Goal: Task Accomplishment & Management: Use online tool/utility

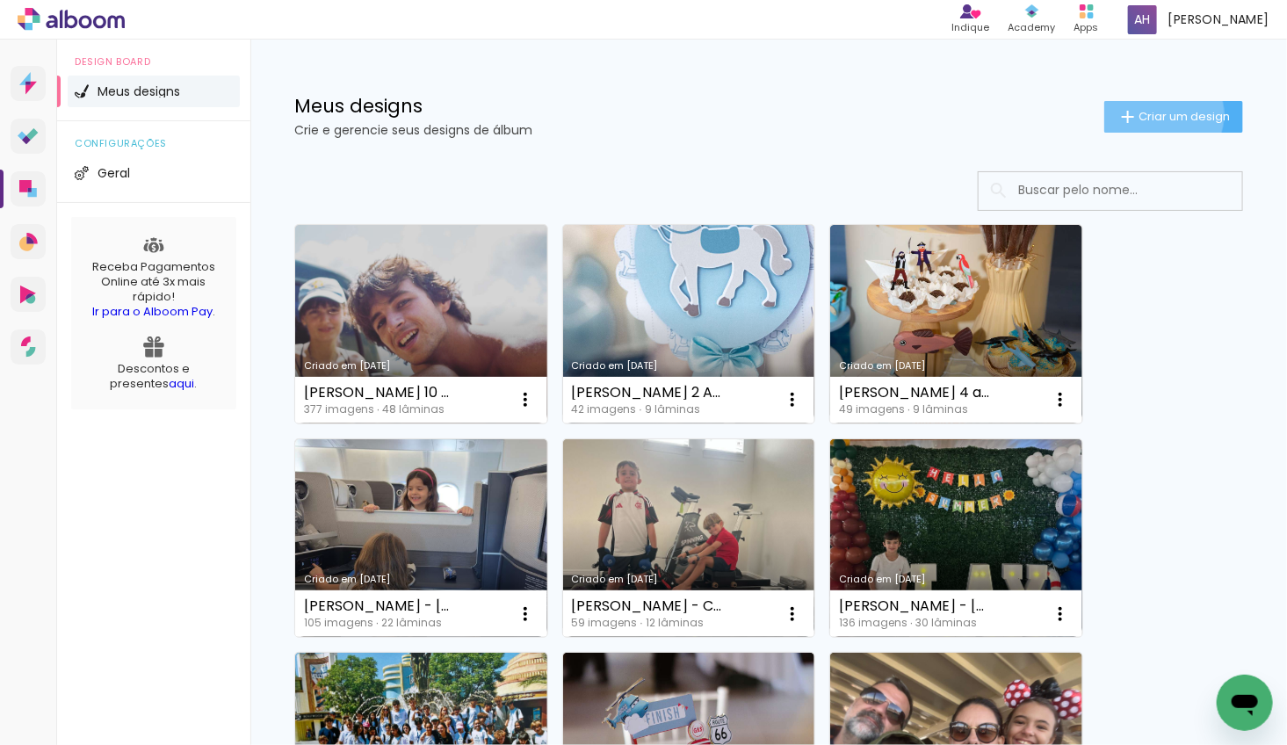
click at [1159, 114] on span "Criar um design" at bounding box center [1184, 116] width 91 height 11
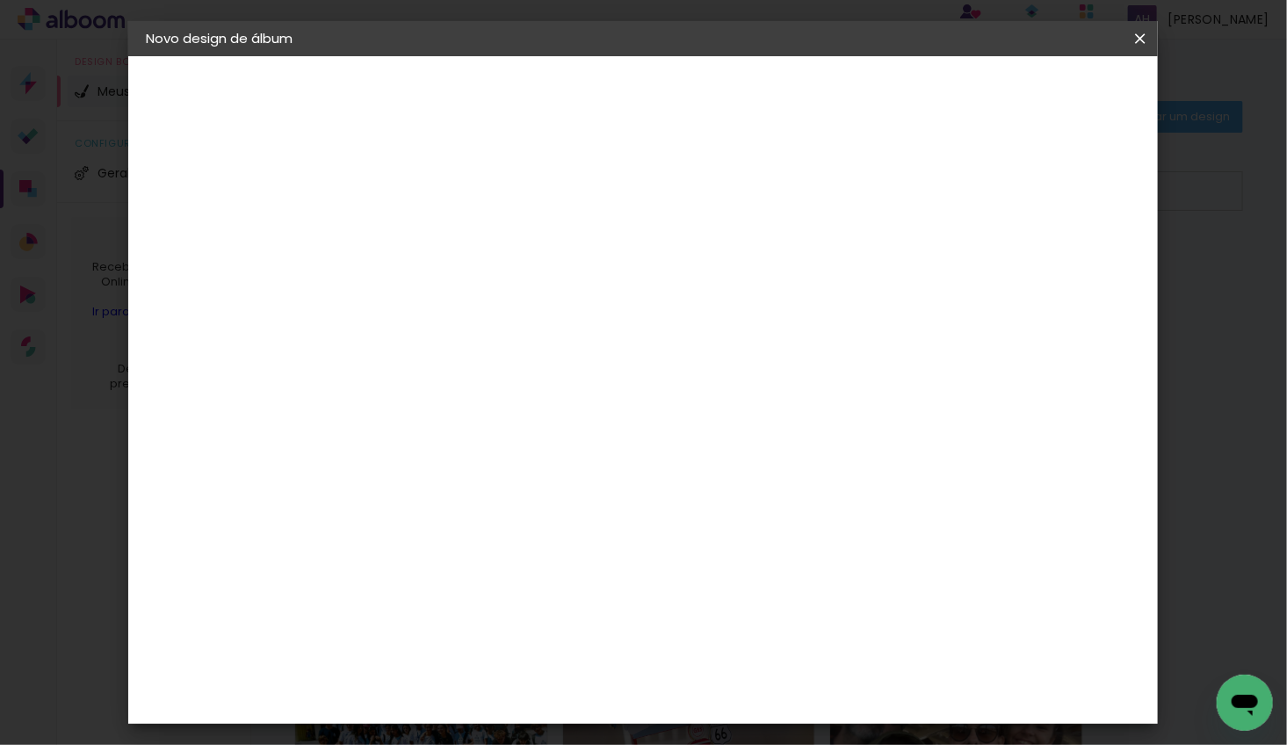
click at [433, 236] on input at bounding box center [433, 235] width 0 height 27
type input "MANUELA TAVARE - BATIZADO SOFIA E"
type paper-input "MANUELA TAVARE - BATIZADO SOFIA E"
type input "[PERSON_NAME] - BATIZADO [PERSON_NAME] E [PERSON_NAME]"
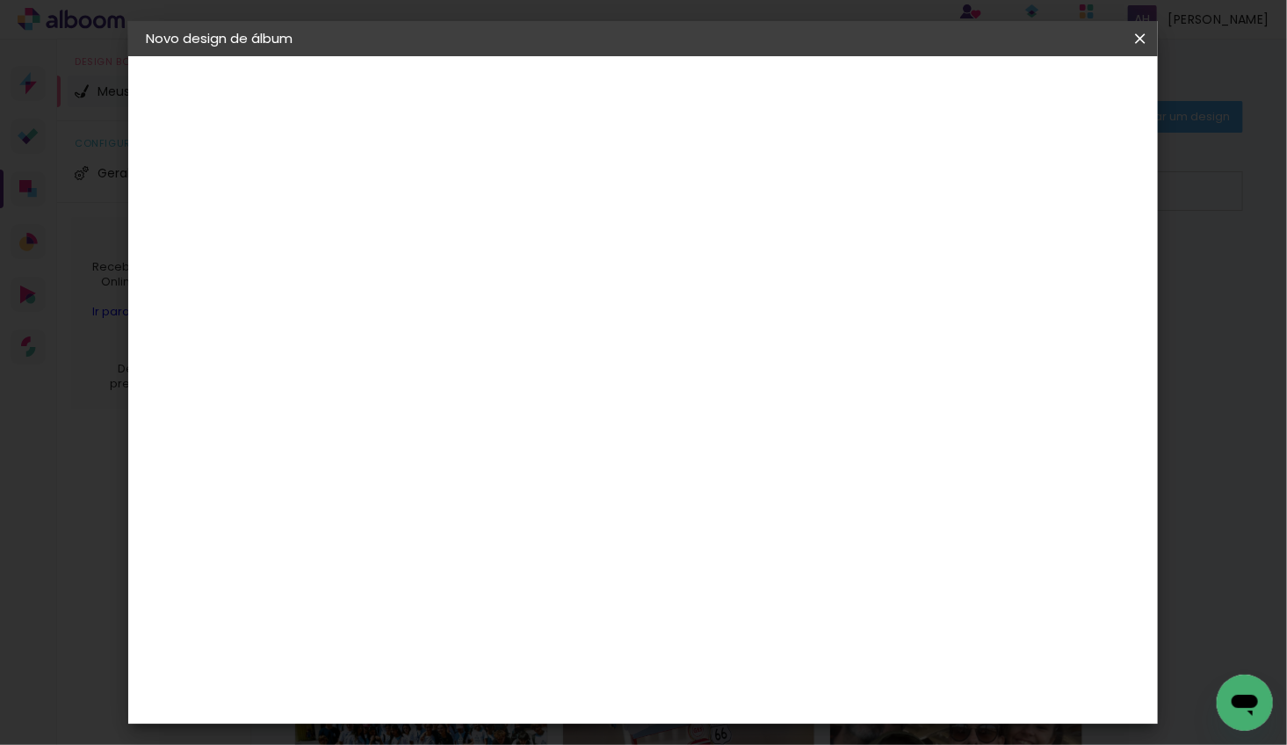
type paper-input "[PERSON_NAME] - BATIZADO [PERSON_NAME] E [PERSON_NAME]"
click at [0, 0] on slot "Avançar" at bounding box center [0, 0] width 0 height 0
click at [437, 539] on div "Go image" at bounding box center [443, 553] width 43 height 28
click at [0, 0] on slot "Avançar" at bounding box center [0, 0] width 0 height 0
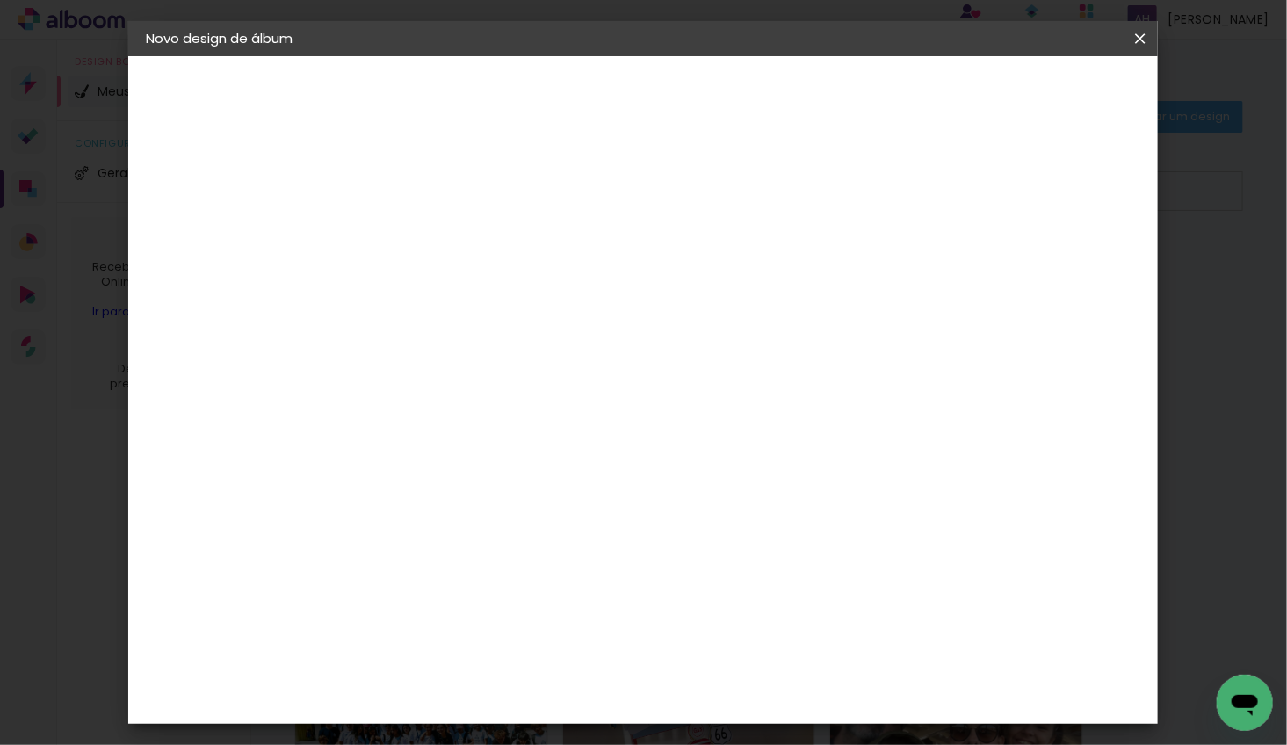
click at [502, 293] on input "text" at bounding box center [467, 306] width 69 height 27
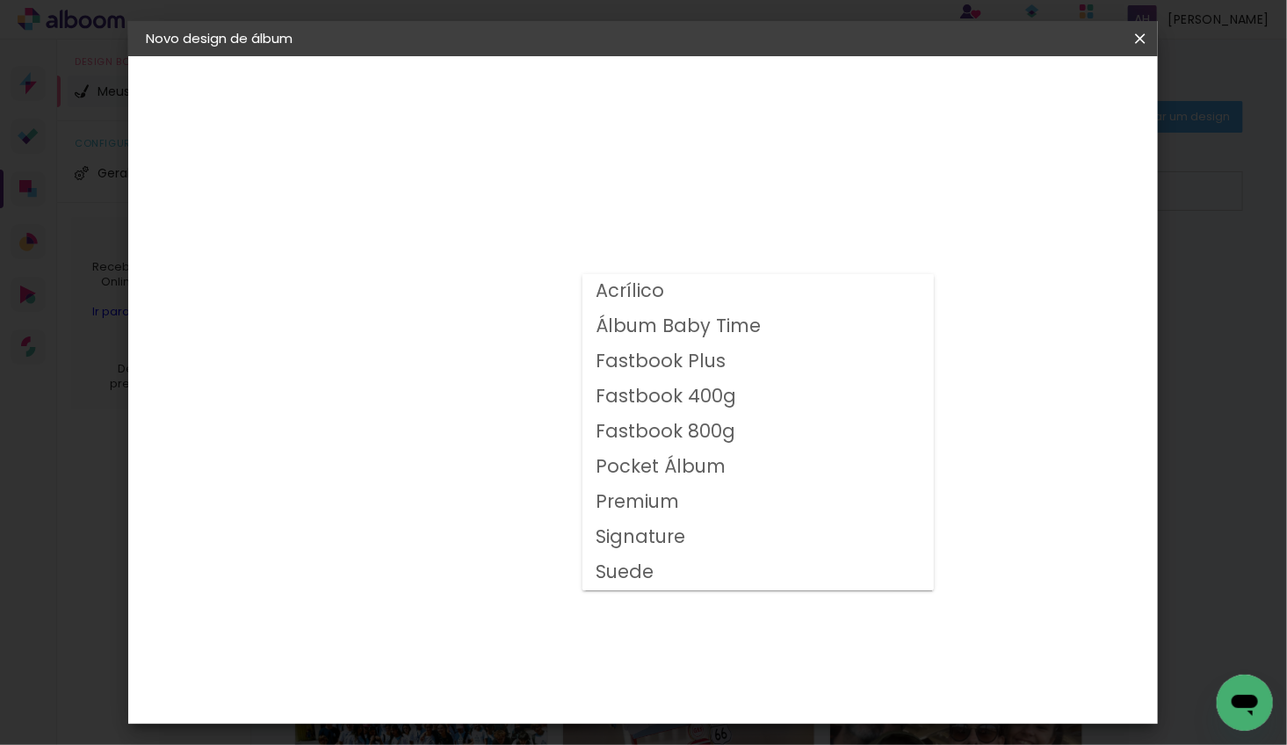
click at [0, 0] on slot "Fastbook 400g" at bounding box center [0, 0] width 0 height 0
type input "Fastbook 400g"
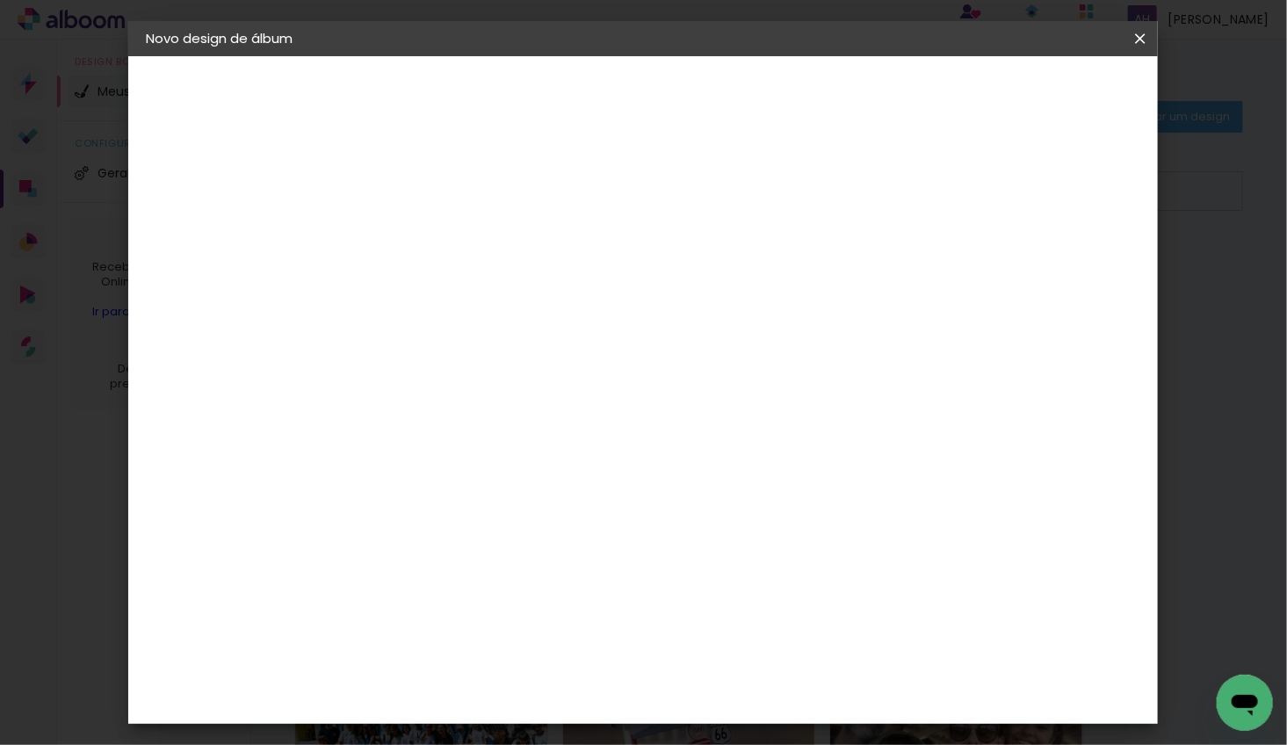
scroll to position [350, 0]
click at [552, 518] on span "25 × 25" at bounding box center [511, 541] width 82 height 47
click at [0, 0] on slot "Avançar" at bounding box center [0, 0] width 0 height 0
type input "3"
type paper-input "3"
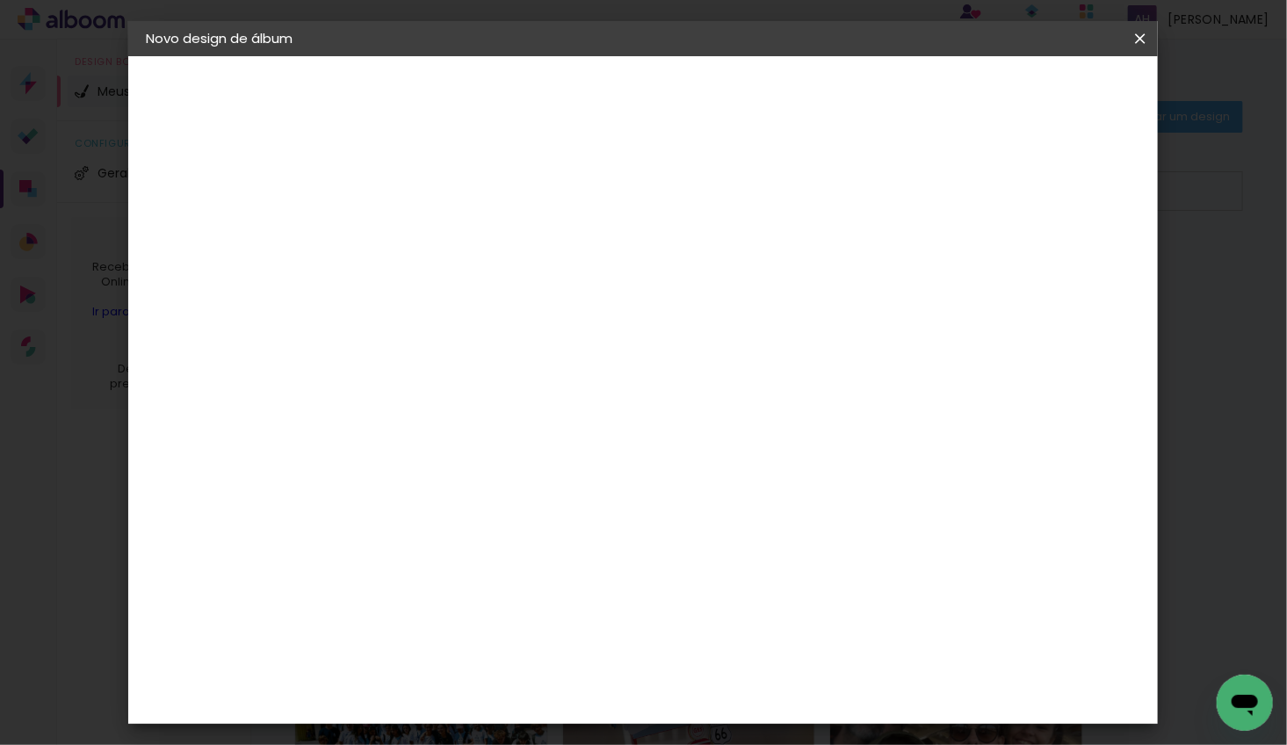
click at [446, 185] on input "3" at bounding box center [419, 189] width 61 height 22
click at [1044, 95] on span "Iniciar design" at bounding box center [1004, 93] width 80 height 12
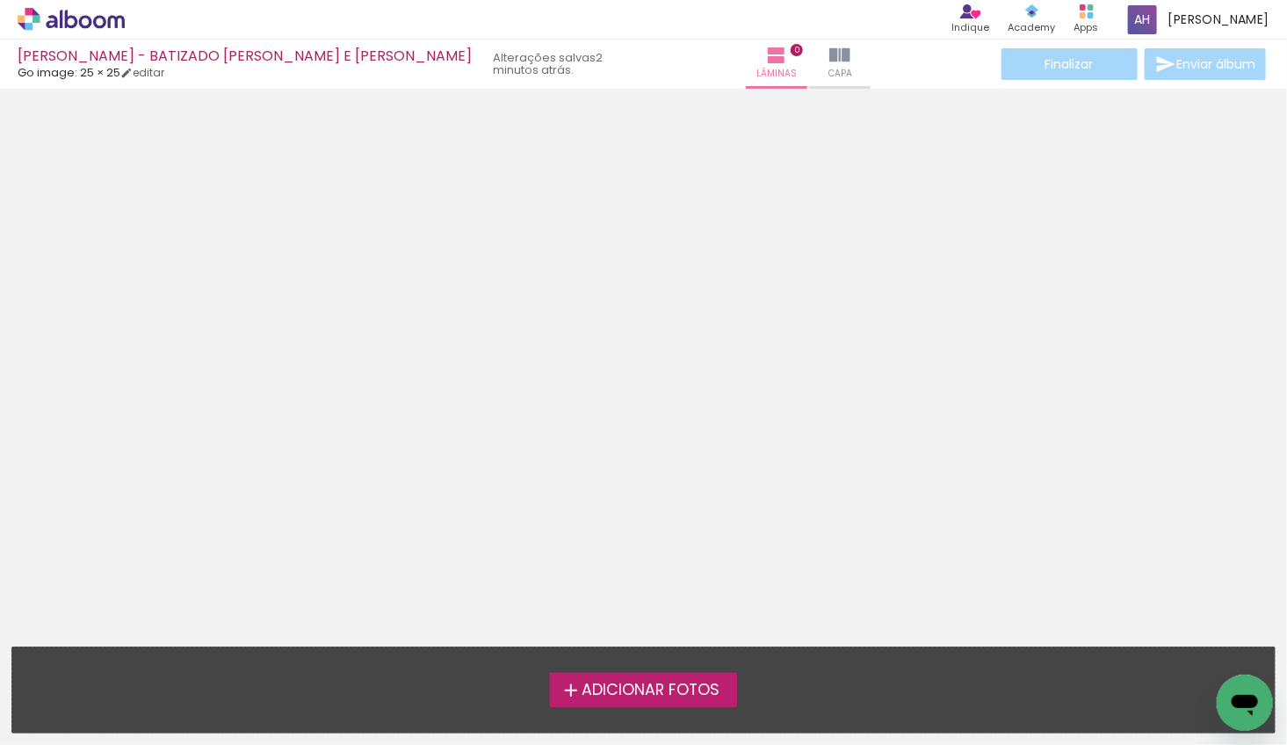
click at [628, 690] on span "Adicionar Fotos" at bounding box center [651, 691] width 138 height 16
click at [0, 0] on input "file" at bounding box center [0, 0] width 0 height 0
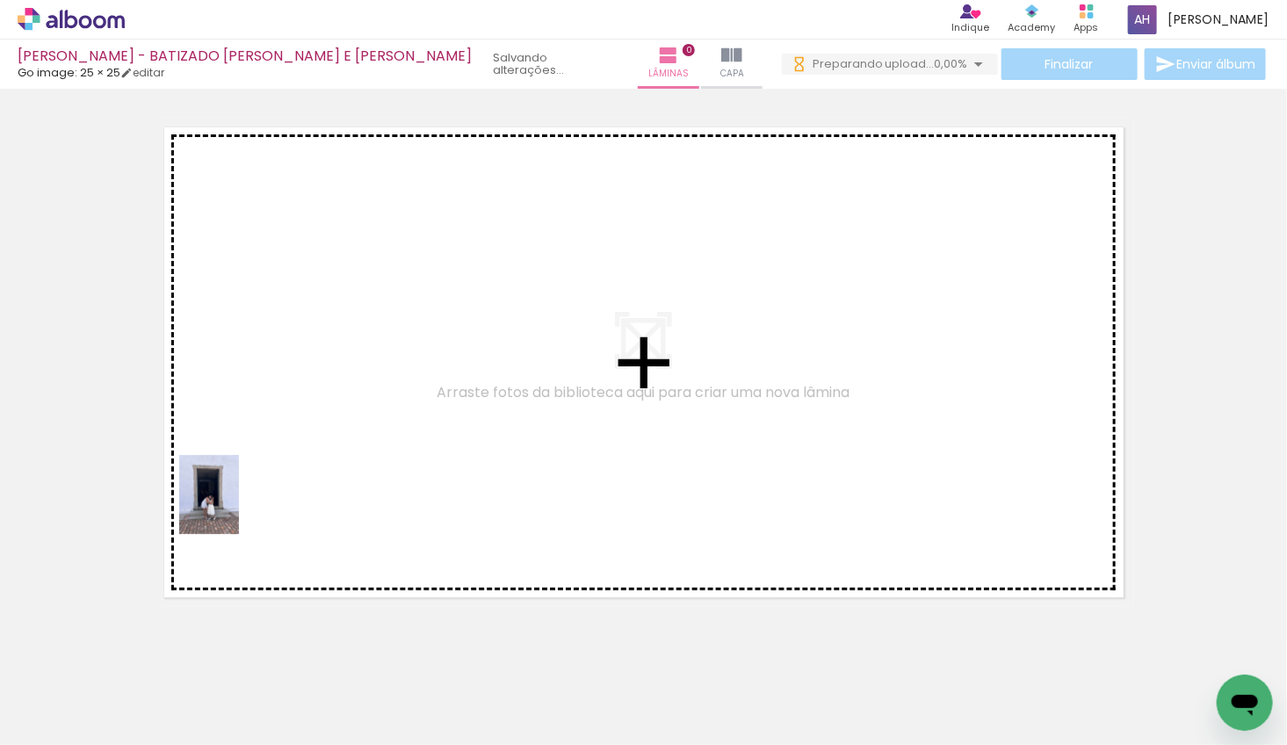
drag, startPoint x: 183, startPoint y: 671, endPoint x: 237, endPoint y: 490, distance: 189.1
click at [237, 491] on quentale-workspace at bounding box center [643, 372] width 1287 height 745
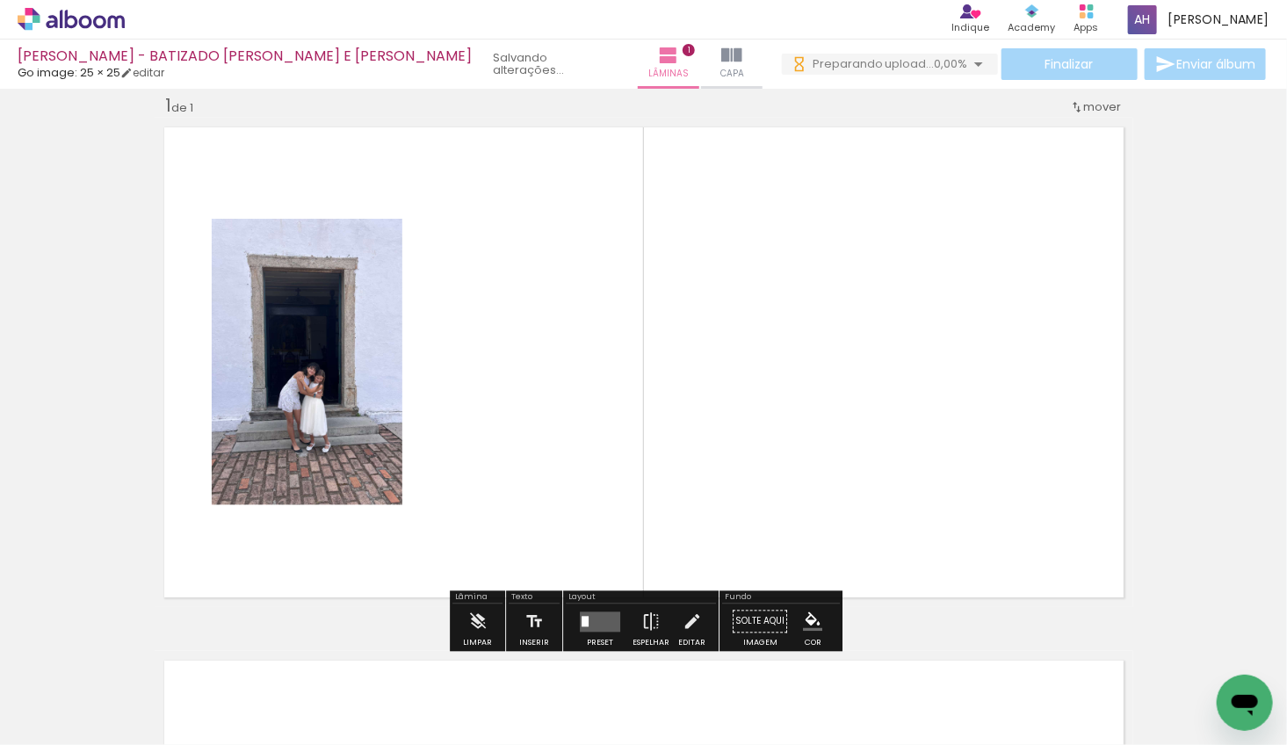
scroll to position [22, 0]
click at [87, 693] on iron-icon at bounding box center [90, 692] width 14 height 14
click at [0, 0] on slot "Não utilizadas" at bounding box center [0, 0] width 0 height 0
type input "Não utilizadas"
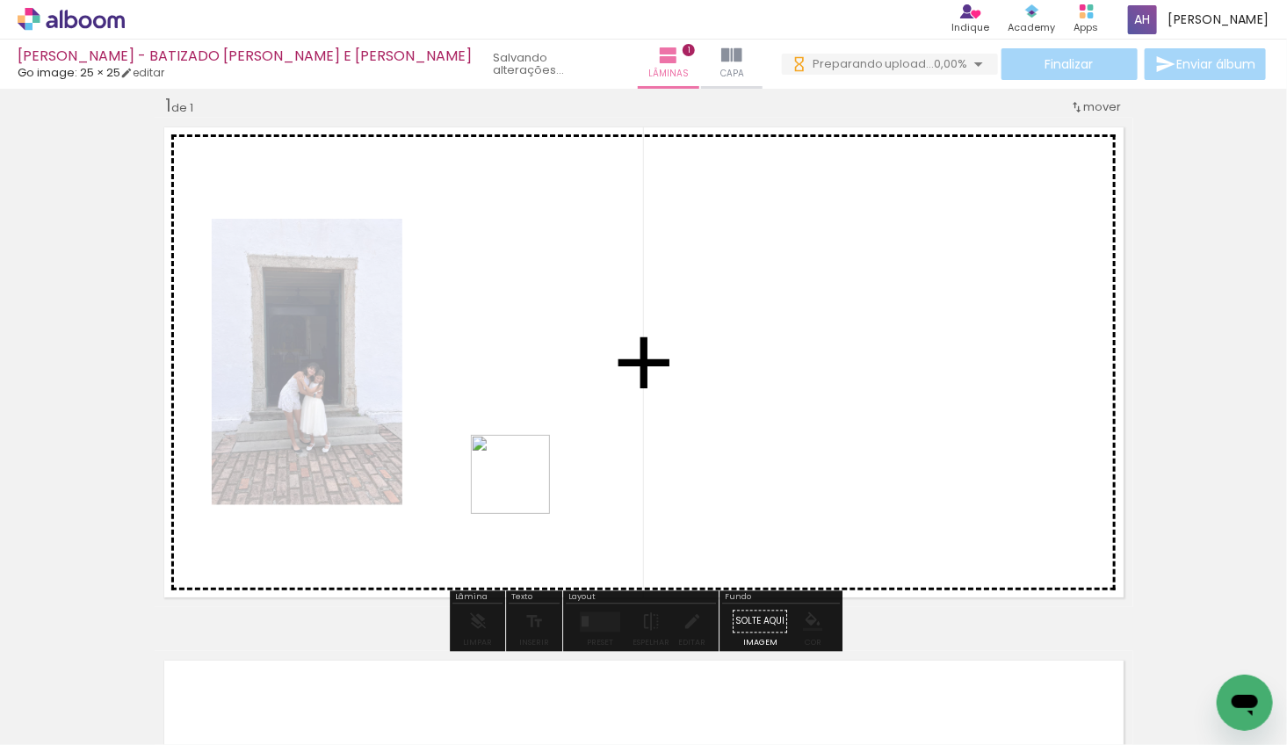
drag, startPoint x: 225, startPoint y: 655, endPoint x: 497, endPoint y: 510, distance: 308.6
click at [524, 488] on quentale-workspace at bounding box center [643, 372] width 1287 height 745
drag, startPoint x: 542, startPoint y: 591, endPoint x: 308, endPoint y: 660, distance: 244.7
click at [826, 454] on quentale-workspace at bounding box center [643, 372] width 1287 height 745
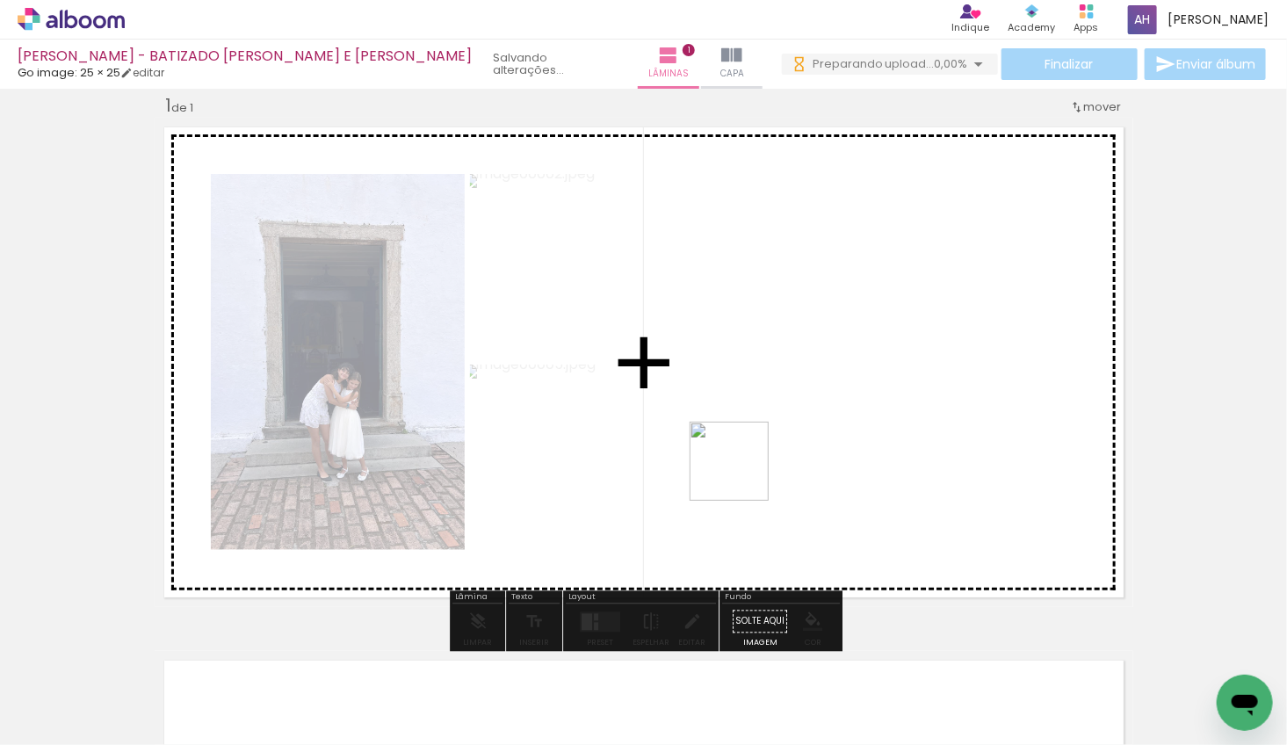
drag, startPoint x: 190, startPoint y: 694, endPoint x: 766, endPoint y: 464, distance: 620.8
click at [766, 464] on quentale-workspace at bounding box center [643, 372] width 1287 height 745
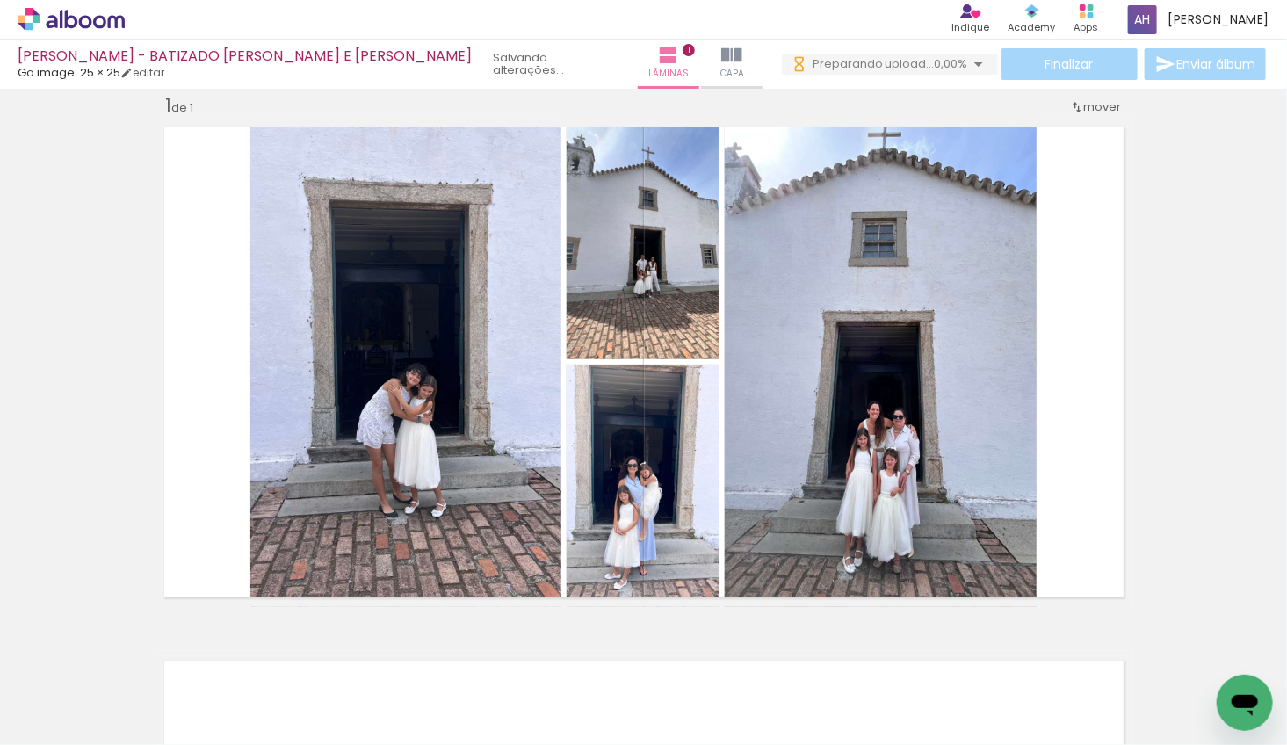
scroll to position [0, 0]
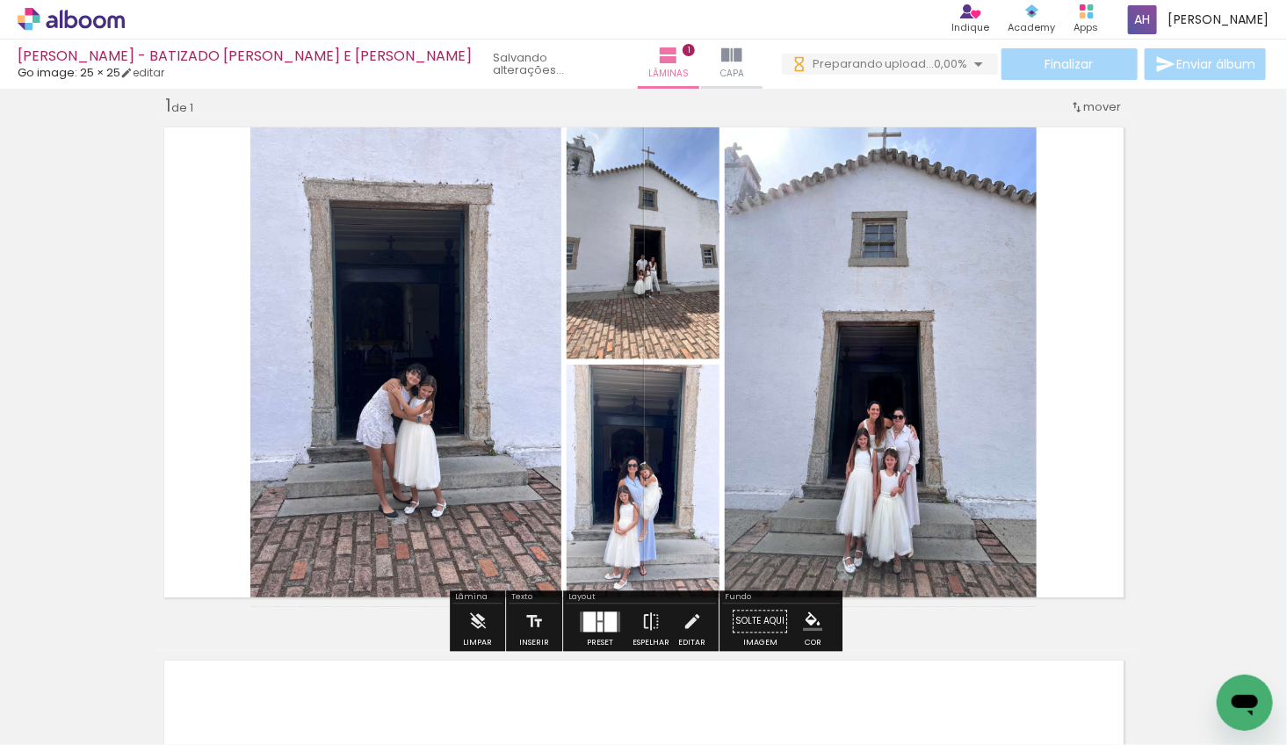
click at [606, 622] on div at bounding box center [611, 622] width 12 height 20
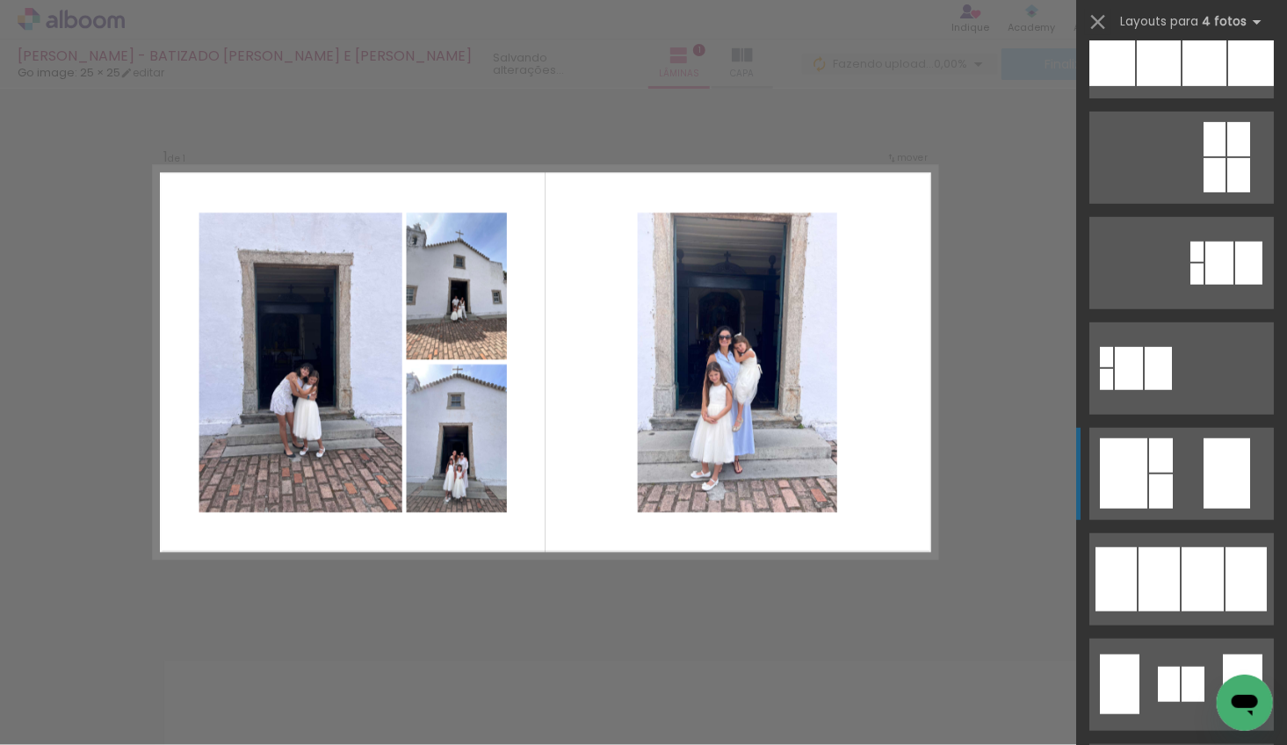
scroll to position [382, 0]
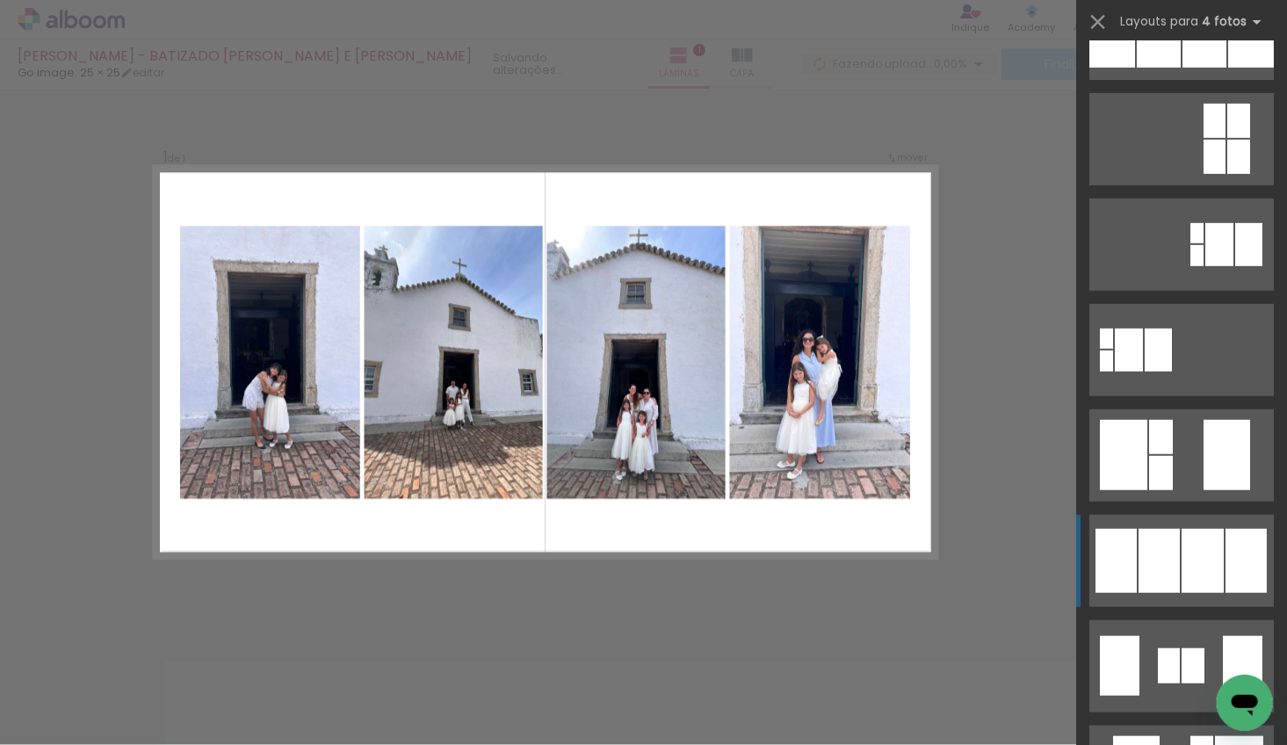
click at [1128, 541] on div at bounding box center [1116, 561] width 41 height 64
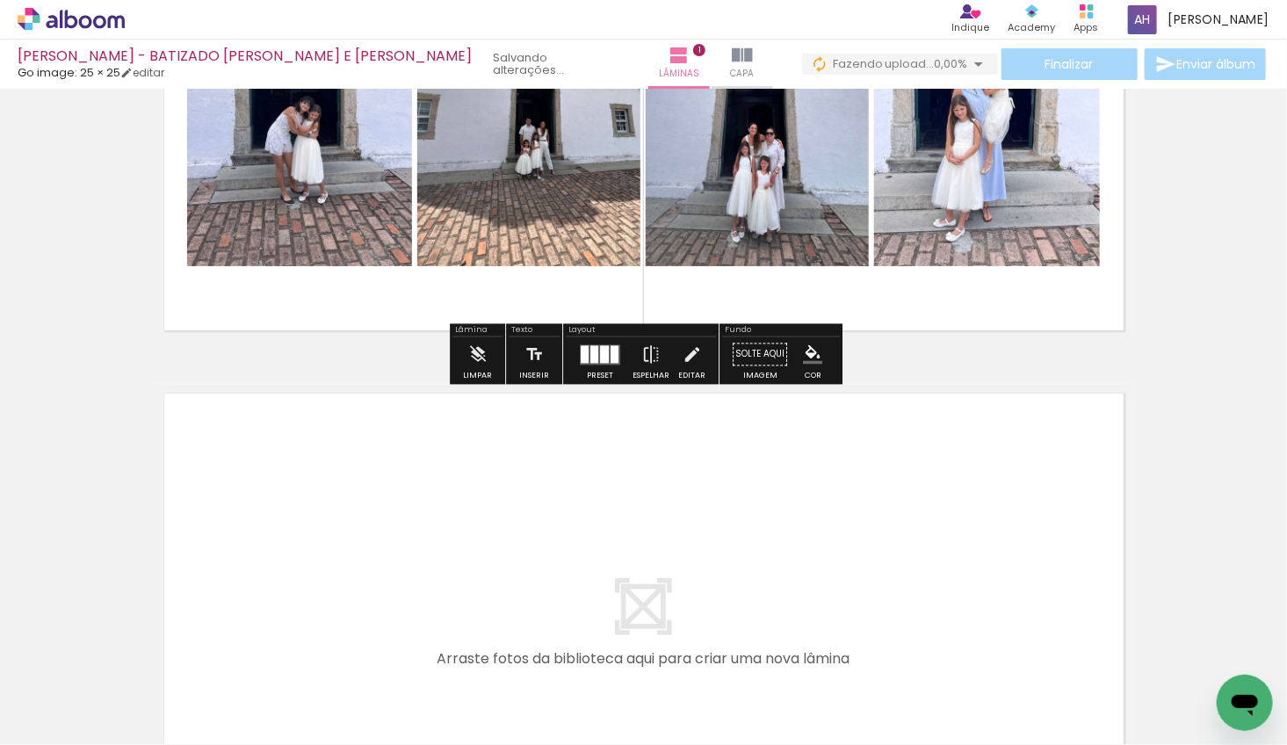
scroll to position [323, 0]
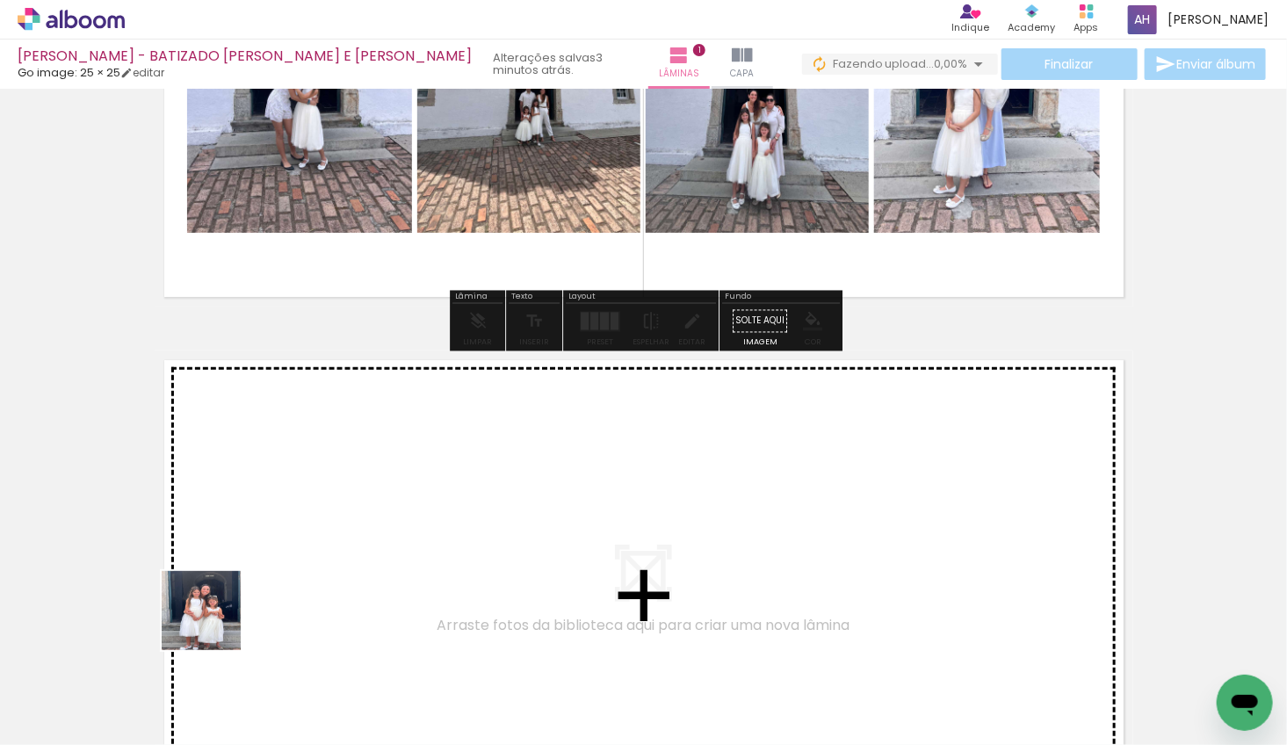
drag, startPoint x: 214, startPoint y: 624, endPoint x: 233, endPoint y: 557, distance: 69.3
click at [233, 557] on quentale-workspace at bounding box center [643, 372] width 1287 height 745
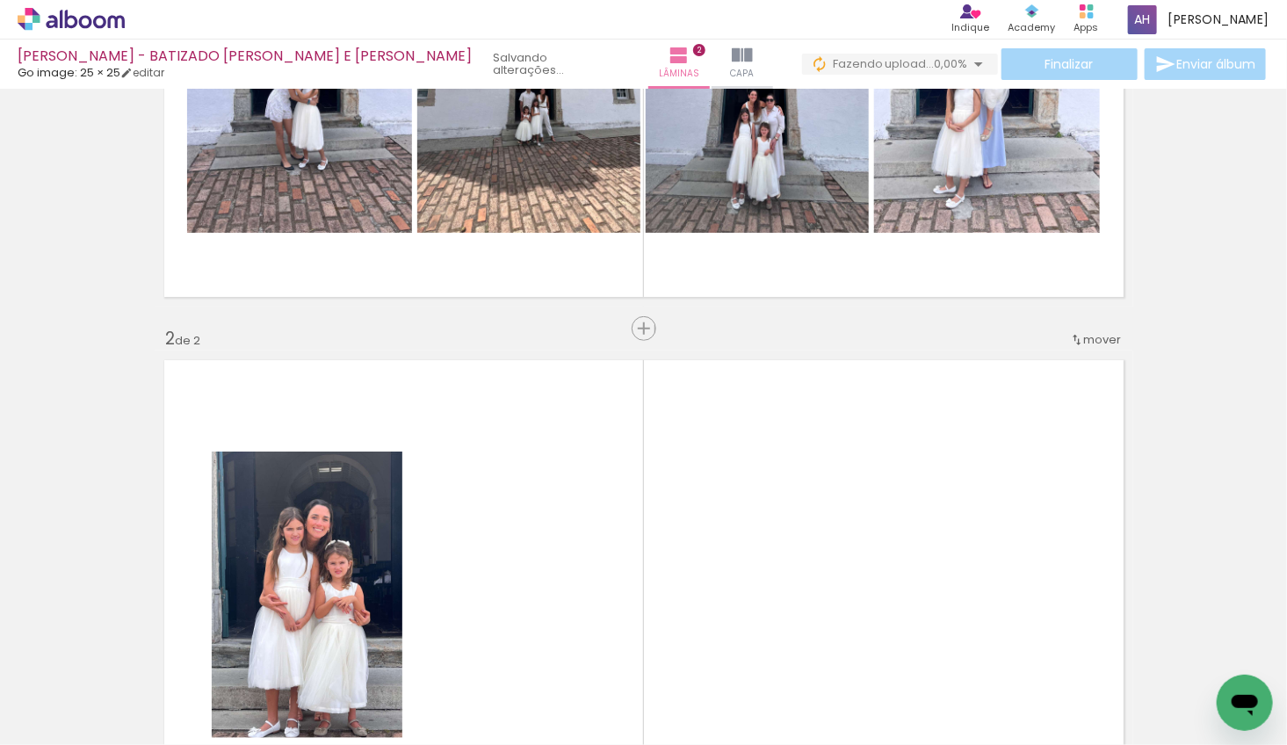
scroll to position [555, 0]
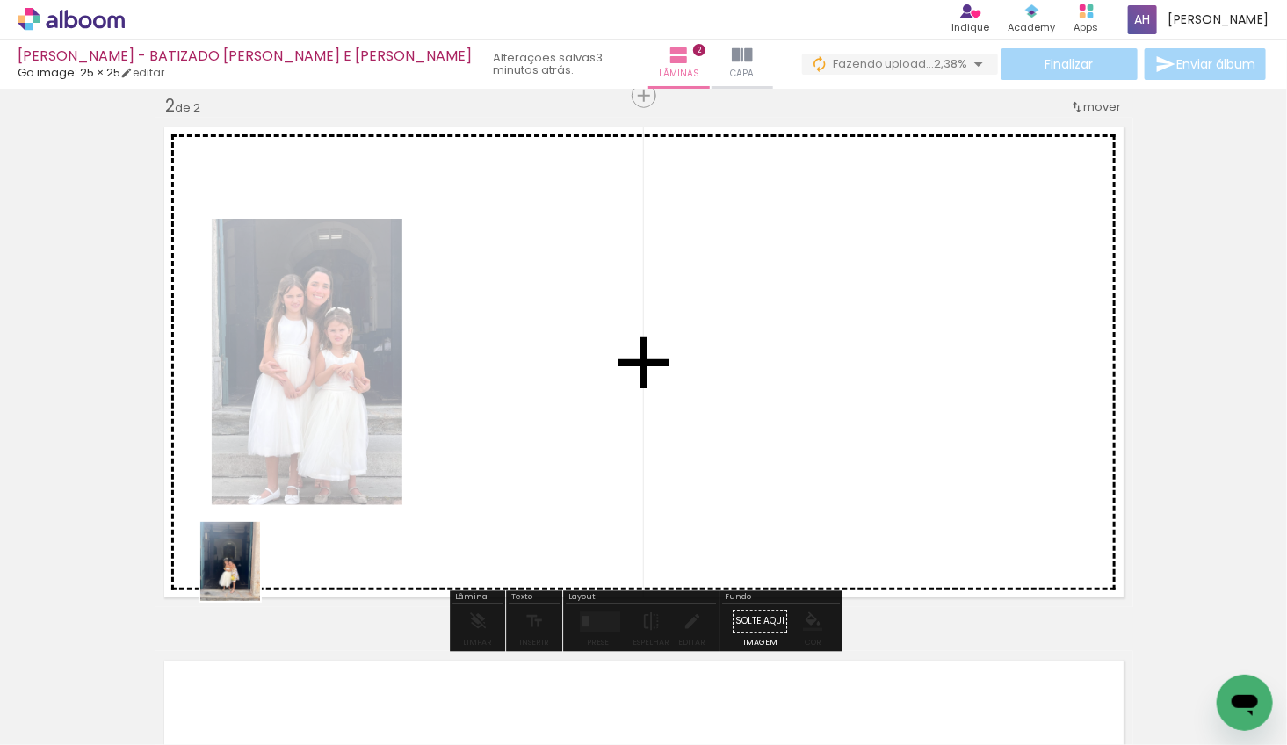
drag, startPoint x: 206, startPoint y: 681, endPoint x: 252, endPoint y: 575, distance: 116.1
click at [253, 575] on quentale-workspace at bounding box center [643, 372] width 1287 height 745
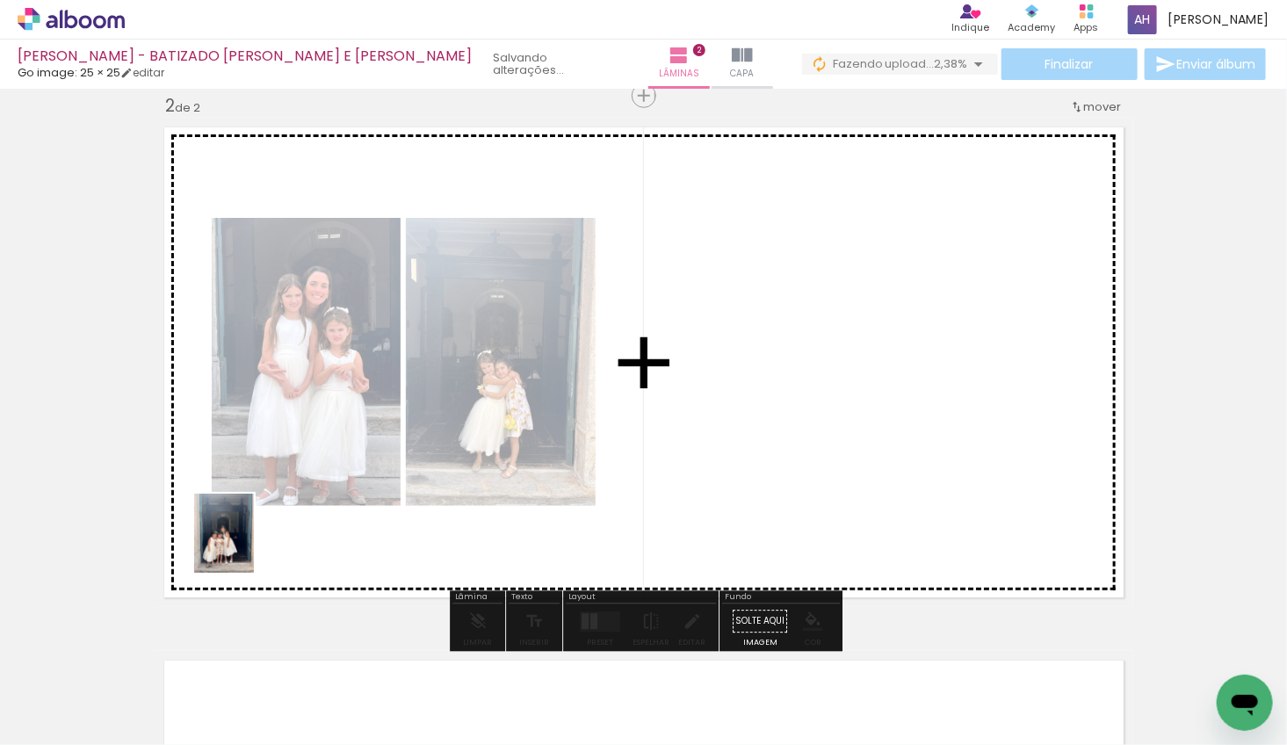
drag, startPoint x: 198, startPoint y: 671, endPoint x: 247, endPoint y: 544, distance: 135.8
click at [247, 544] on quentale-workspace at bounding box center [643, 372] width 1287 height 745
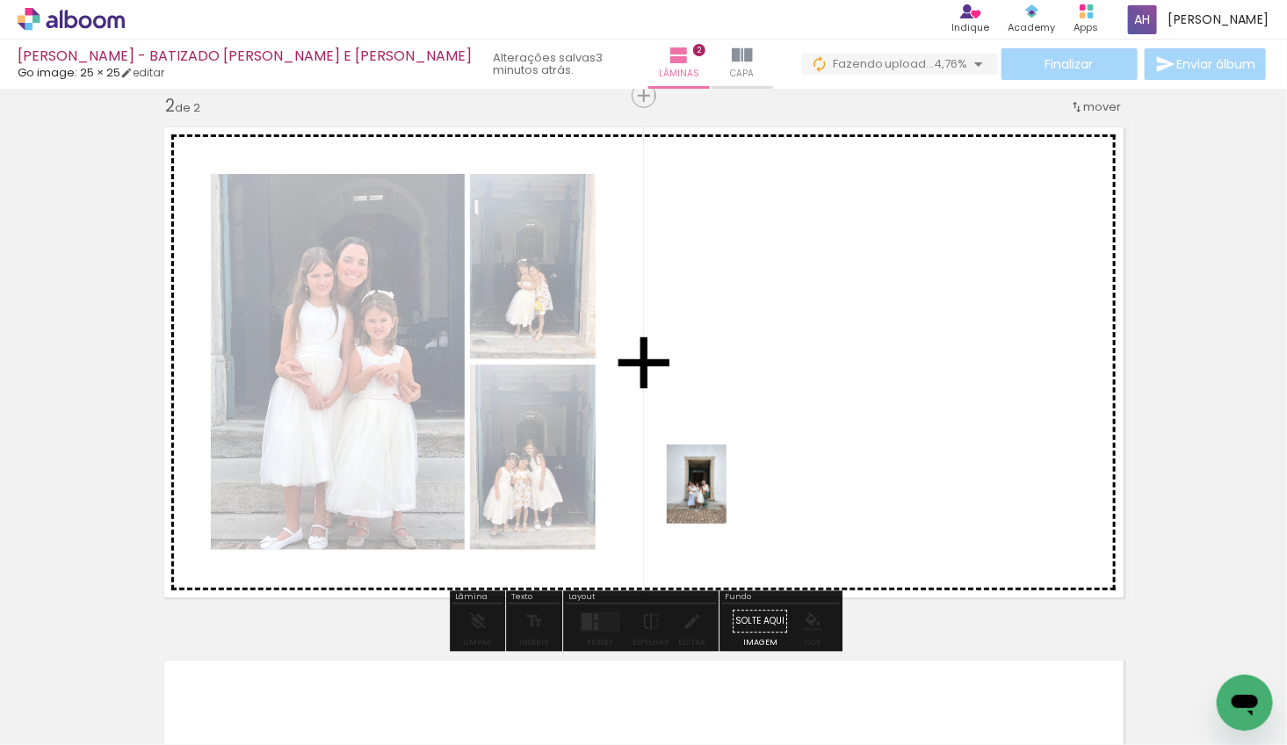
drag, startPoint x: 382, startPoint y: 688, endPoint x: 739, endPoint y: 489, distance: 408.8
click at [742, 486] on quentale-workspace at bounding box center [643, 372] width 1287 height 745
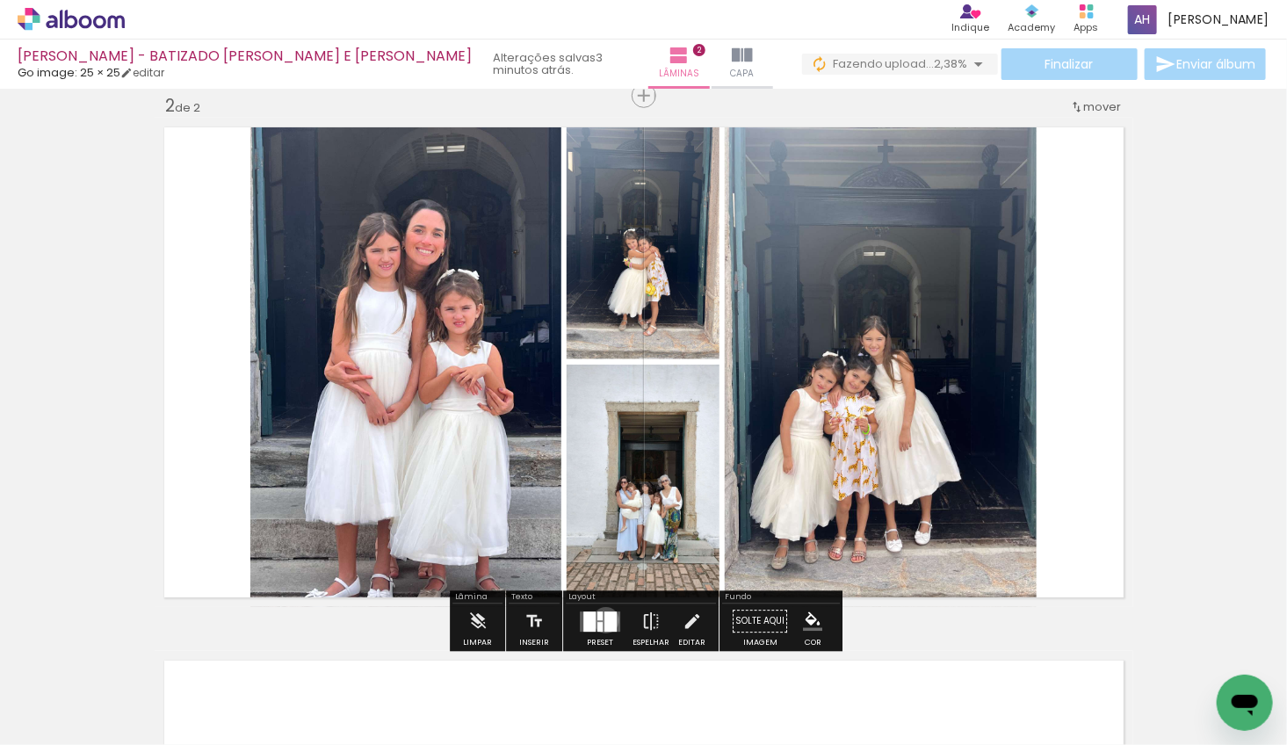
click at [605, 620] on div at bounding box center [611, 622] width 12 height 20
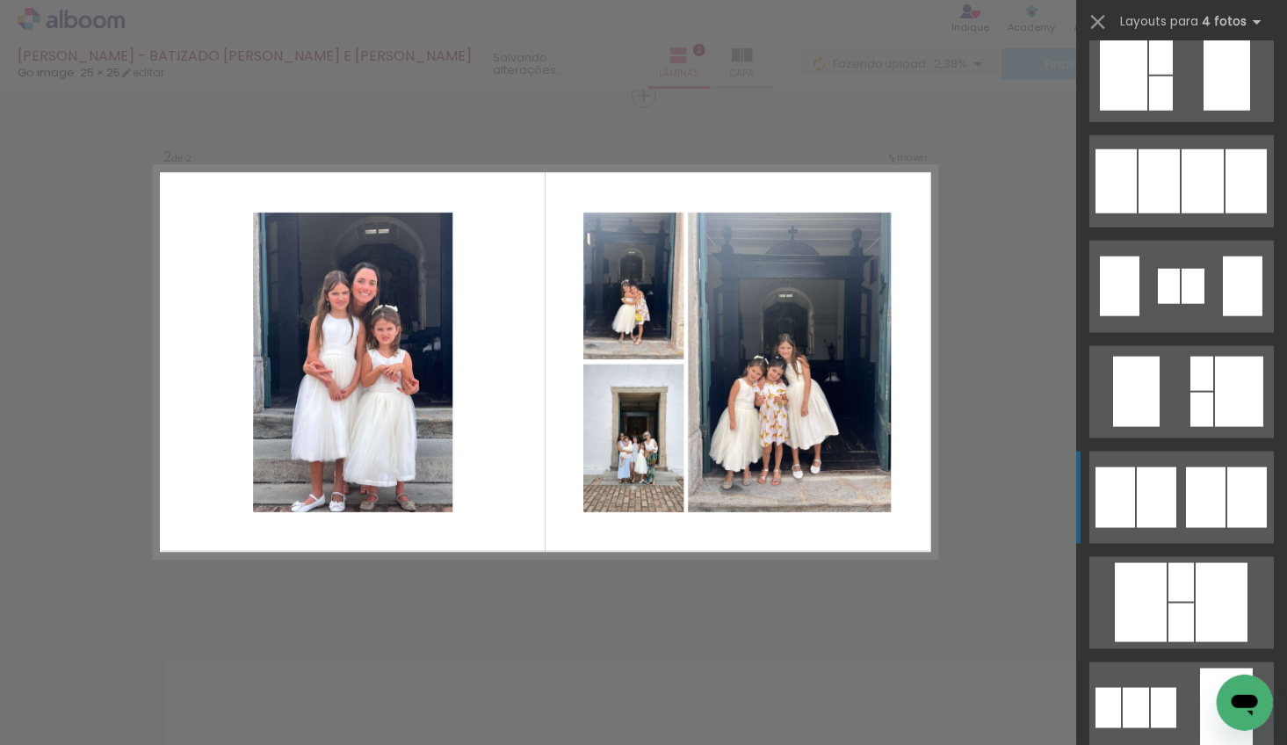
scroll to position [784, 0]
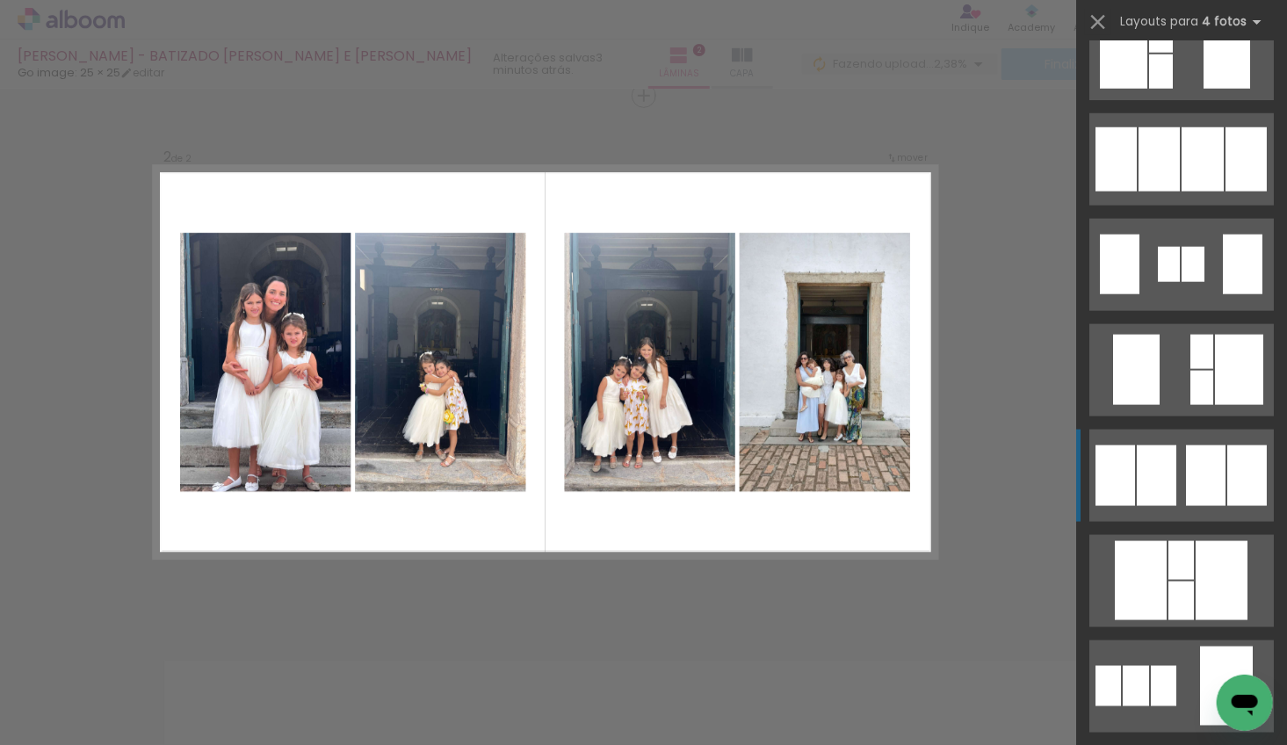
click at [1154, 462] on div at bounding box center [1157, 476] width 40 height 61
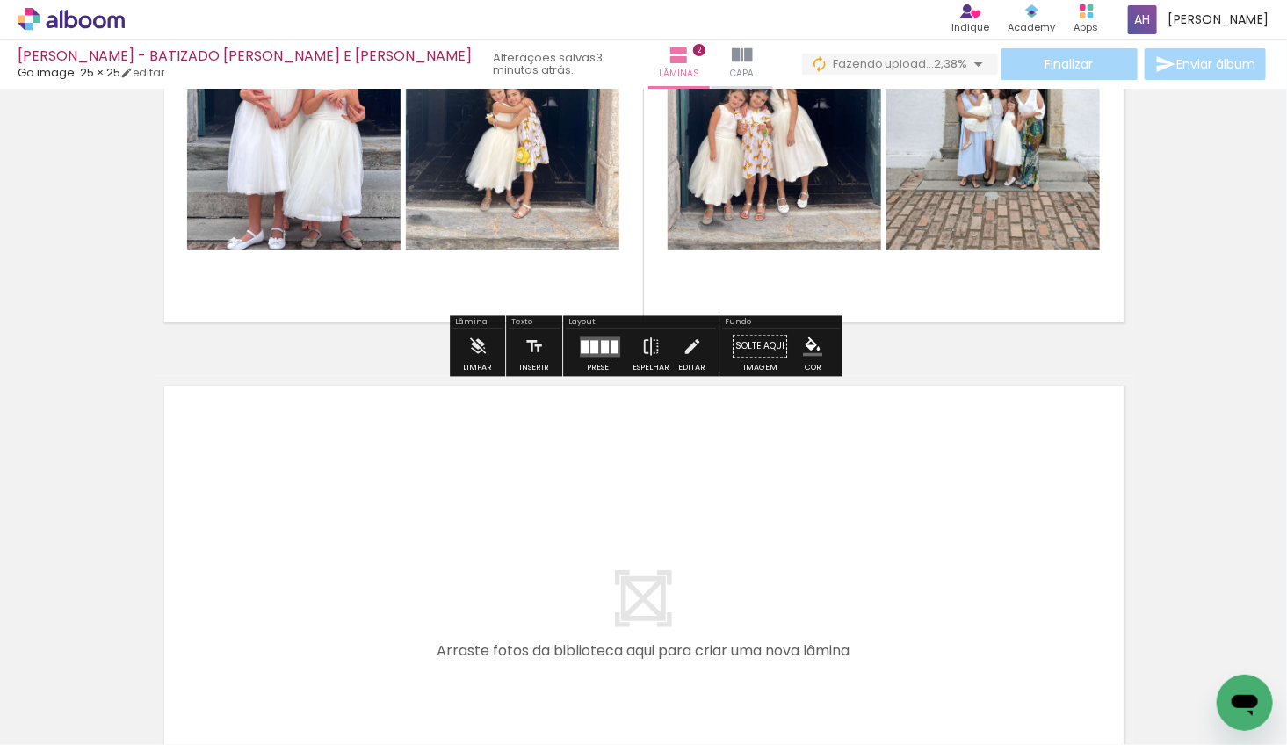
scroll to position [845, 0]
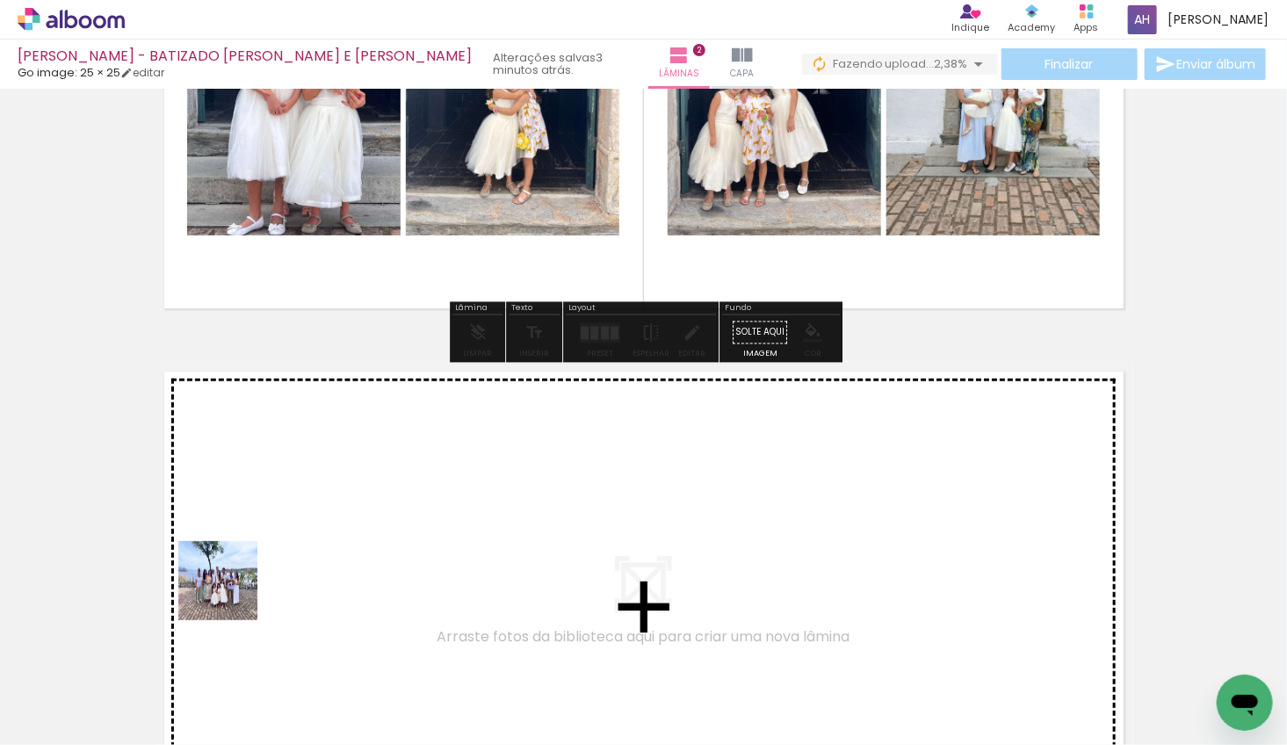
drag, startPoint x: 188, startPoint y: 670, endPoint x: 235, endPoint y: 591, distance: 91.0
click at [235, 591] on quentale-workspace at bounding box center [643, 372] width 1287 height 745
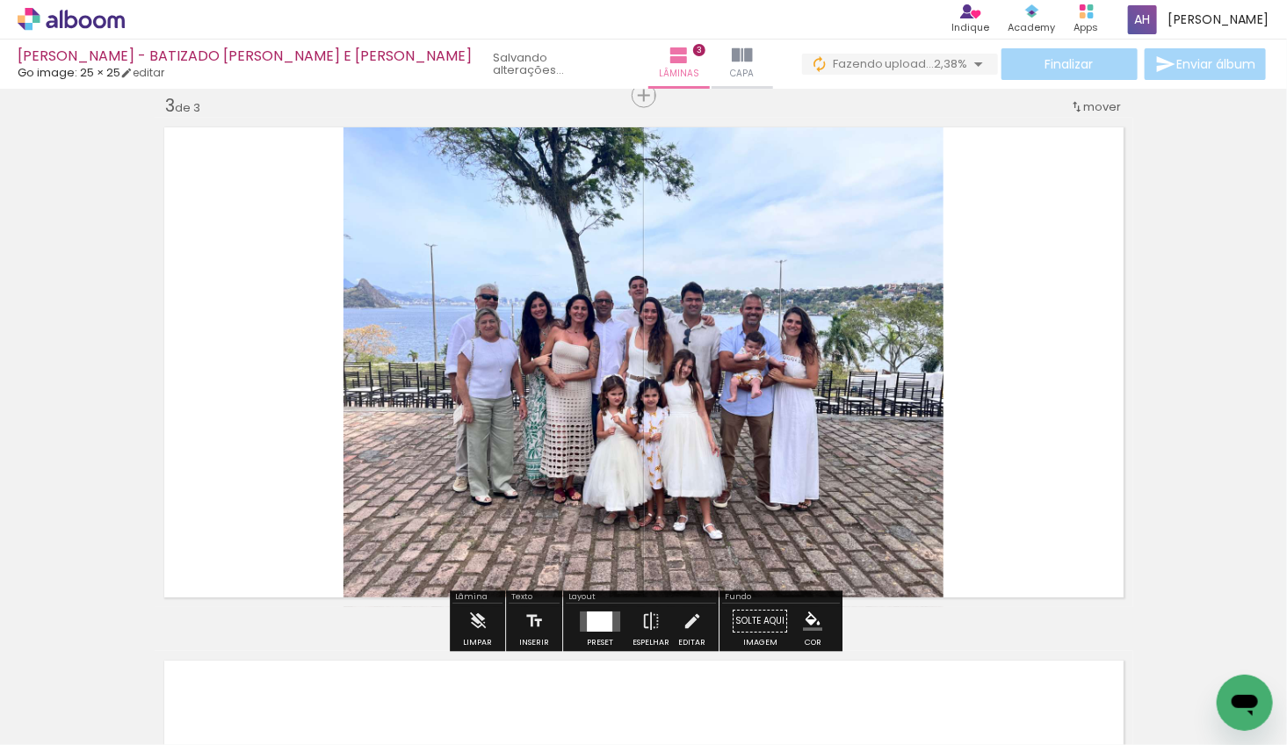
scroll to position [1089, 0]
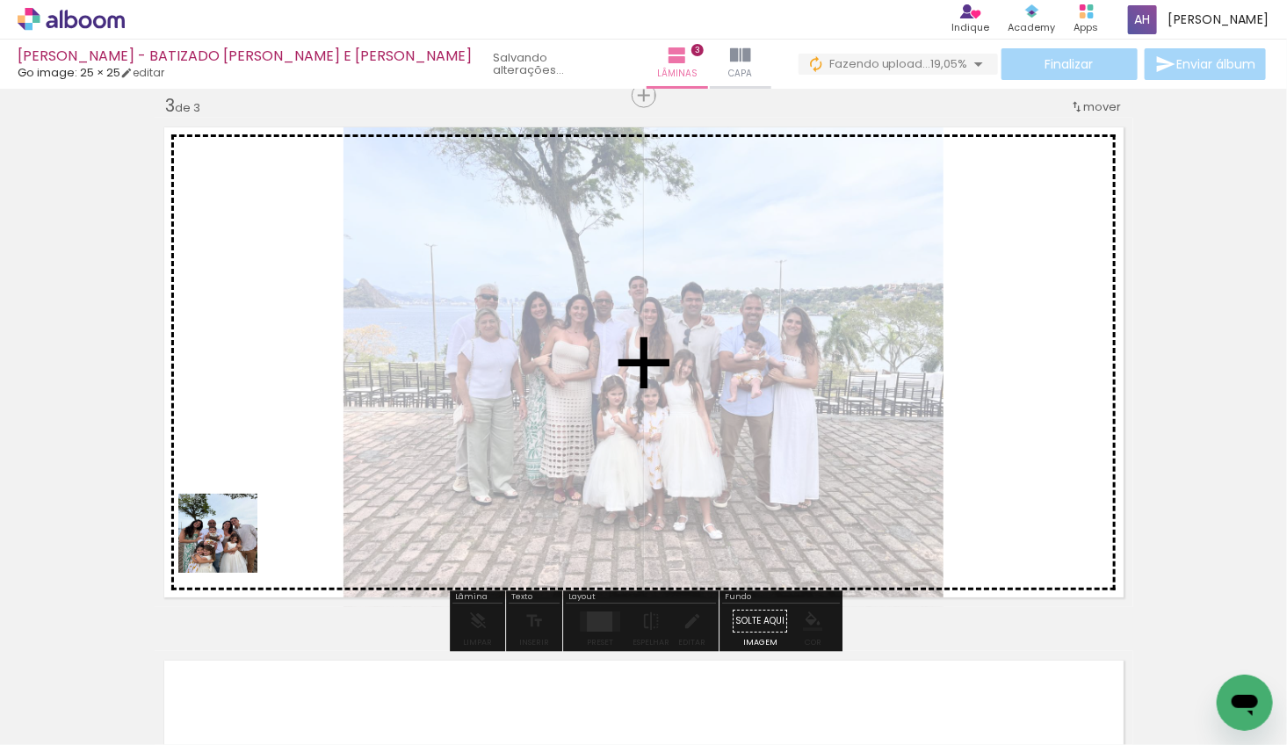
click at [233, 533] on quentale-workspace at bounding box center [643, 372] width 1287 height 745
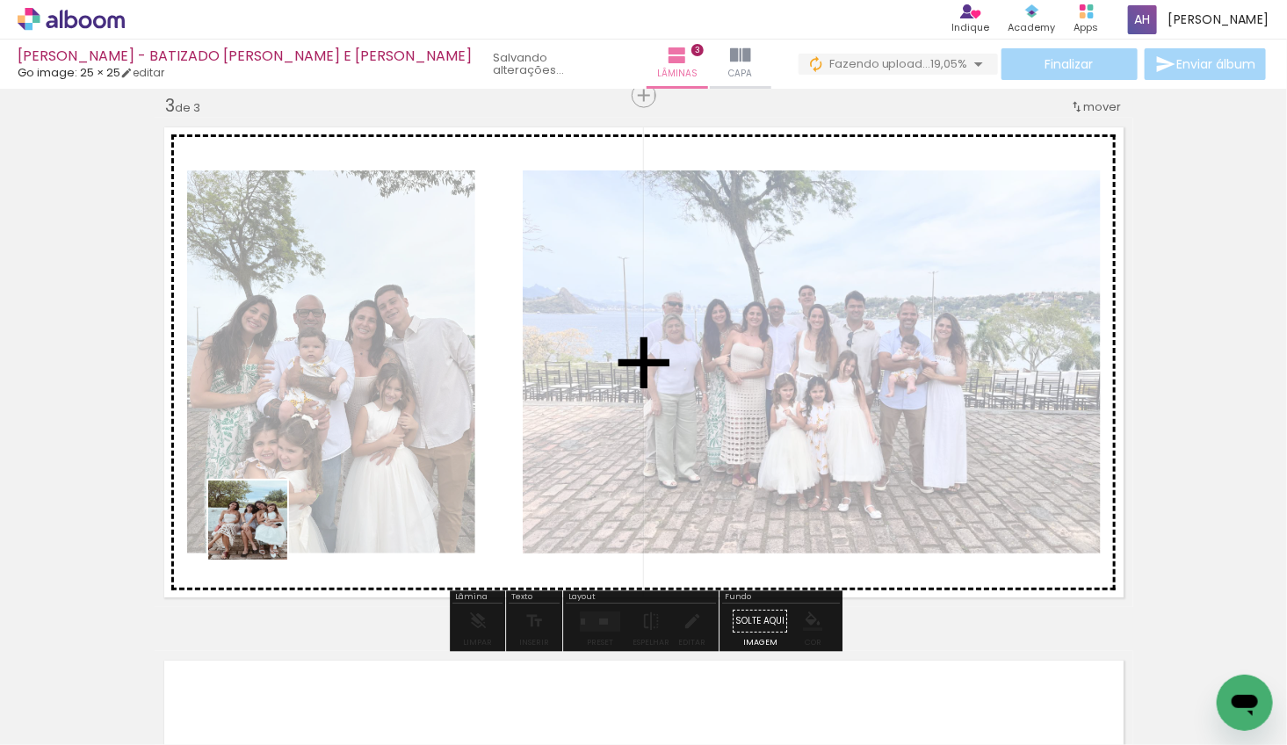
drag, startPoint x: 192, startPoint y: 678, endPoint x: 259, endPoint y: 546, distance: 148.6
click at [262, 533] on quentale-workspace at bounding box center [643, 372] width 1287 height 745
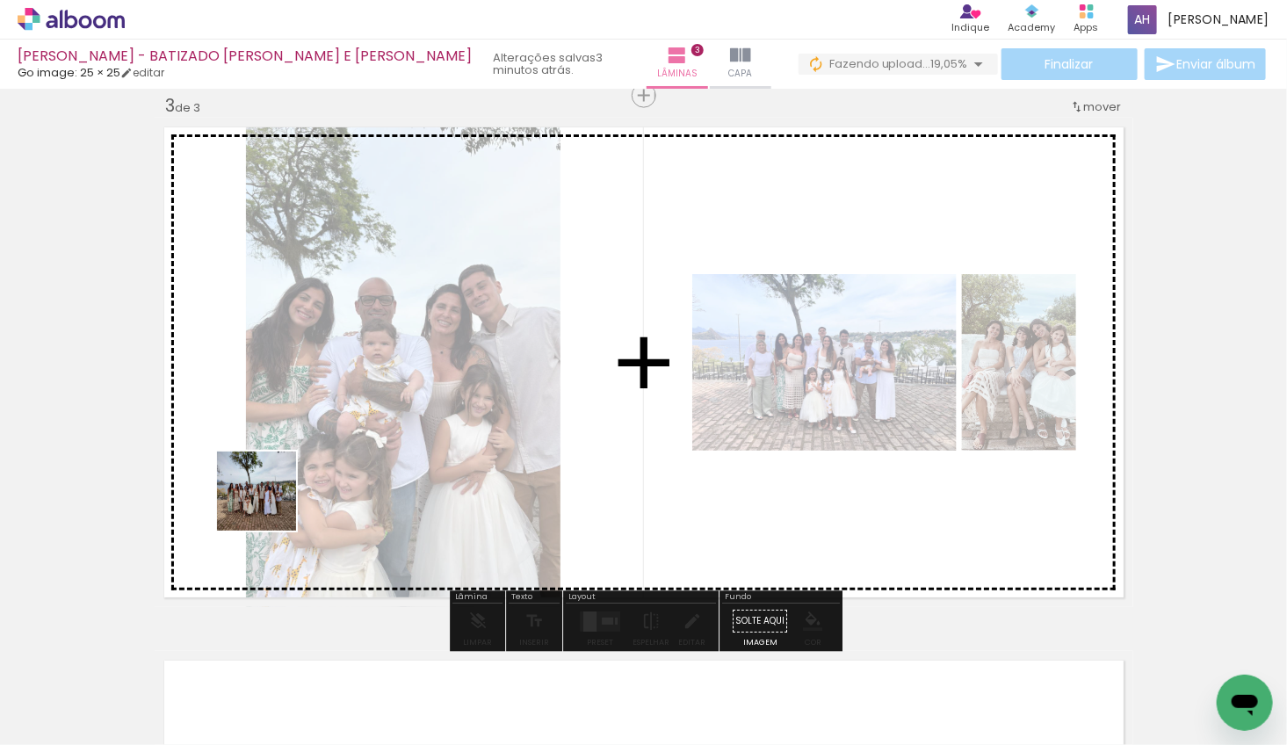
drag, startPoint x: 209, startPoint y: 663, endPoint x: 271, endPoint y: 496, distance: 177.9
click at [271, 500] on quentale-workspace at bounding box center [643, 372] width 1287 height 745
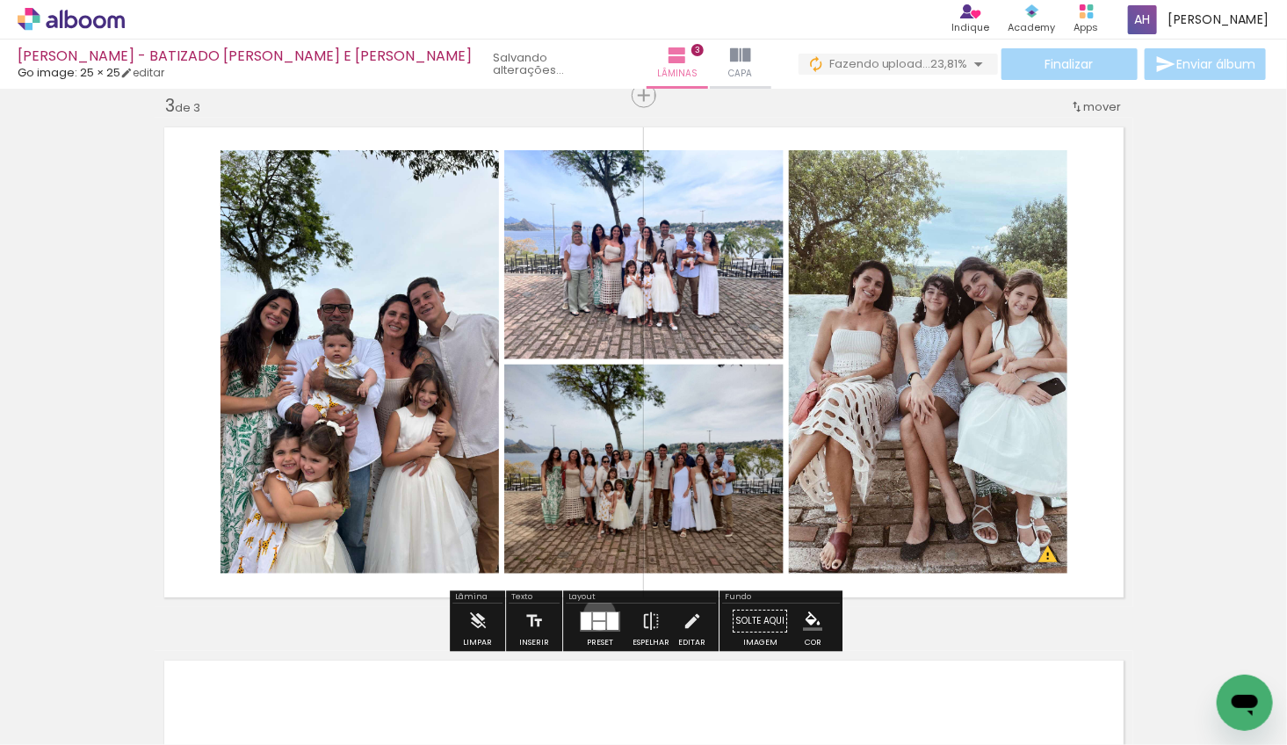
click at [596, 614] on div at bounding box center [599, 617] width 12 height 8
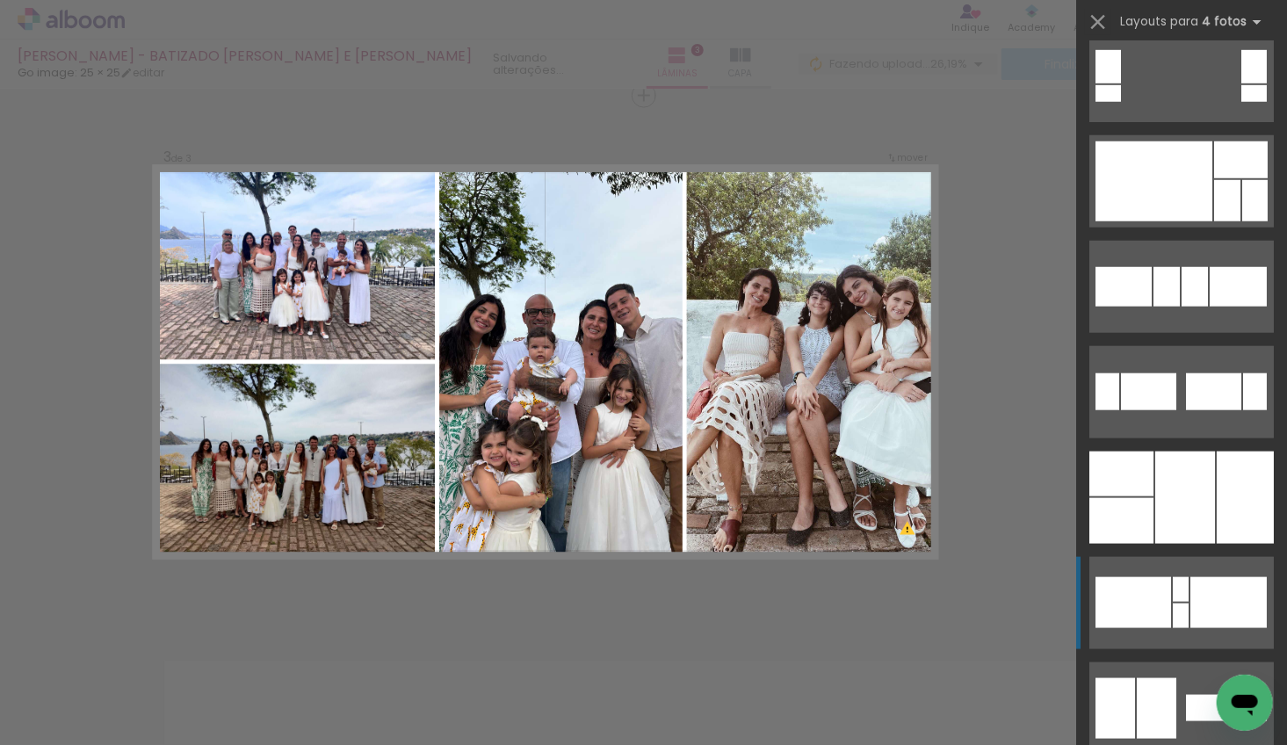
scroll to position [789, 0]
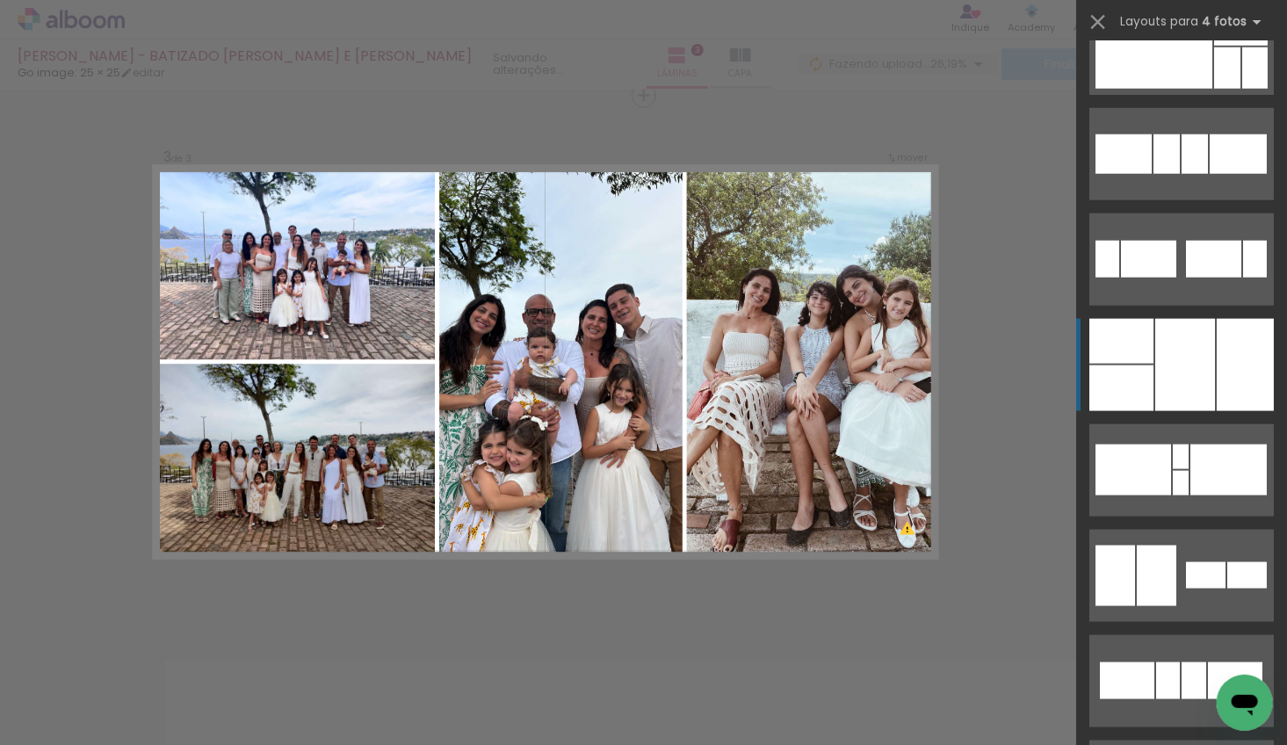
click at [1149, 366] on div at bounding box center [1122, 389] width 64 height 46
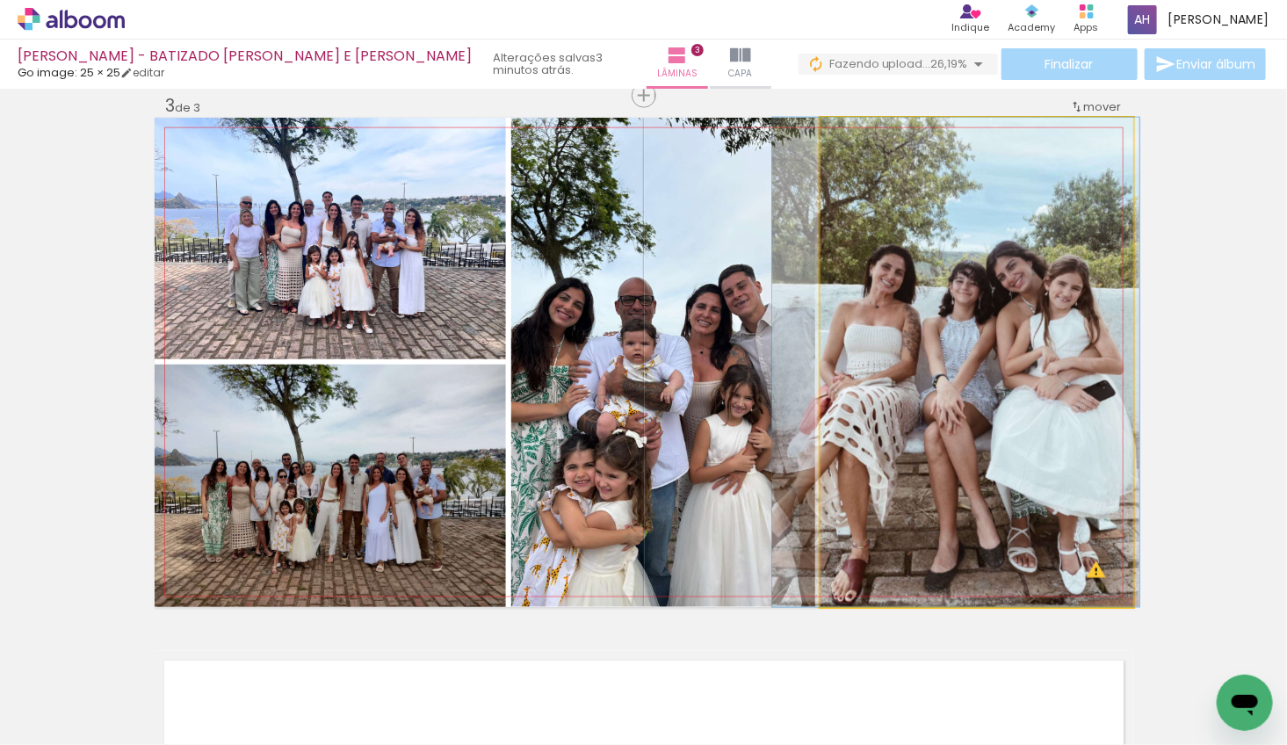
drag, startPoint x: 954, startPoint y: 386, endPoint x: 916, endPoint y: 388, distance: 38.7
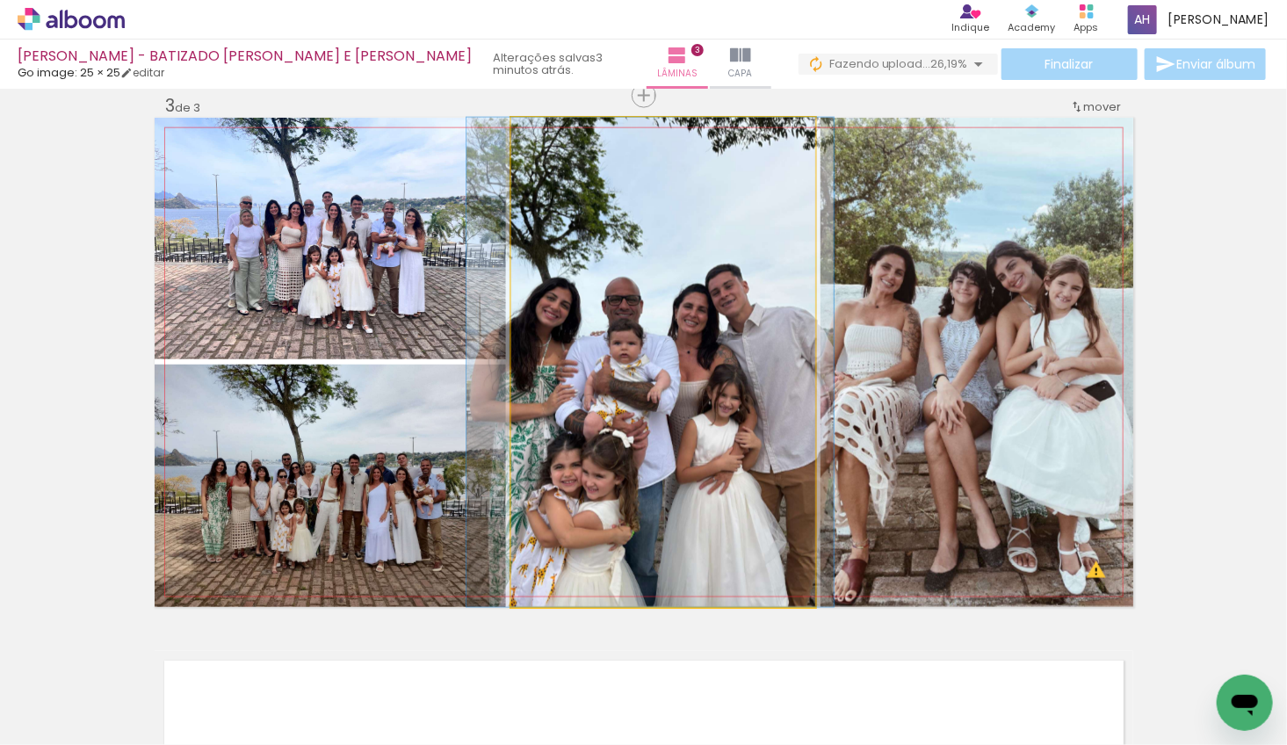
drag, startPoint x: 710, startPoint y: 397, endPoint x: 697, endPoint y: 396, distance: 13.2
click at [697, 396] on div at bounding box center [650, 362] width 367 height 489
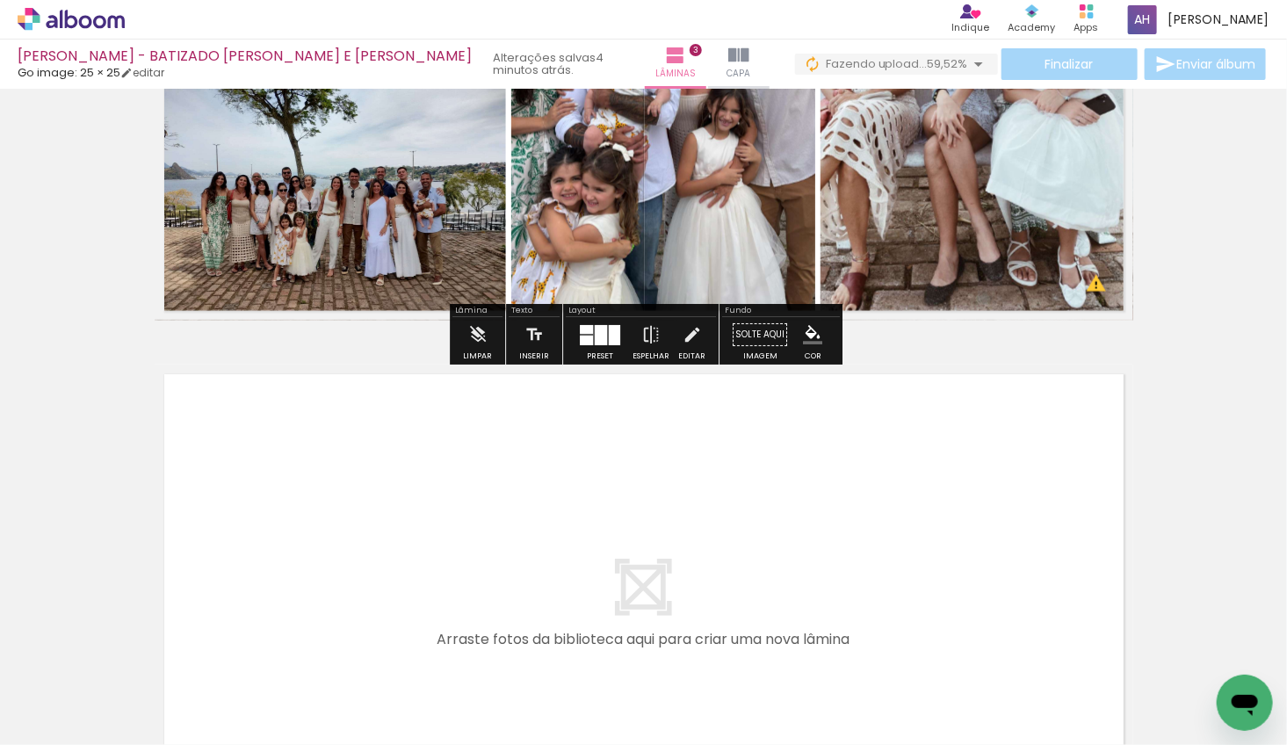
scroll to position [1384, 0]
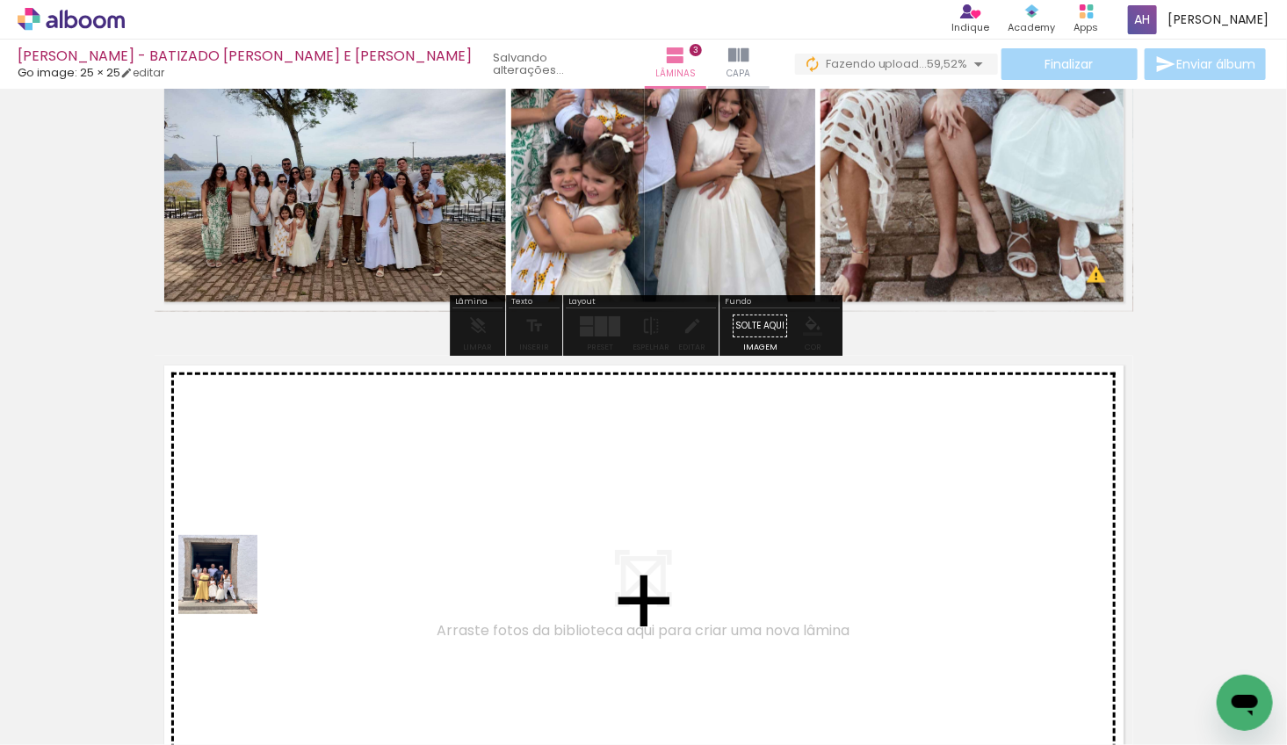
drag, startPoint x: 231, startPoint y: 588, endPoint x: 190, endPoint y: 670, distance: 91.6
click at [243, 556] on quentale-workspace at bounding box center [643, 372] width 1287 height 745
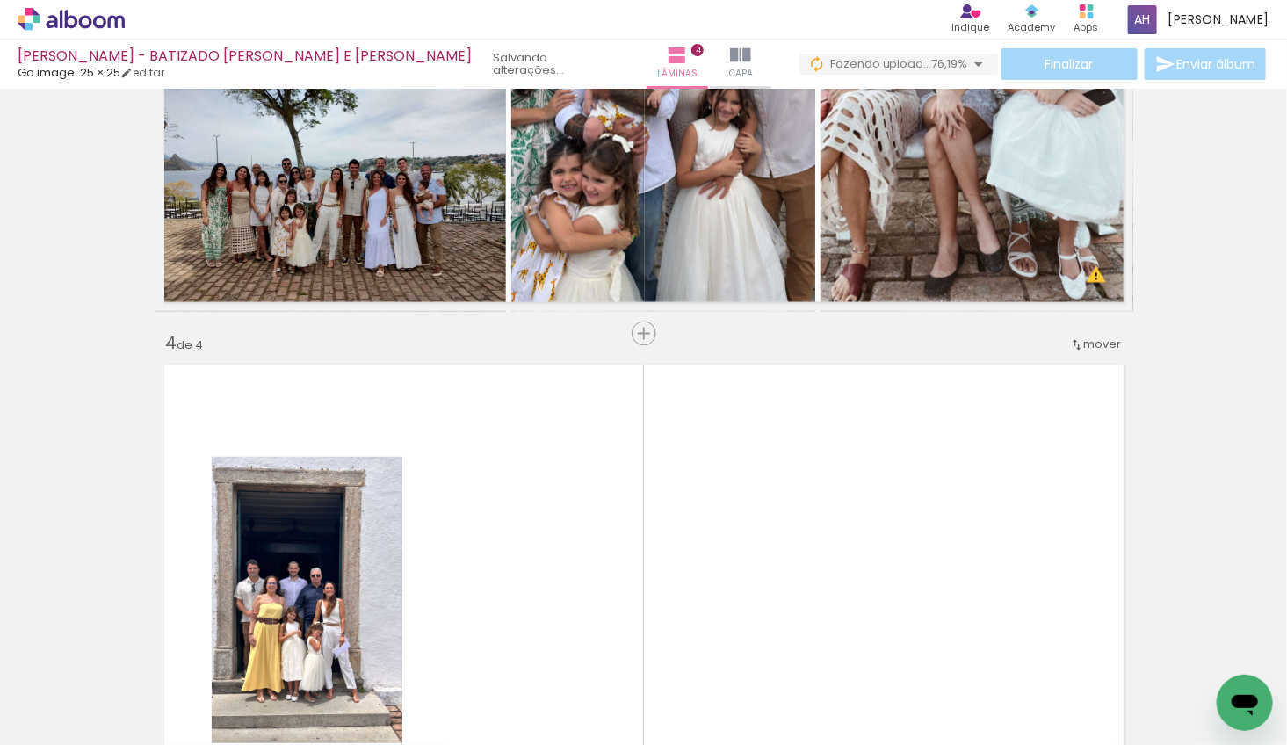
scroll to position [1622, 0]
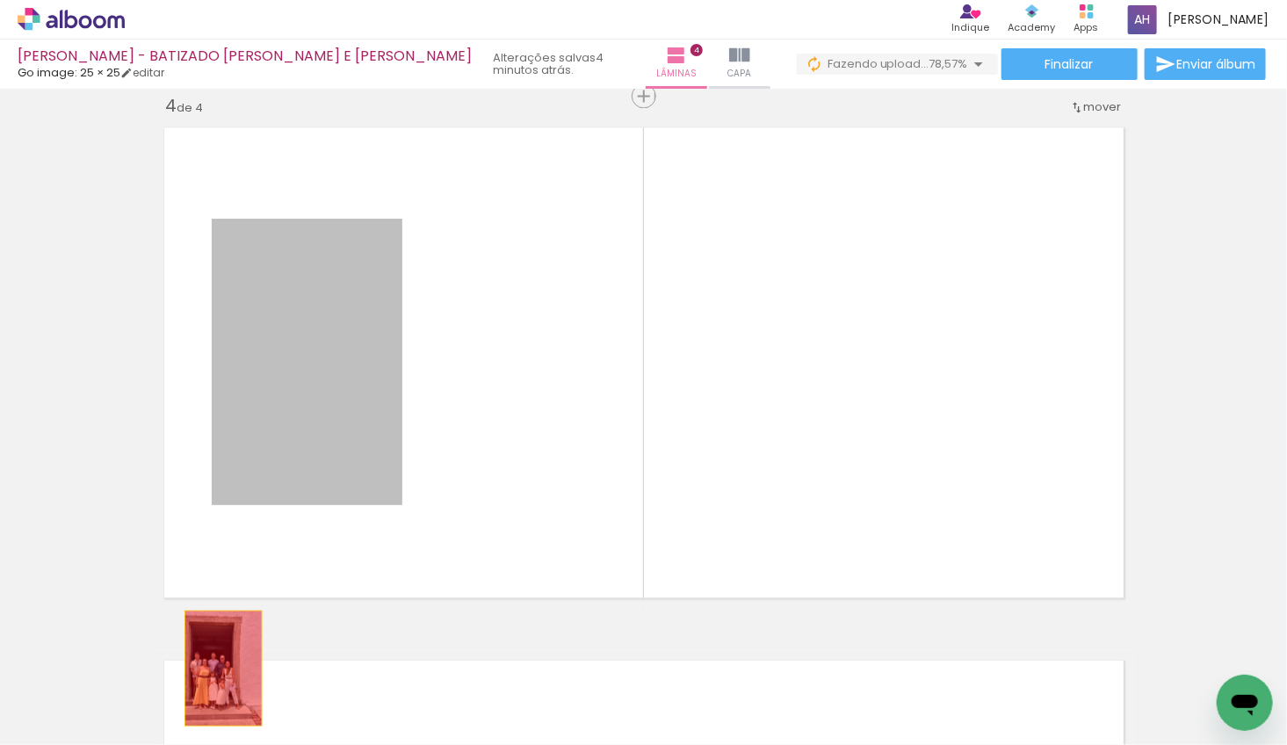
drag, startPoint x: 281, startPoint y: 398, endPoint x: 239, endPoint y: 635, distance: 241.0
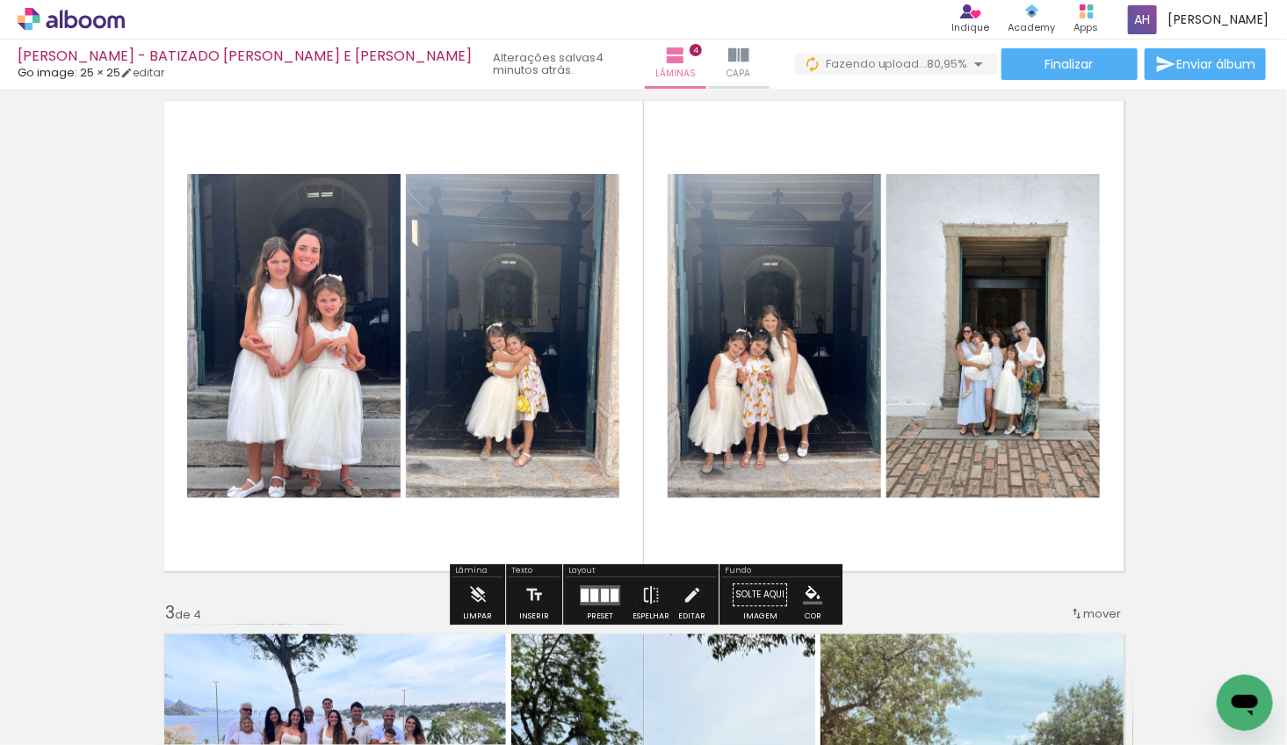
scroll to position [556, 0]
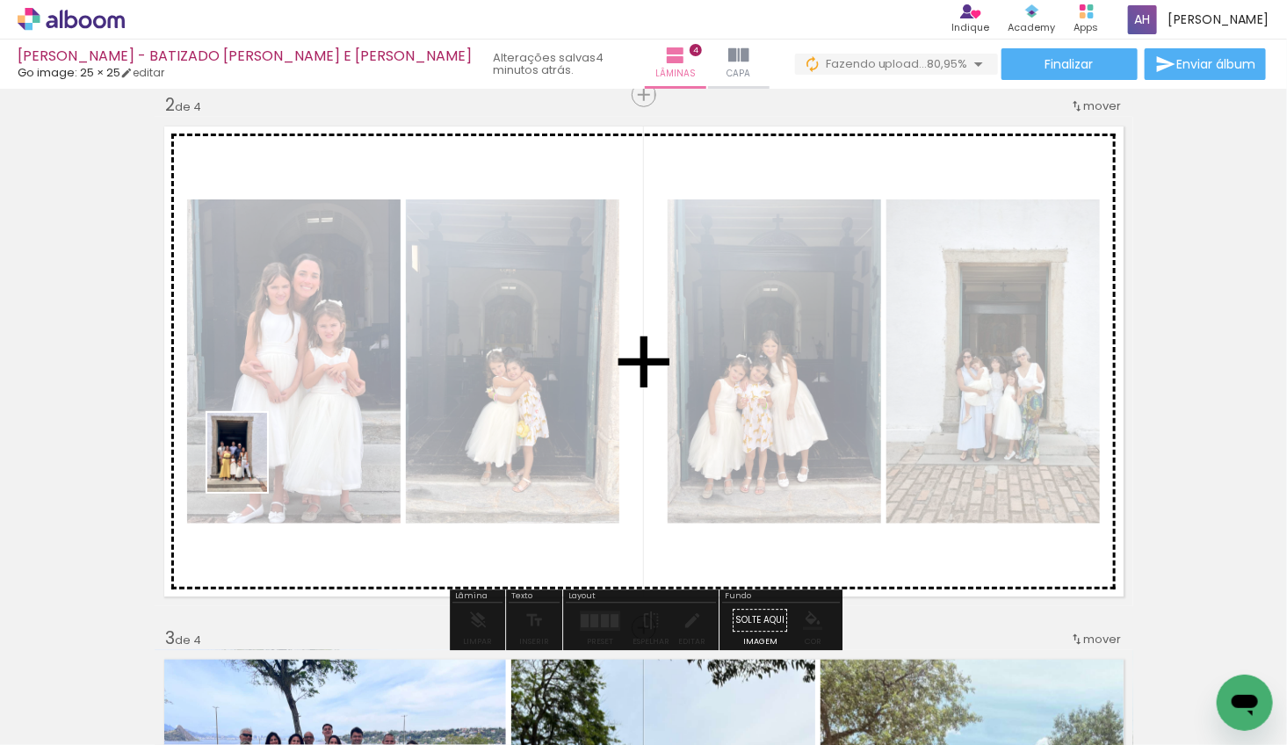
drag, startPoint x: 179, startPoint y: 682, endPoint x: 236, endPoint y: 542, distance: 151.0
click at [259, 466] on quentale-workspace at bounding box center [643, 372] width 1287 height 745
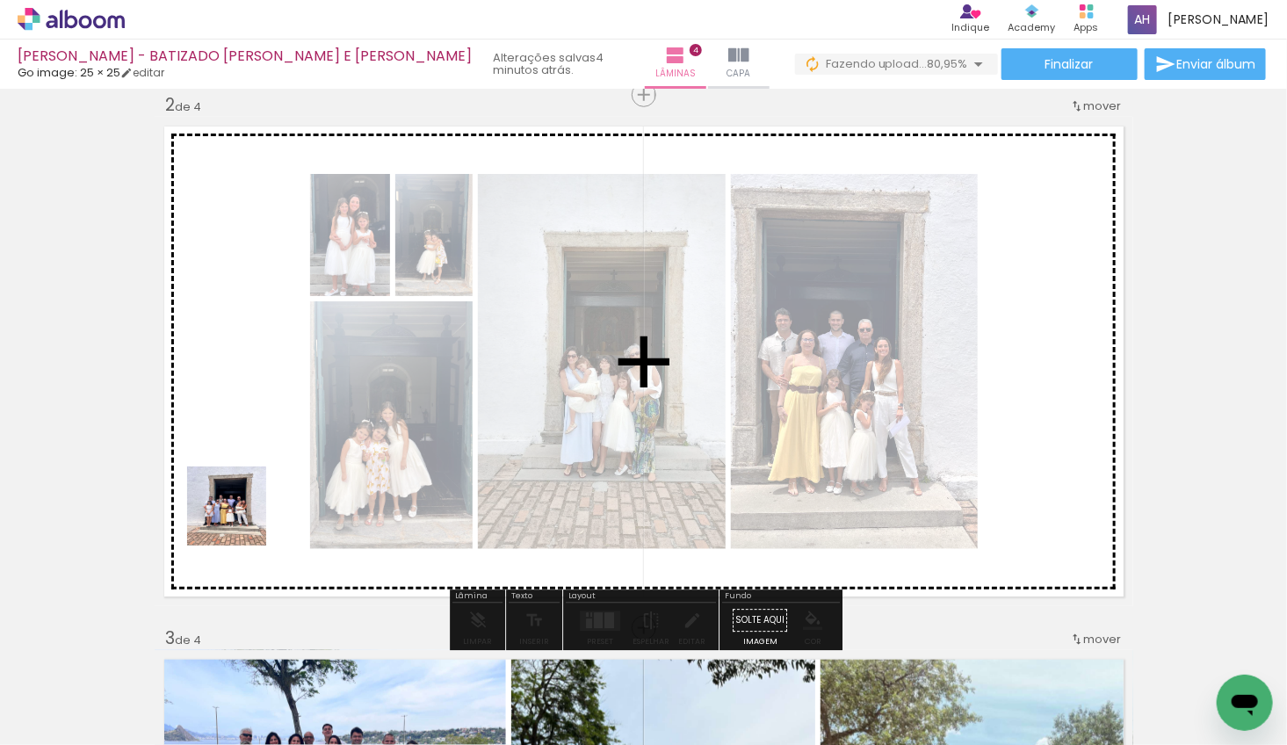
drag, startPoint x: 192, startPoint y: 668, endPoint x: 239, endPoint y: 514, distance: 160.9
click at [241, 516] on quentale-workspace at bounding box center [643, 372] width 1287 height 745
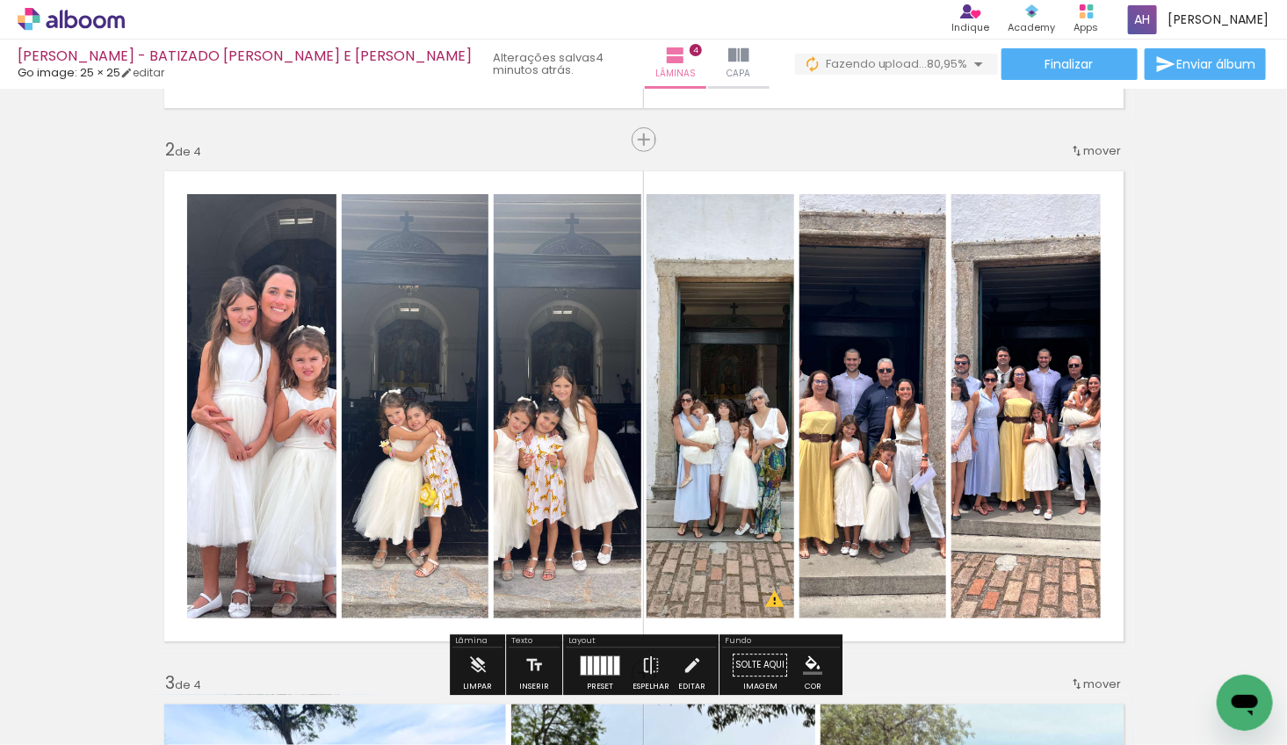
scroll to position [329, 0]
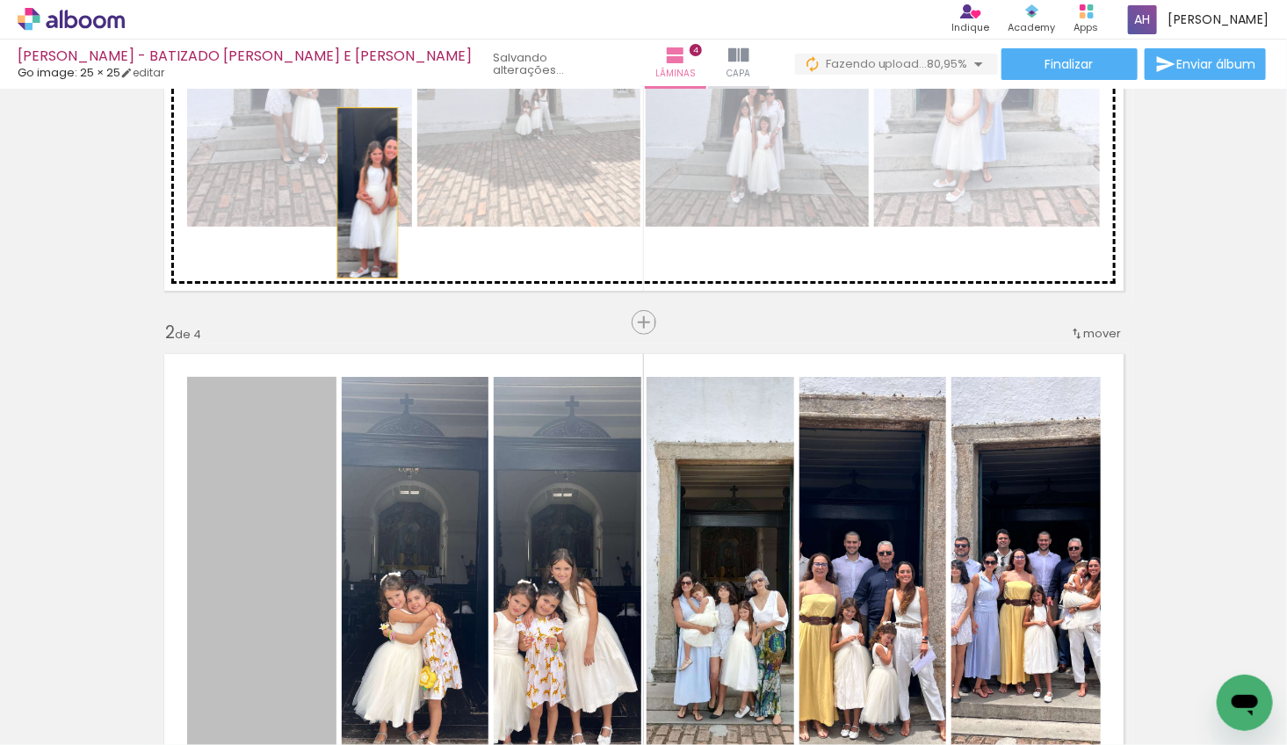
drag, startPoint x: 282, startPoint y: 485, endPoint x: 365, endPoint y: 207, distance: 290.6
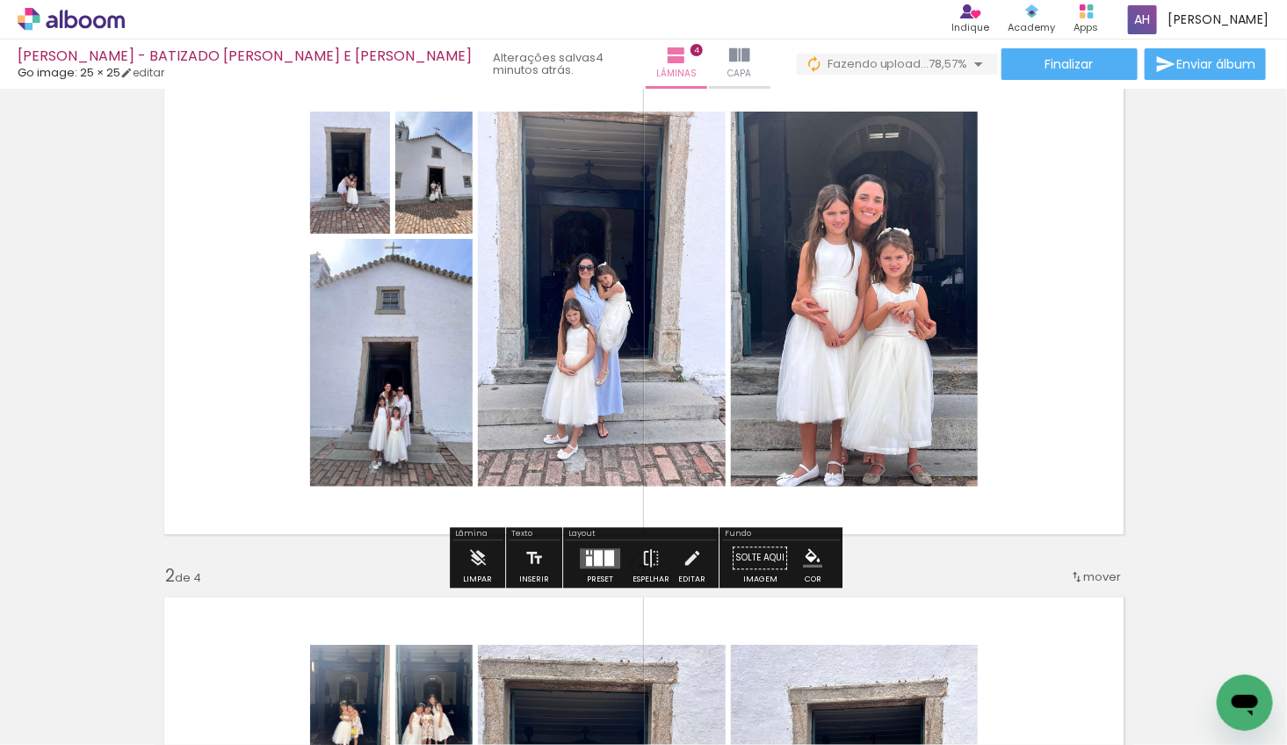
scroll to position [82, 0]
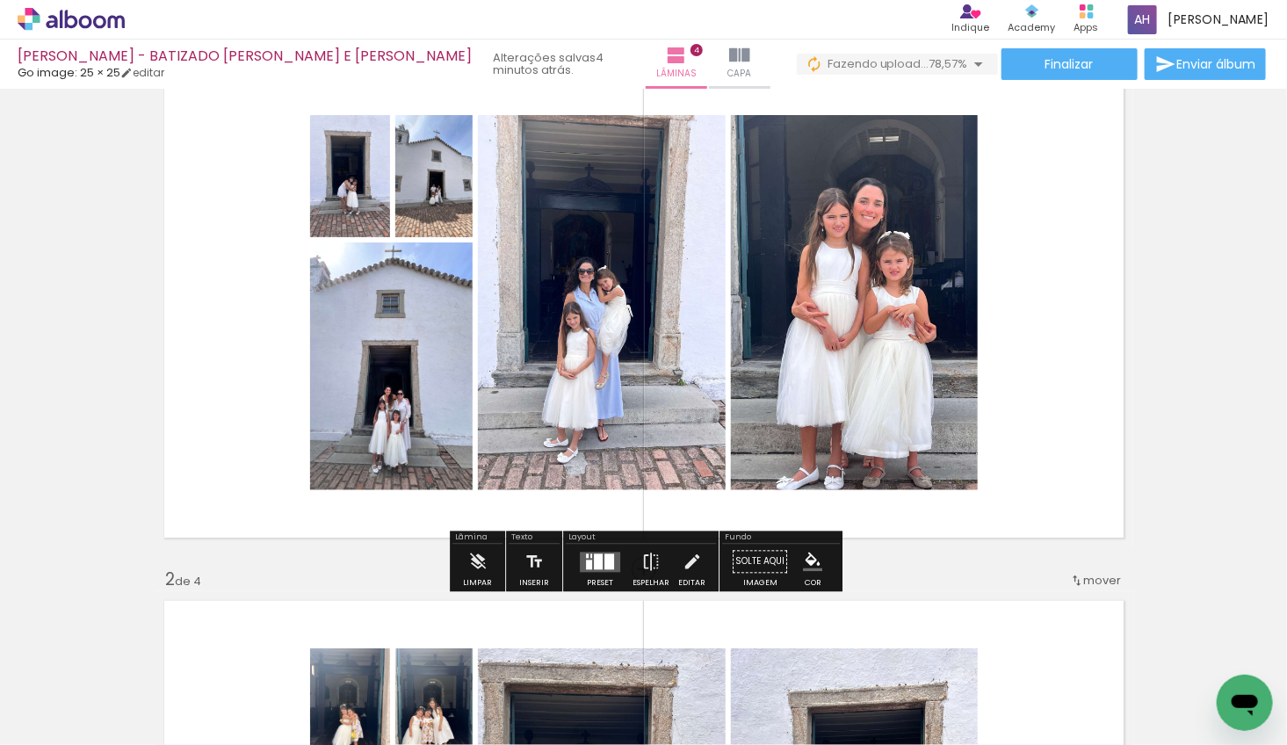
click at [591, 556] on div at bounding box center [592, 556] width 2 height 4
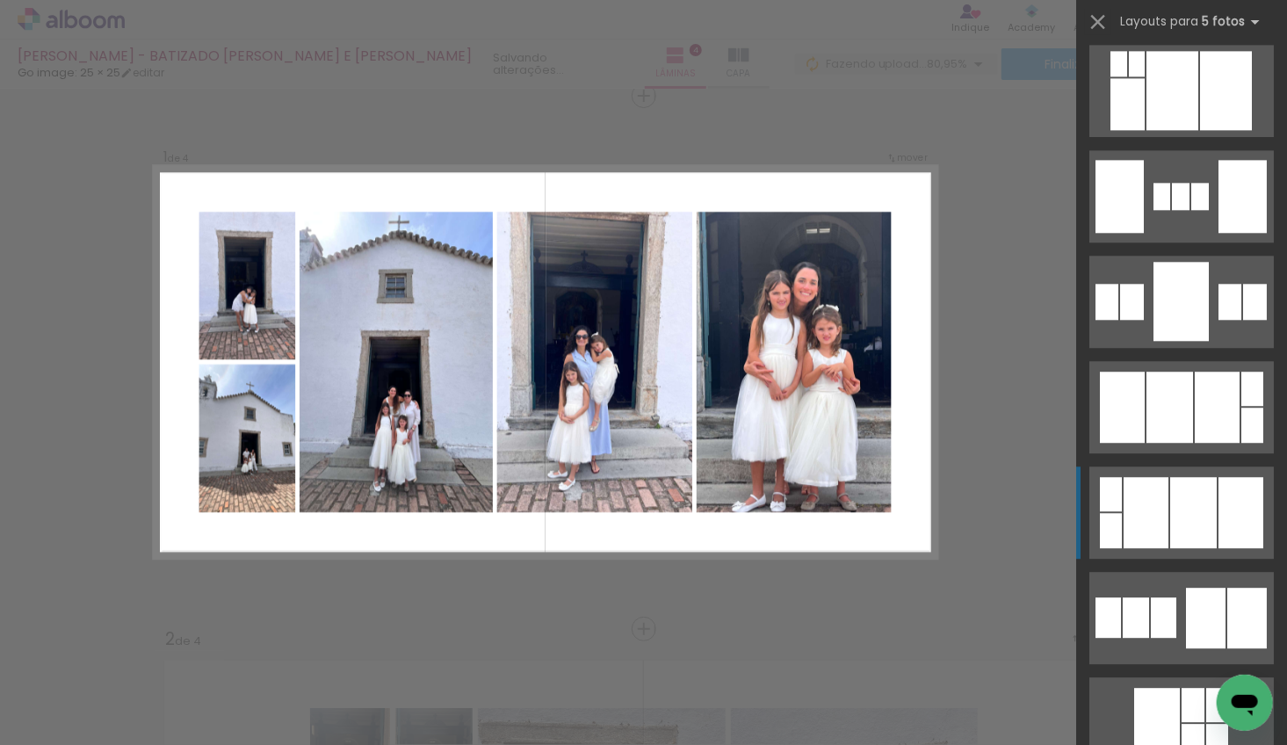
scroll to position [1811, 0]
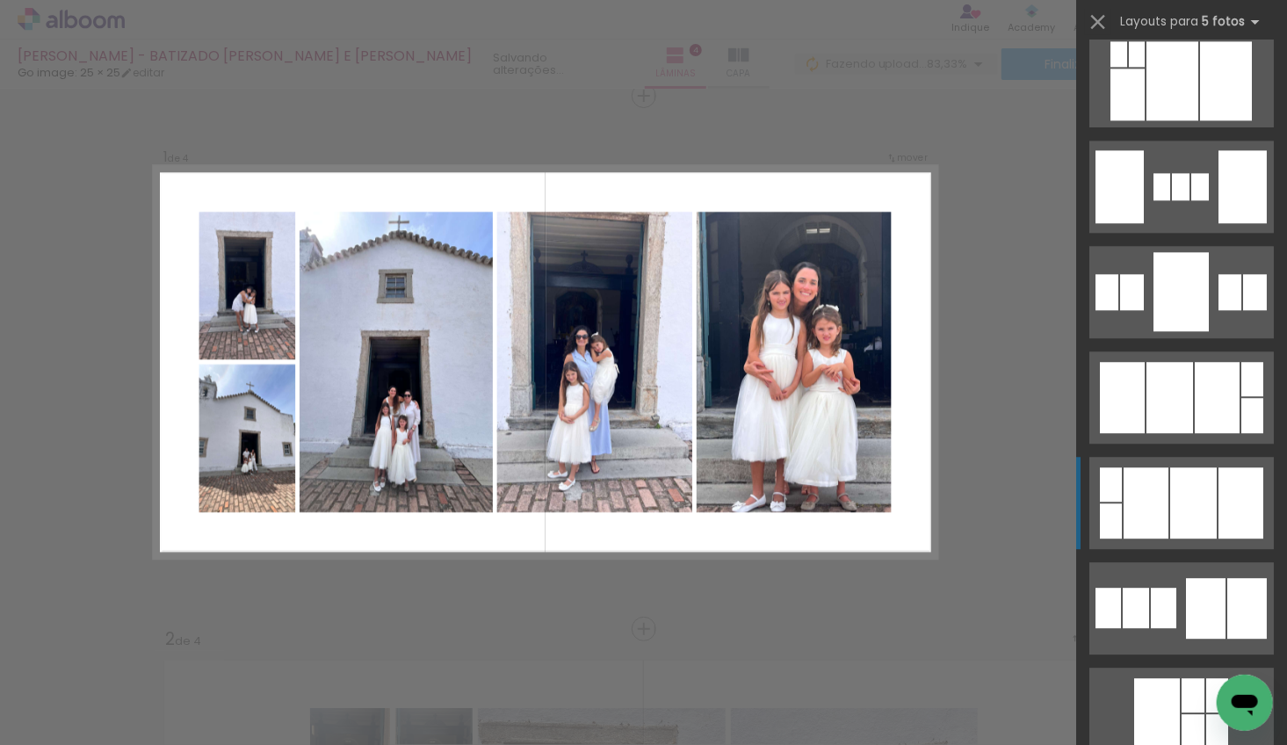
click at [1163, 497] on div at bounding box center [1146, 503] width 45 height 71
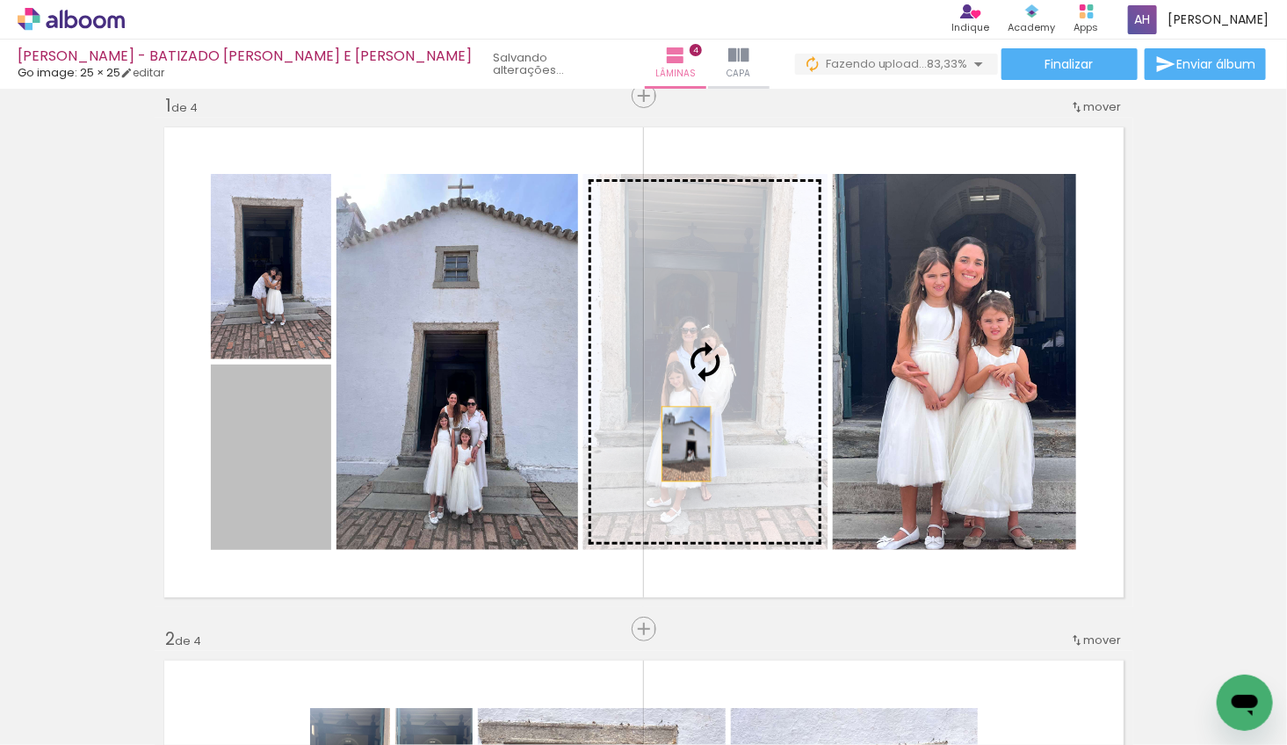
drag, startPoint x: 285, startPoint y: 498, endPoint x: 688, endPoint y: 444, distance: 407.0
click at [0, 0] on slot at bounding box center [0, 0] width 0 height 0
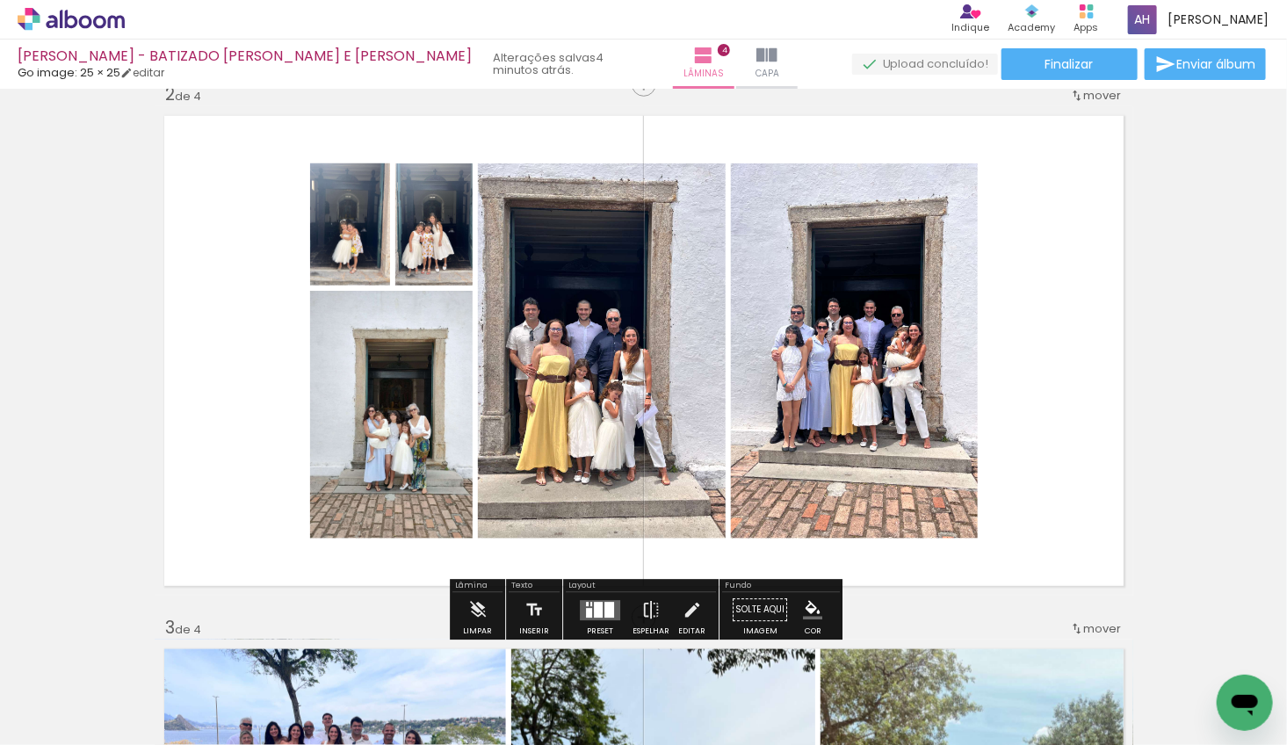
scroll to position [577, 0]
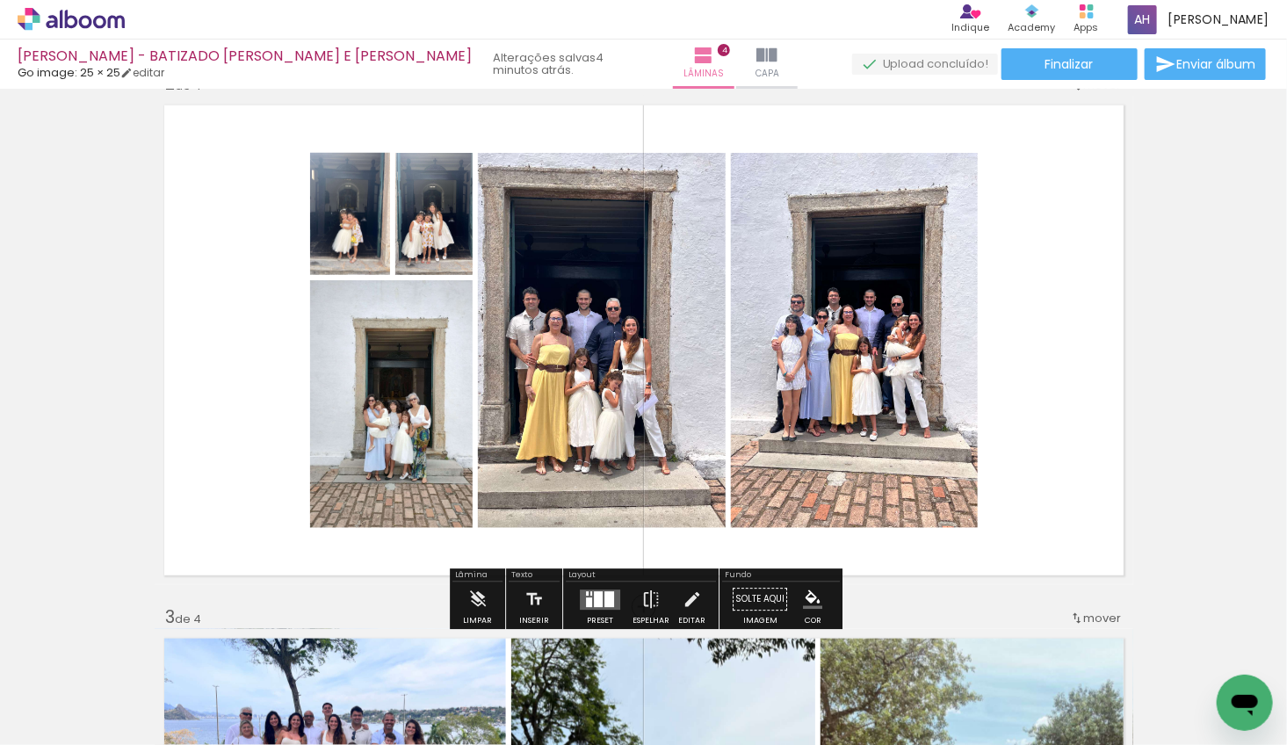
click at [605, 598] on div at bounding box center [610, 599] width 10 height 16
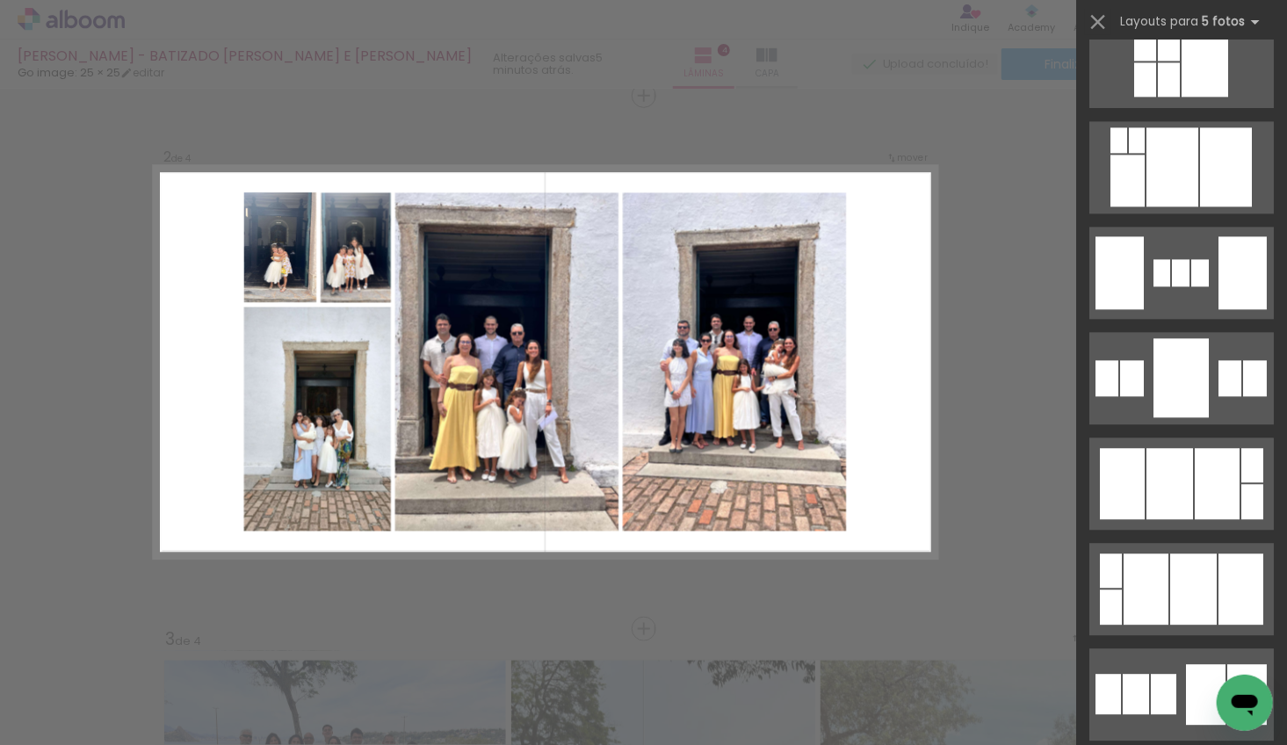
scroll to position [1806, 0]
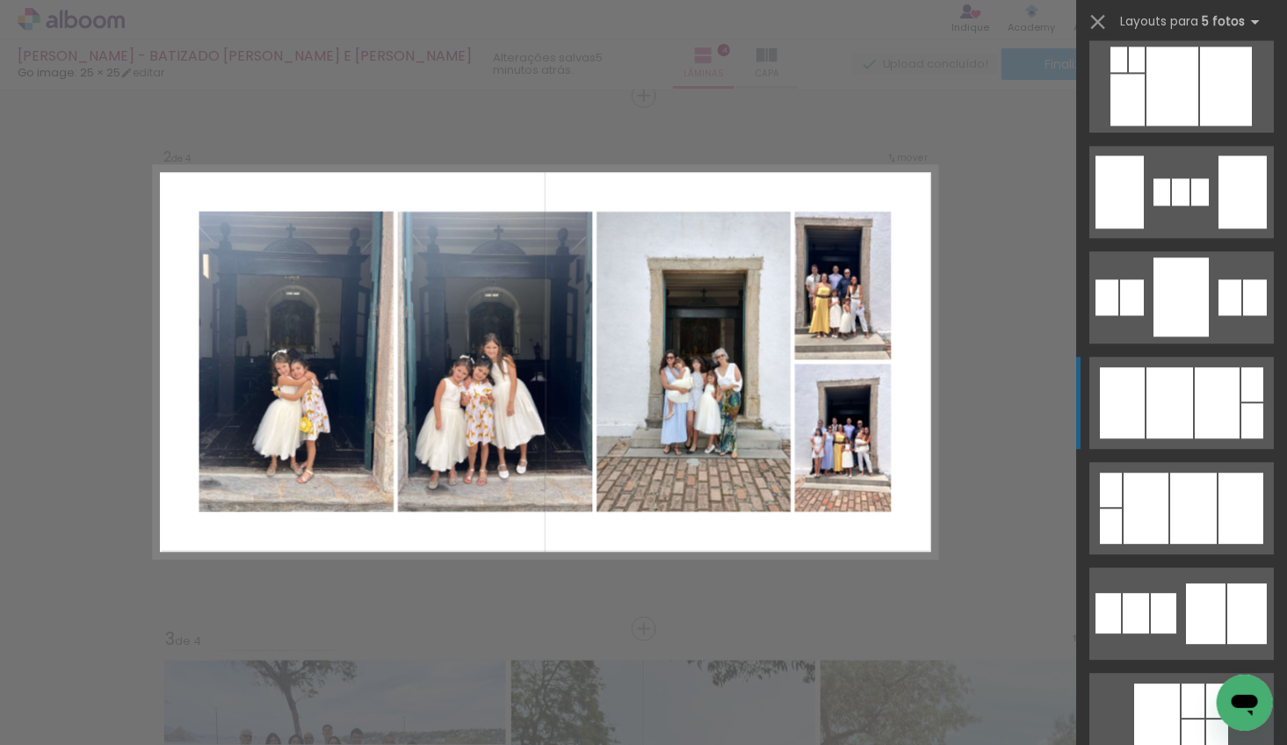
click at [1161, 389] on div at bounding box center [1170, 402] width 47 height 71
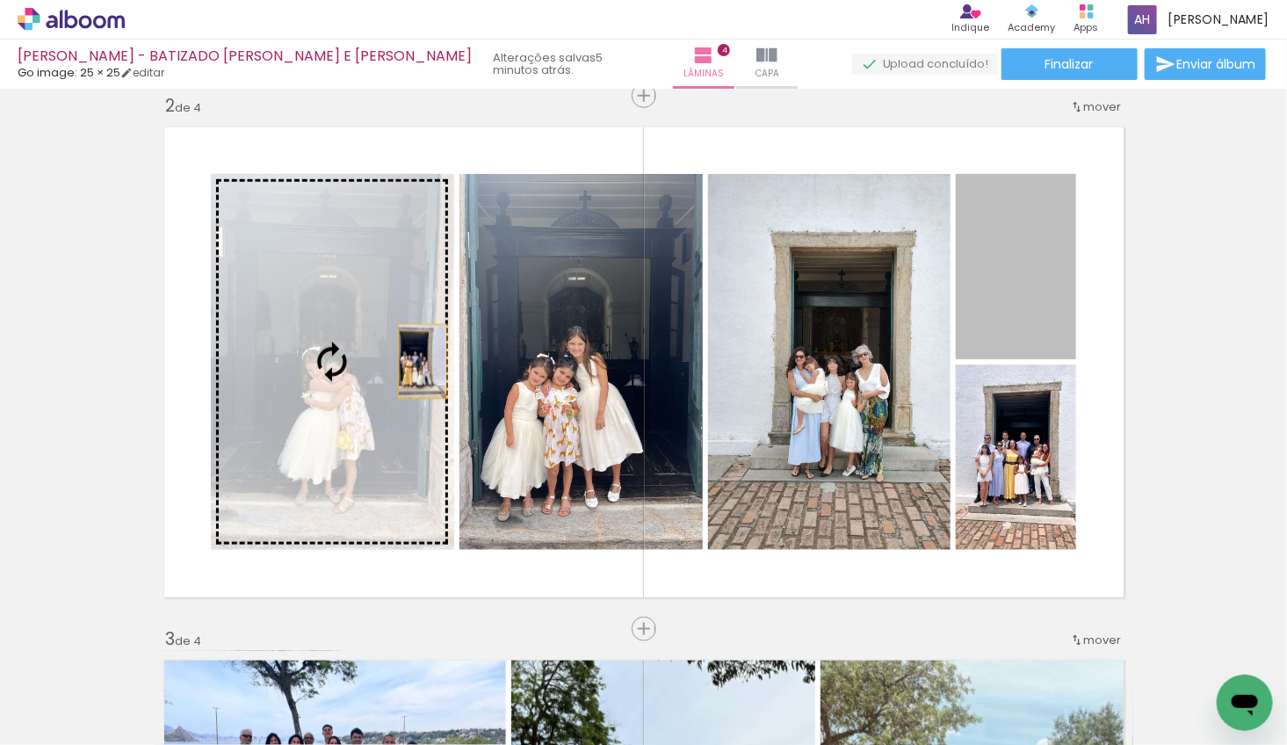
drag, startPoint x: 1014, startPoint y: 282, endPoint x: 423, endPoint y: 361, distance: 596.7
click at [0, 0] on slot at bounding box center [0, 0] width 0 height 0
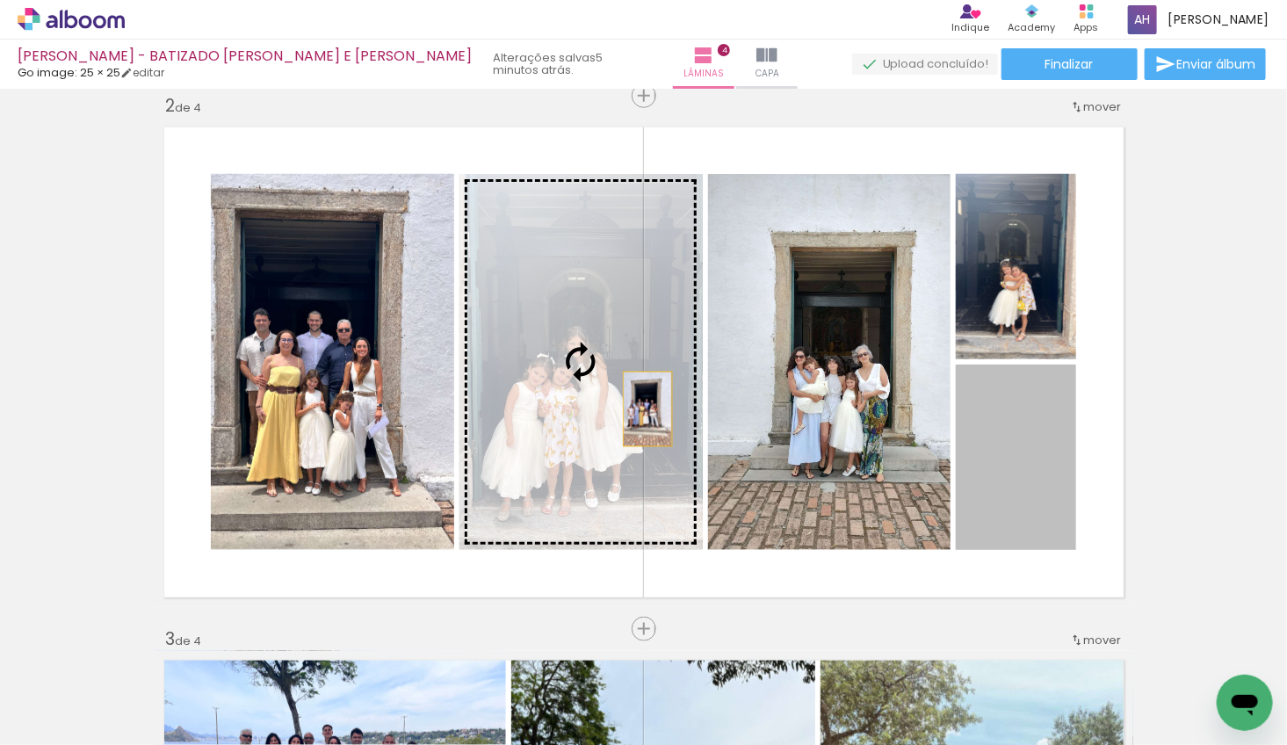
drag, startPoint x: 997, startPoint y: 468, endPoint x: 648, endPoint y: 409, distance: 354.7
click at [0, 0] on slot at bounding box center [0, 0] width 0 height 0
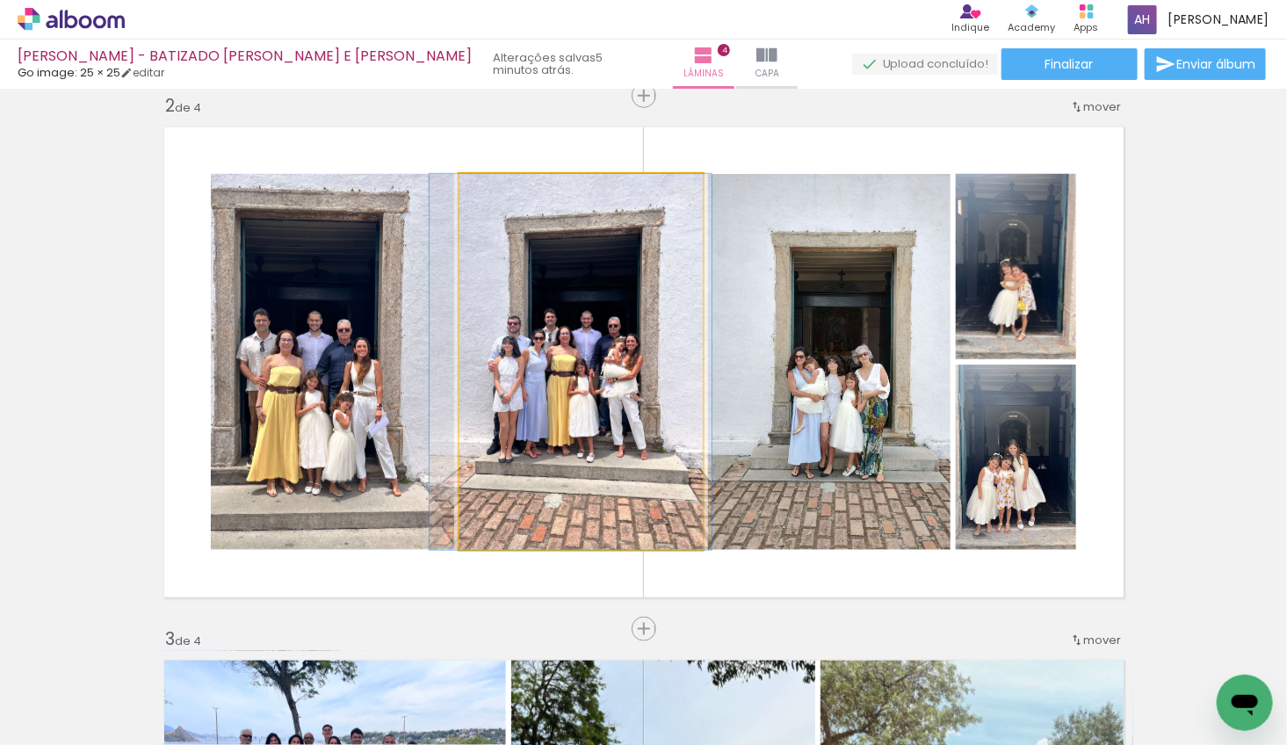
drag, startPoint x: 622, startPoint y: 411, endPoint x: 611, endPoint y: 410, distance: 11.5
click at [611, 410] on div at bounding box center [571, 362] width 282 height 376
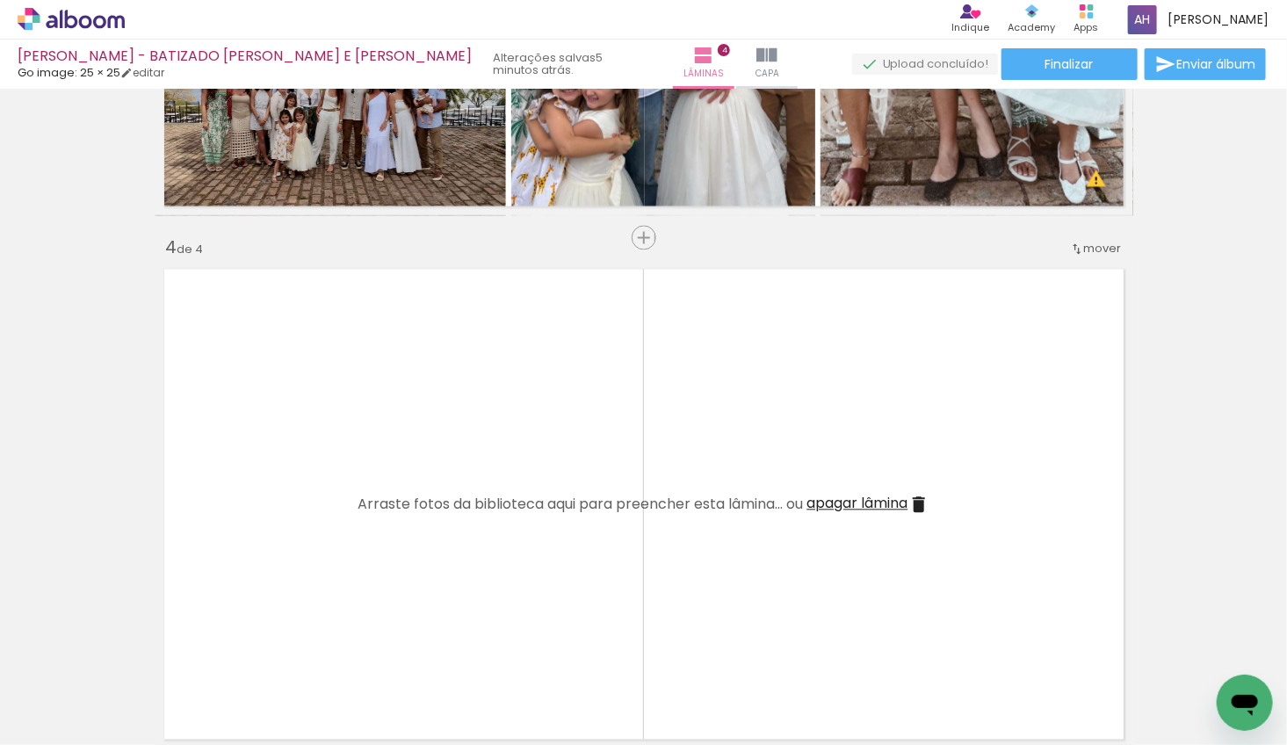
scroll to position [1511, 0]
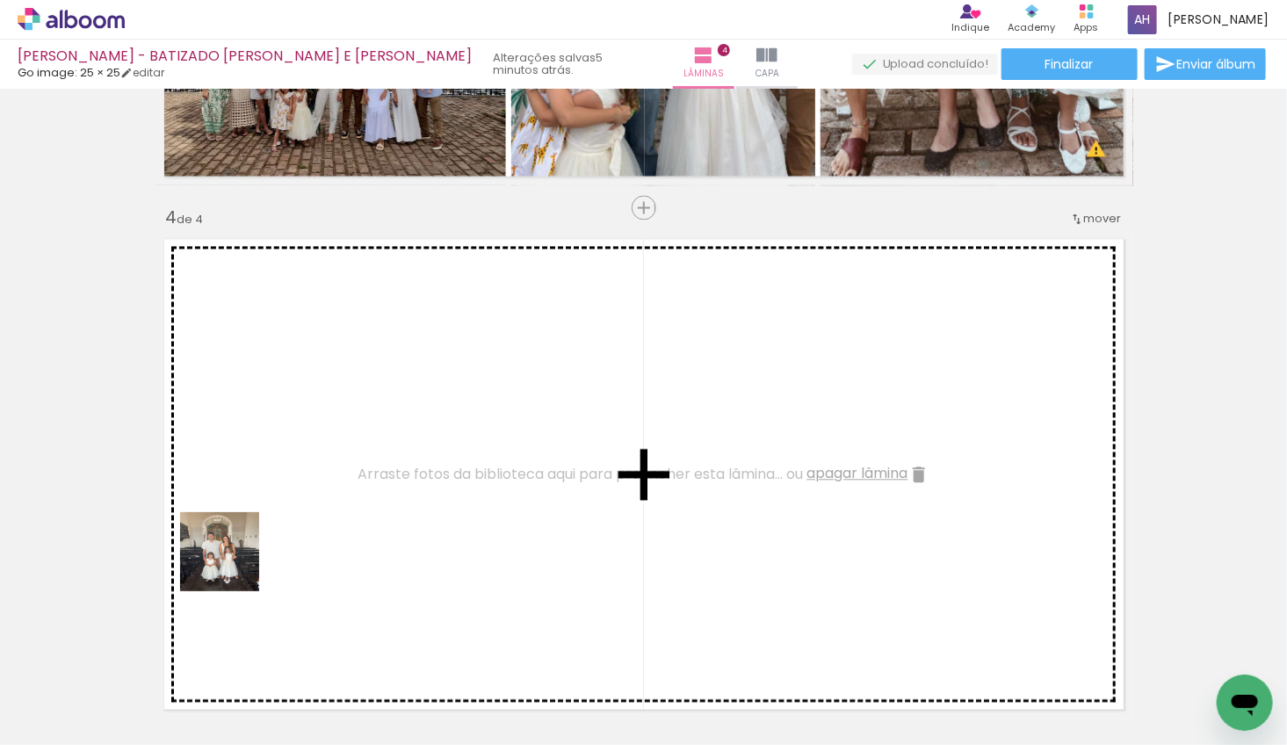
click at [234, 557] on quentale-workspace at bounding box center [643, 372] width 1287 height 745
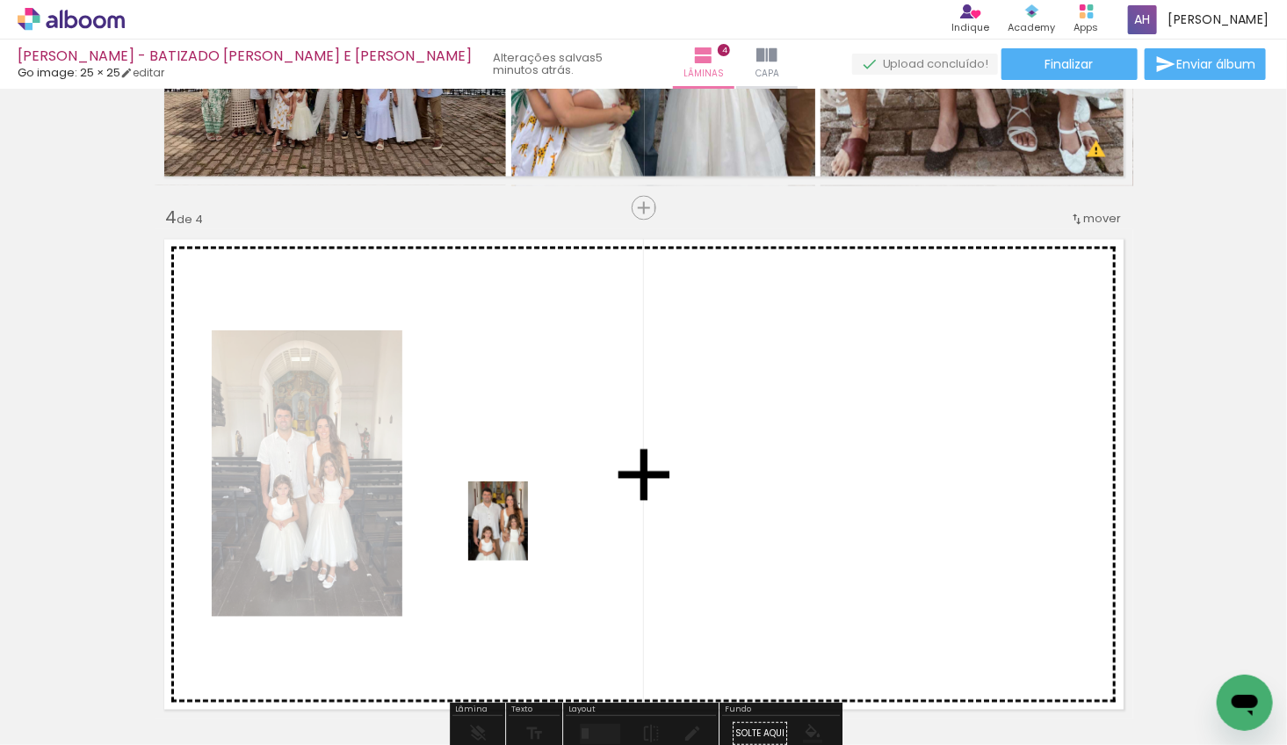
click at [522, 533] on quentale-workspace at bounding box center [643, 372] width 1287 height 745
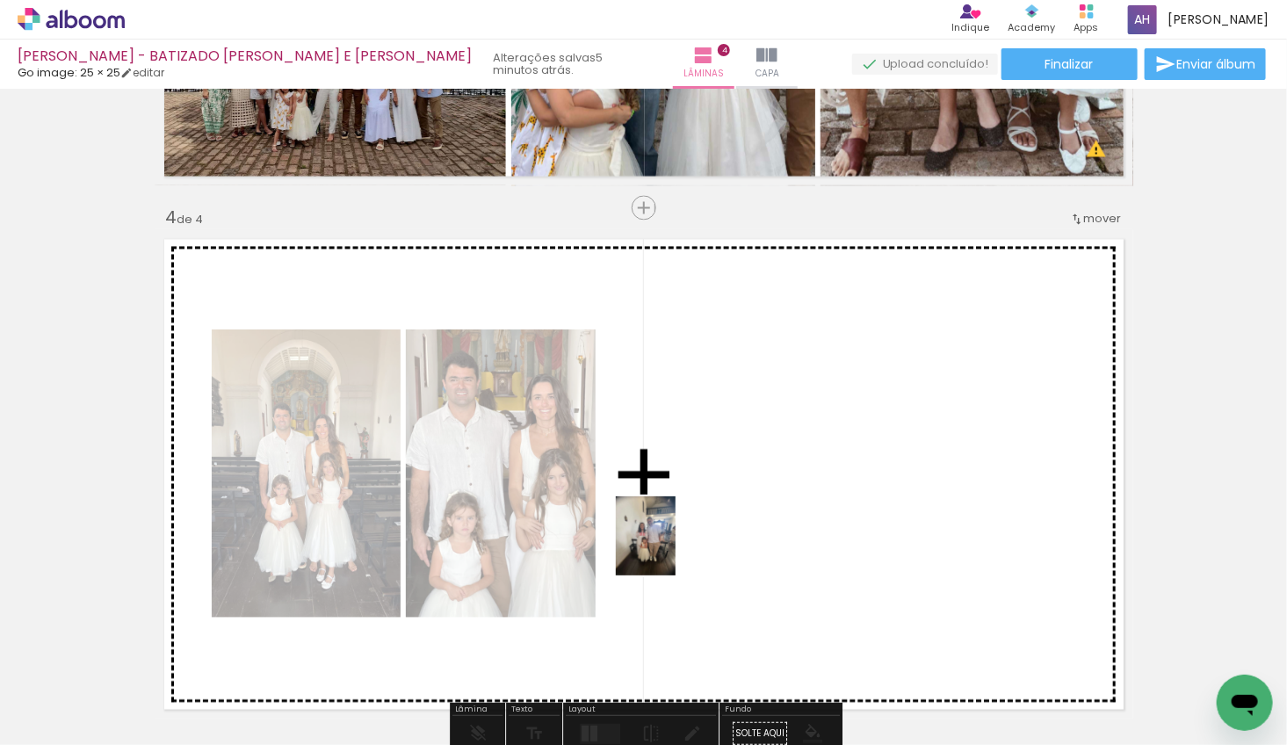
drag, startPoint x: 569, startPoint y: 707, endPoint x: 669, endPoint y: 549, distance: 186.0
click at [669, 549] on quentale-workspace at bounding box center [643, 372] width 1287 height 745
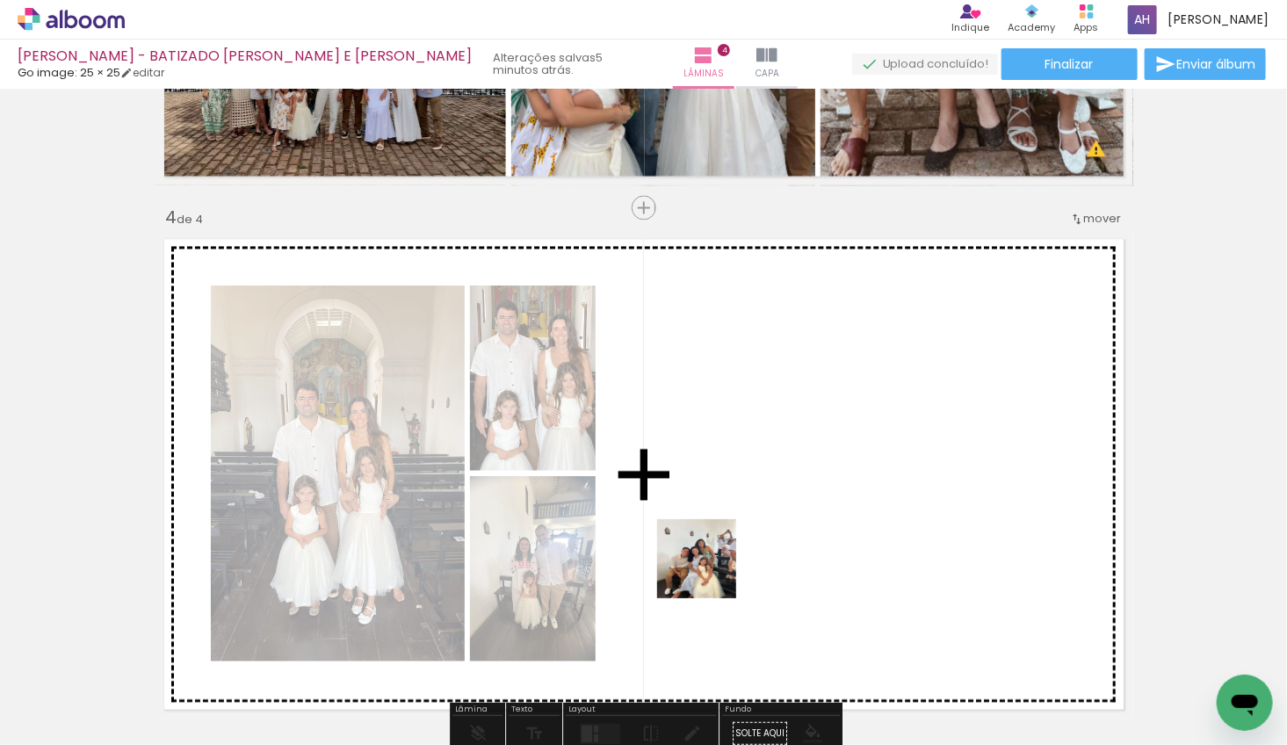
drag, startPoint x: 687, startPoint y: 674, endPoint x: 724, endPoint y: 513, distance: 165.0
click at [724, 513] on quentale-workspace at bounding box center [643, 372] width 1287 height 745
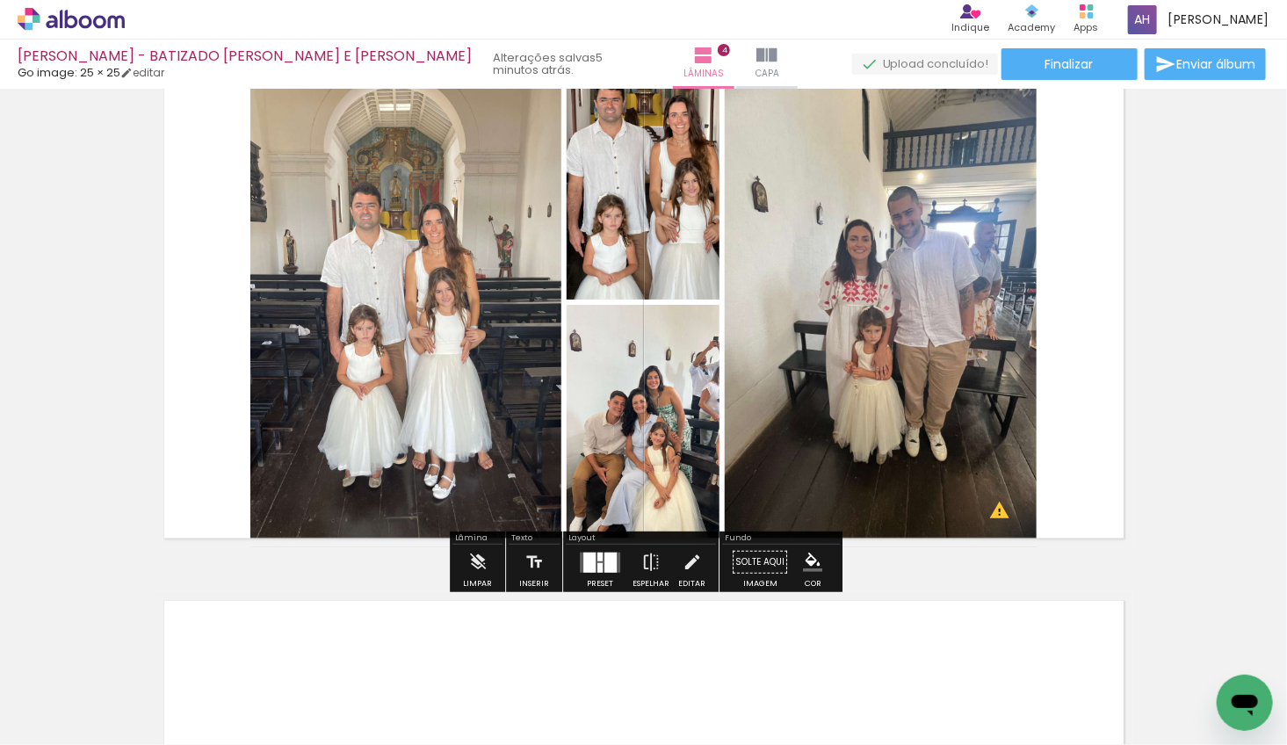
scroll to position [1691, 0]
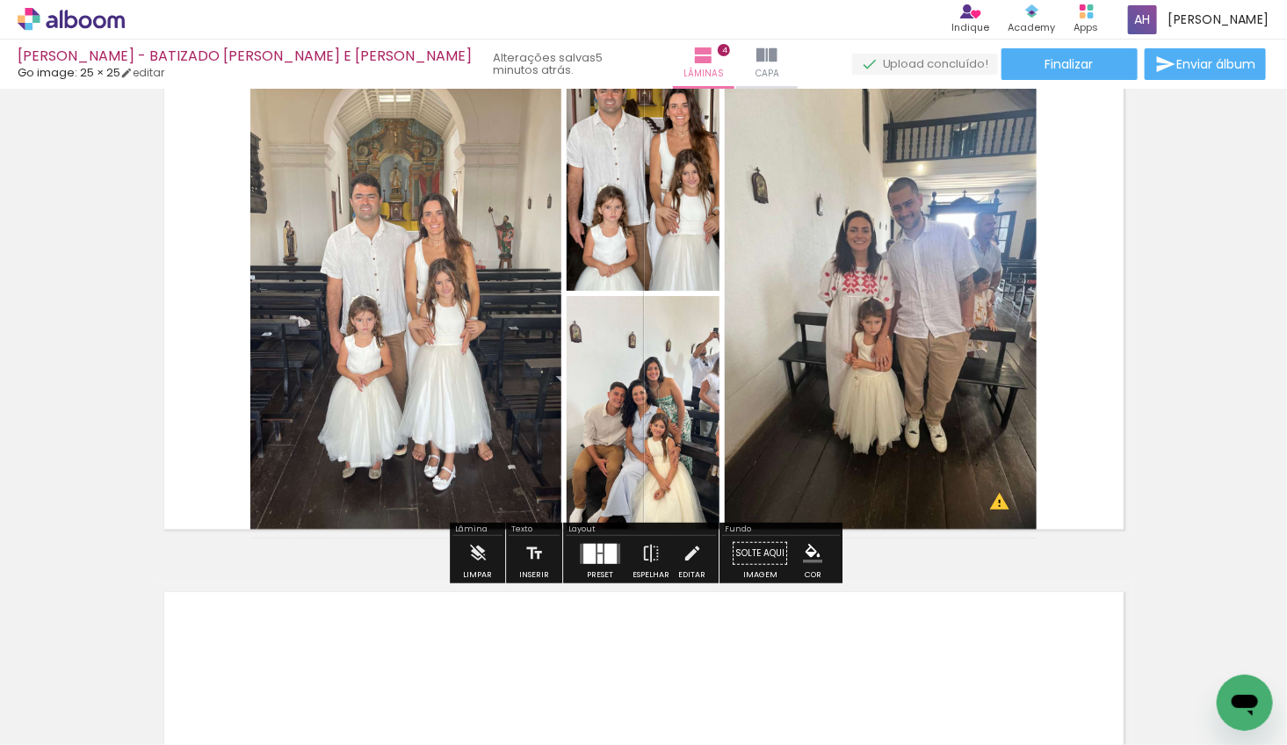
click at [605, 544] on div at bounding box center [611, 553] width 12 height 20
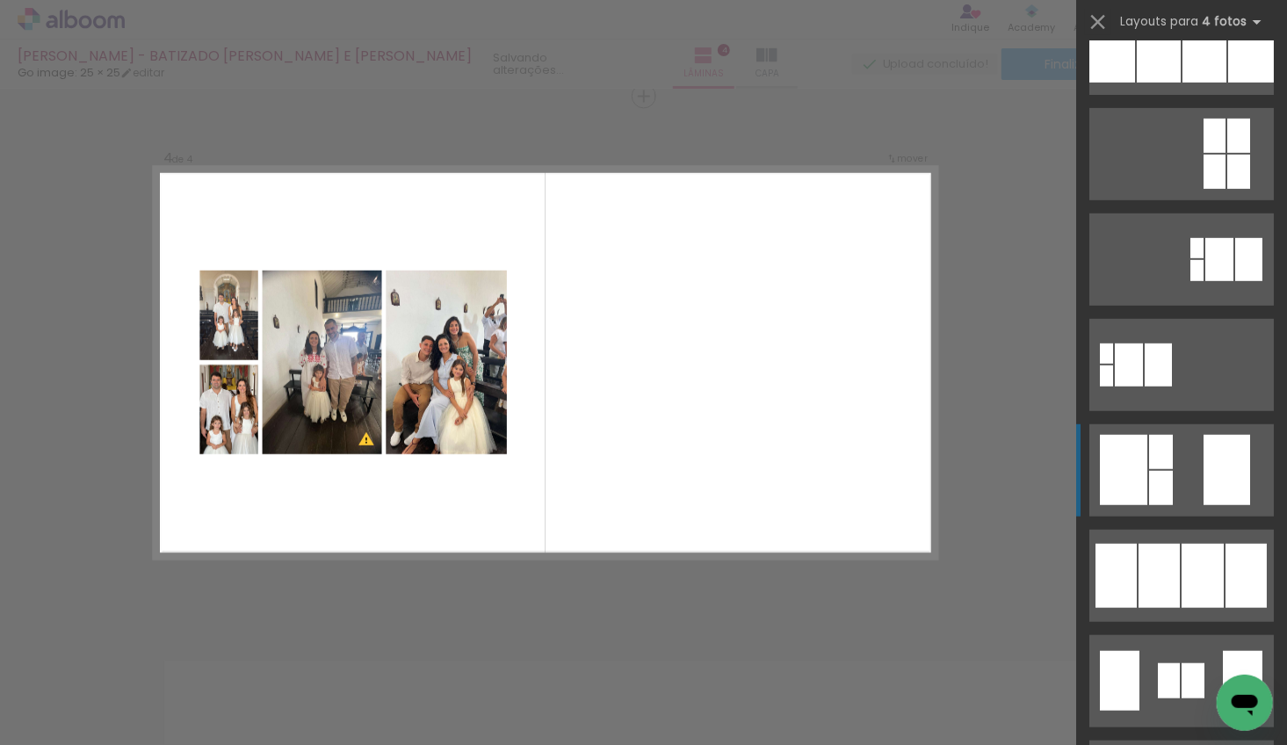
scroll to position [571, 0]
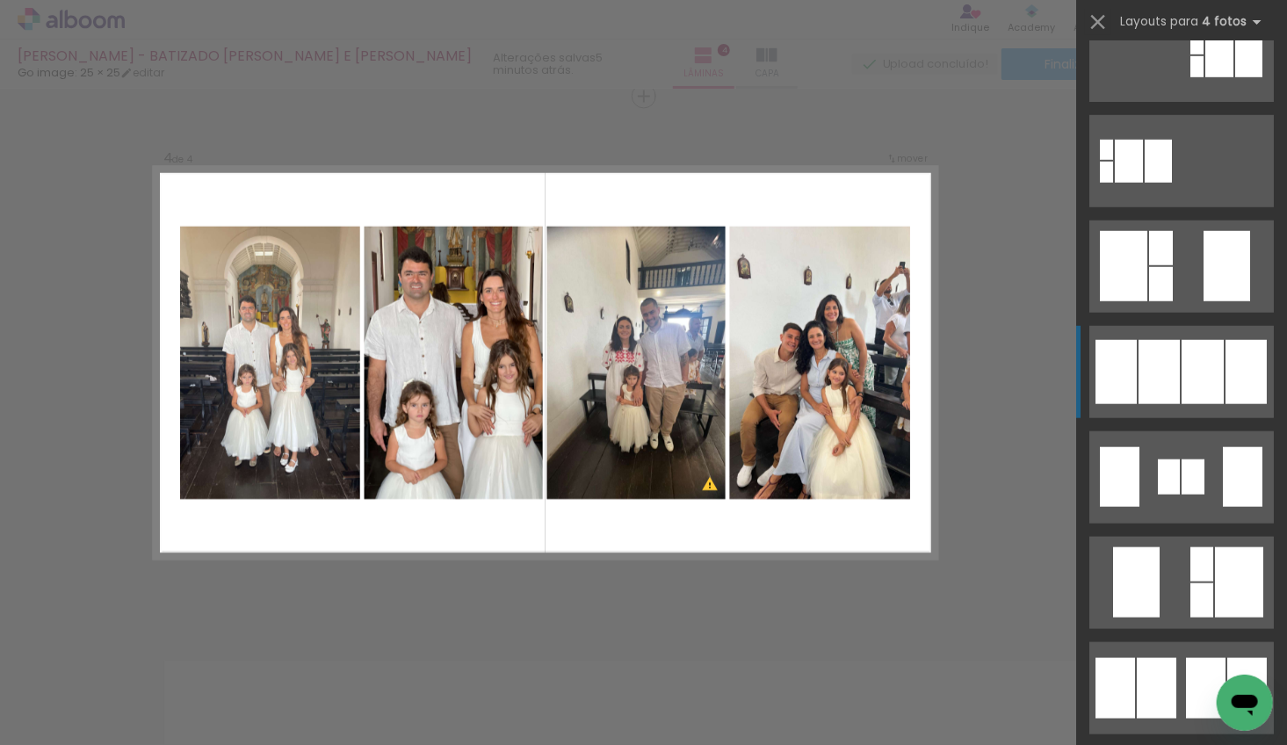
click at [1139, 359] on div at bounding box center [1159, 372] width 41 height 64
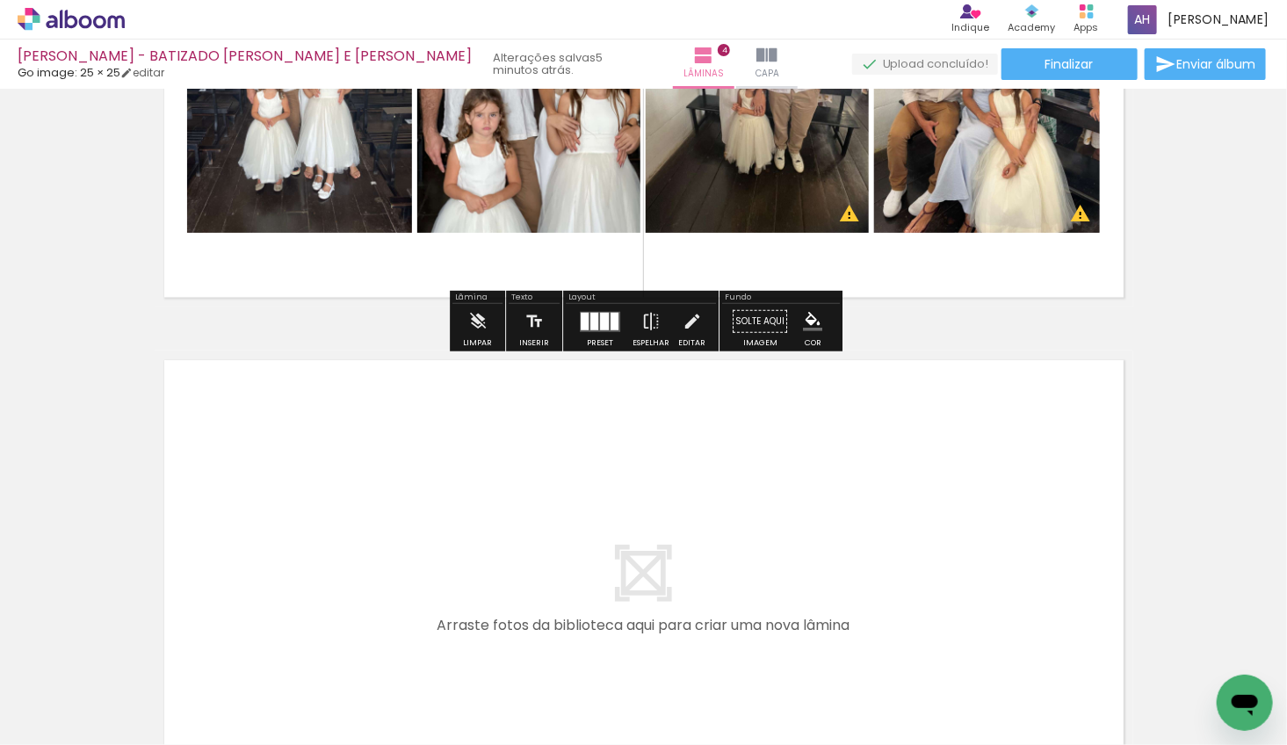
scroll to position [1938, 0]
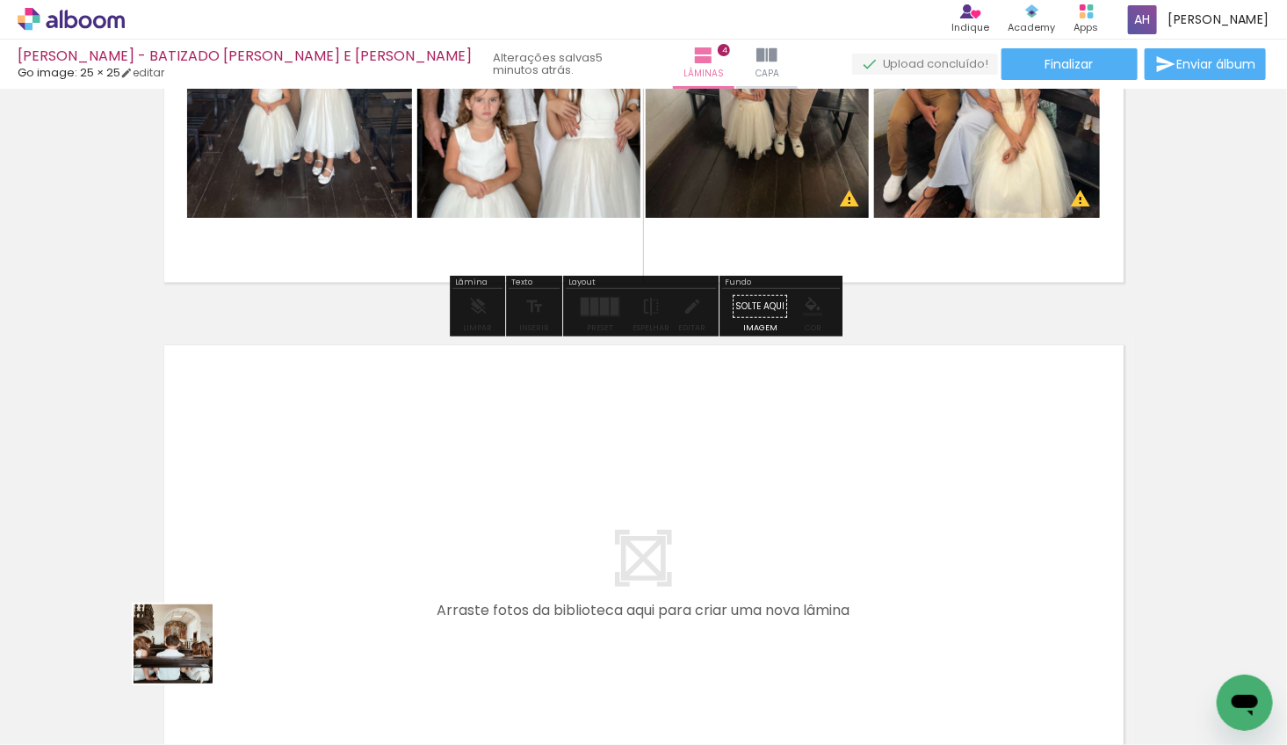
click at [226, 547] on quentale-workspace at bounding box center [643, 372] width 1287 height 745
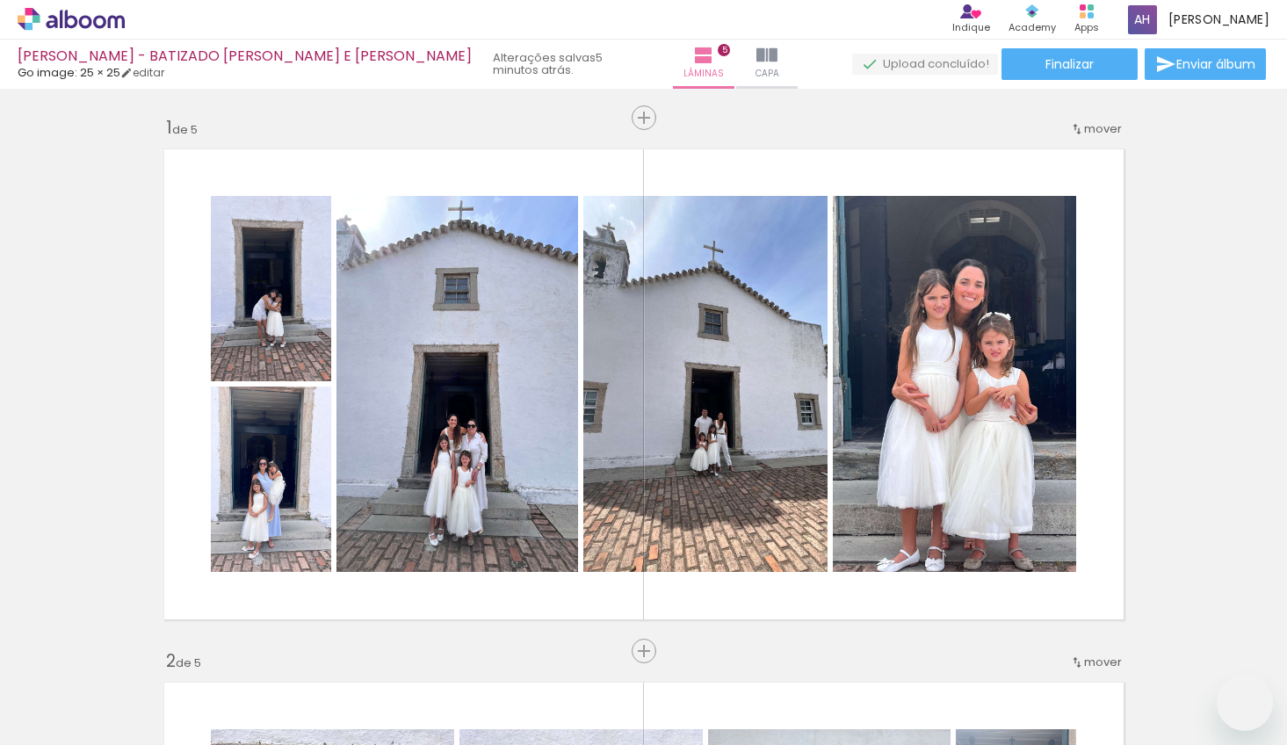
click at [0, 0] on slot at bounding box center [0, 0] width 0 height 0
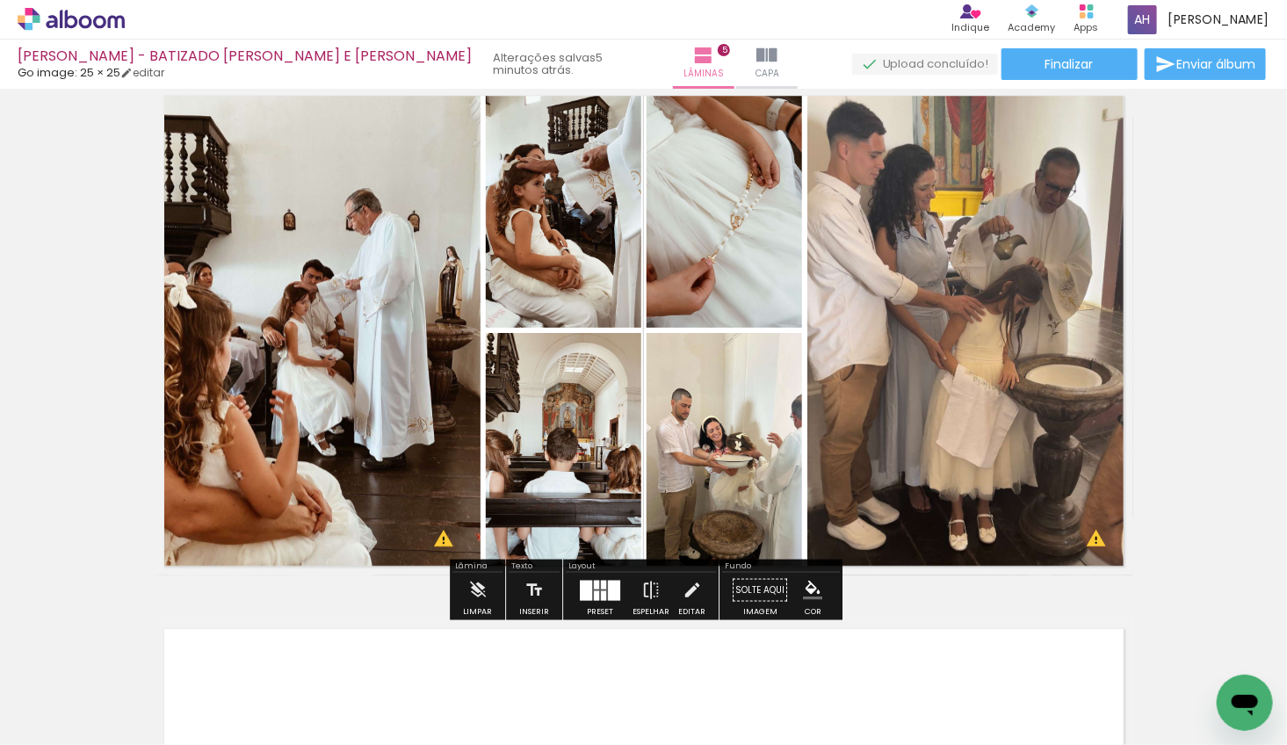
scroll to position [2188, 0]
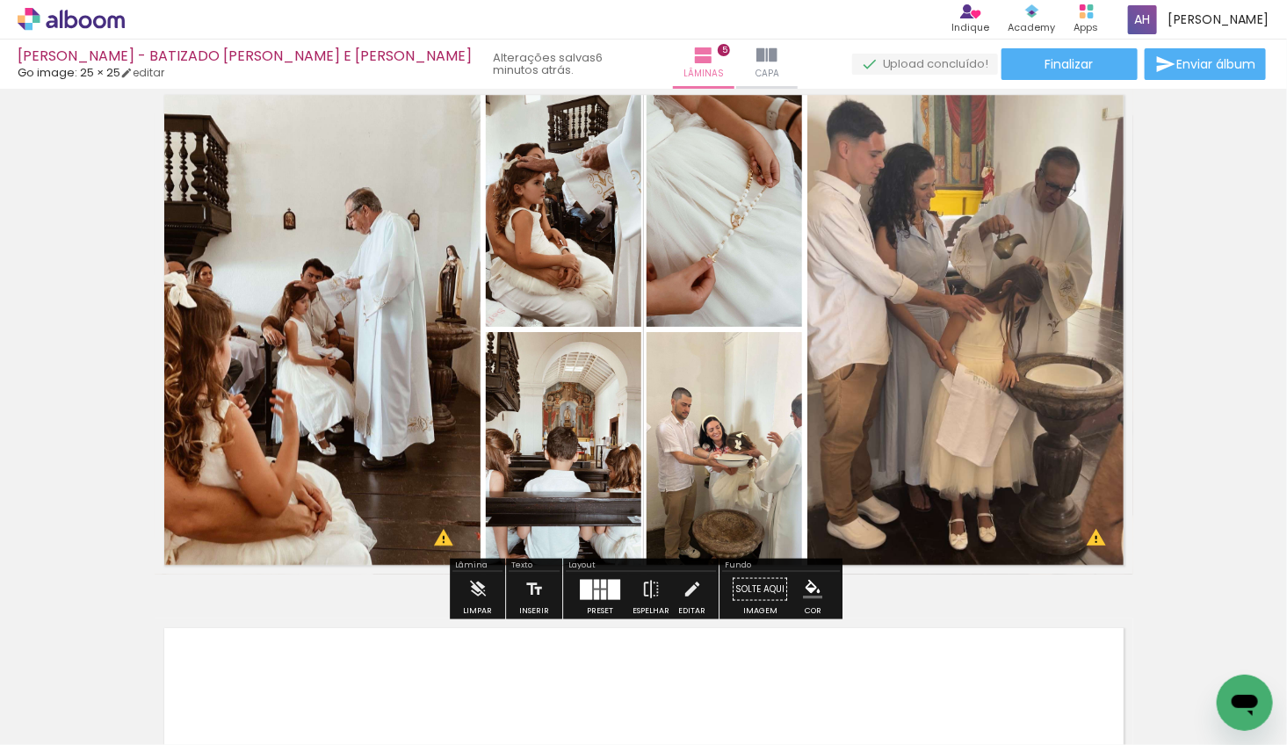
click at [580, 589] on div at bounding box center [586, 589] width 12 height 20
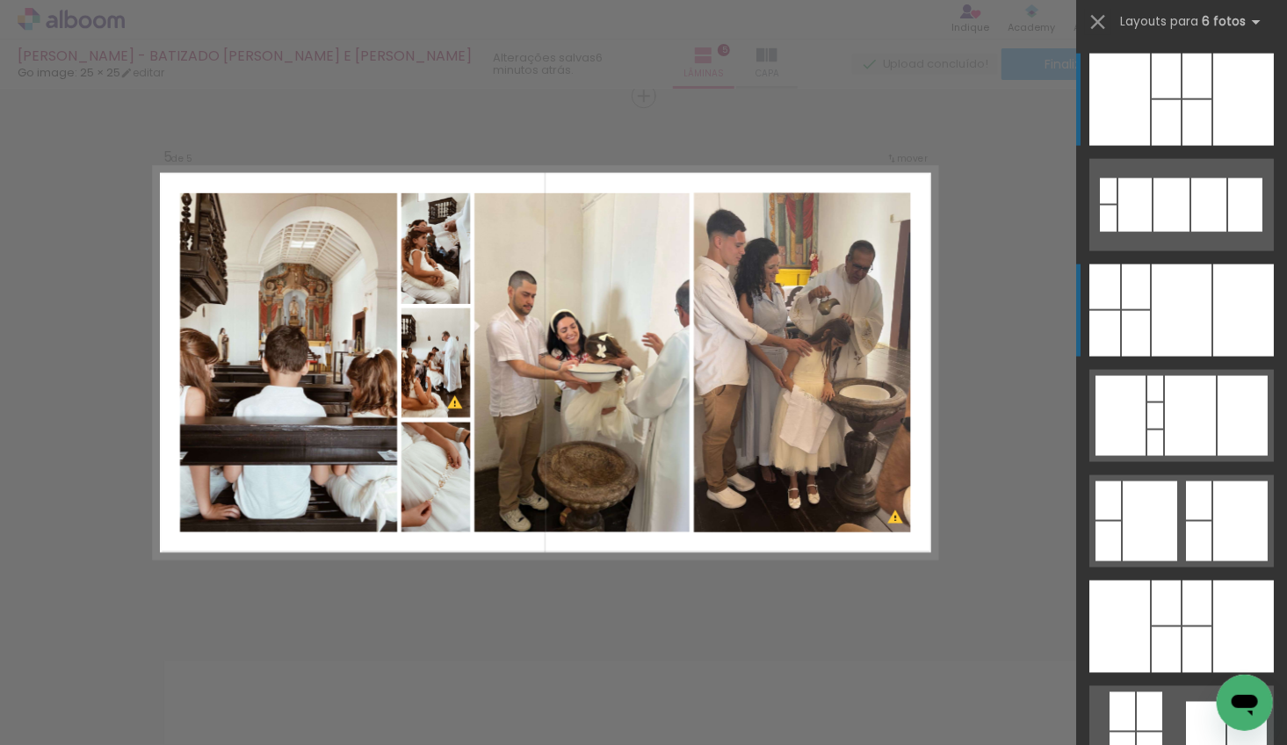
scroll to position [2156, 0]
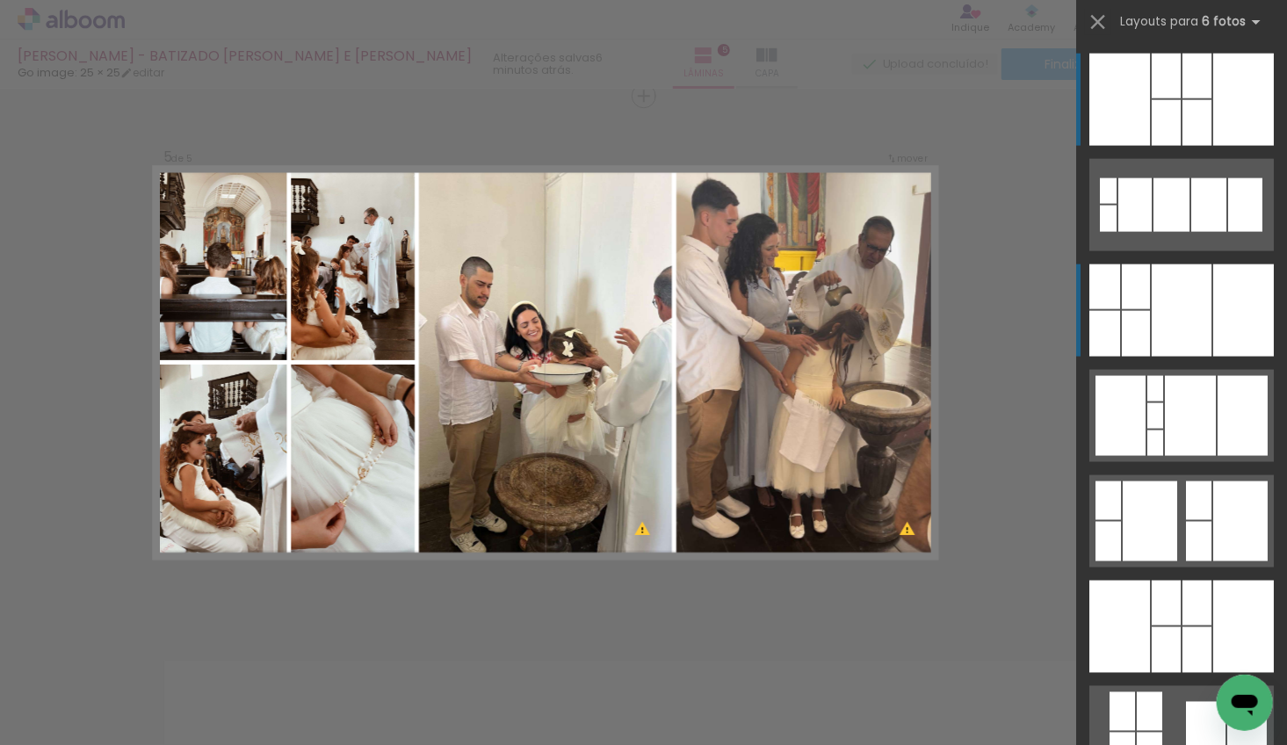
click at [1181, 337] on div at bounding box center [1182, 311] width 60 height 92
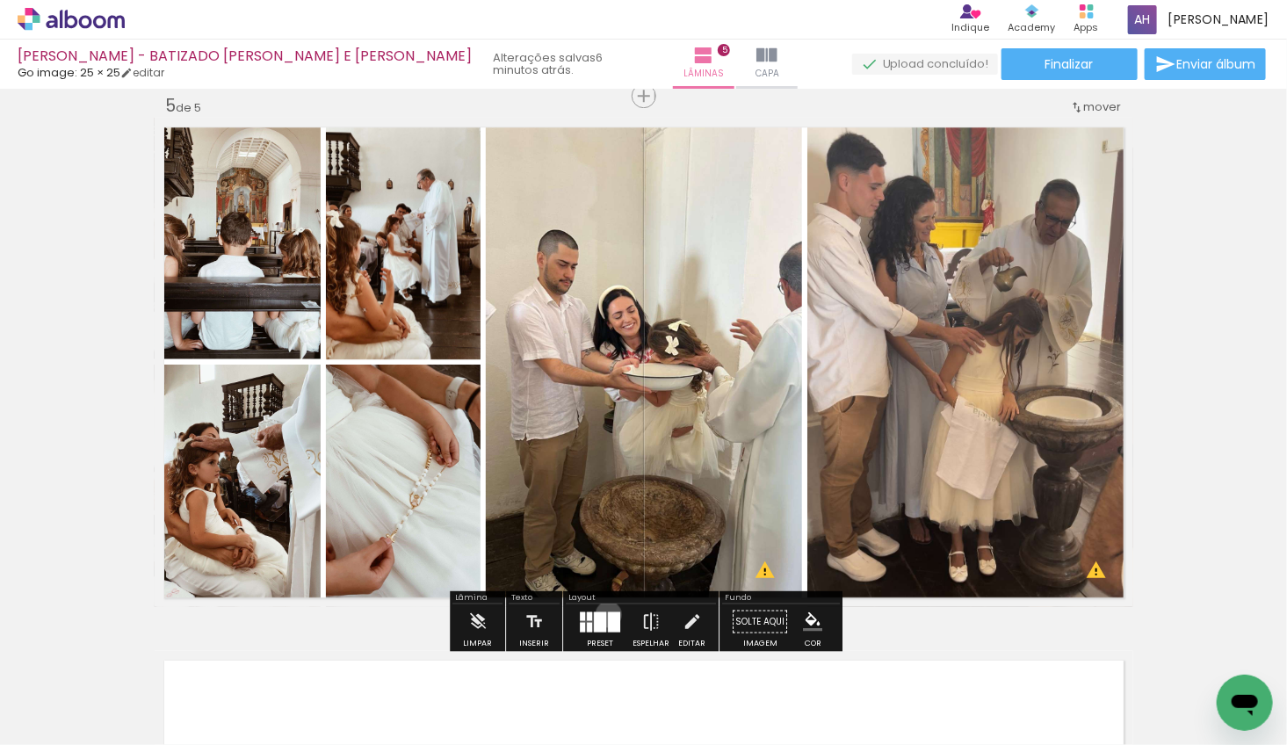
drag, startPoint x: 605, startPoint y: 613, endPoint x: 1015, endPoint y: 492, distance: 427.9
click at [608, 613] on div at bounding box center [614, 622] width 12 height 20
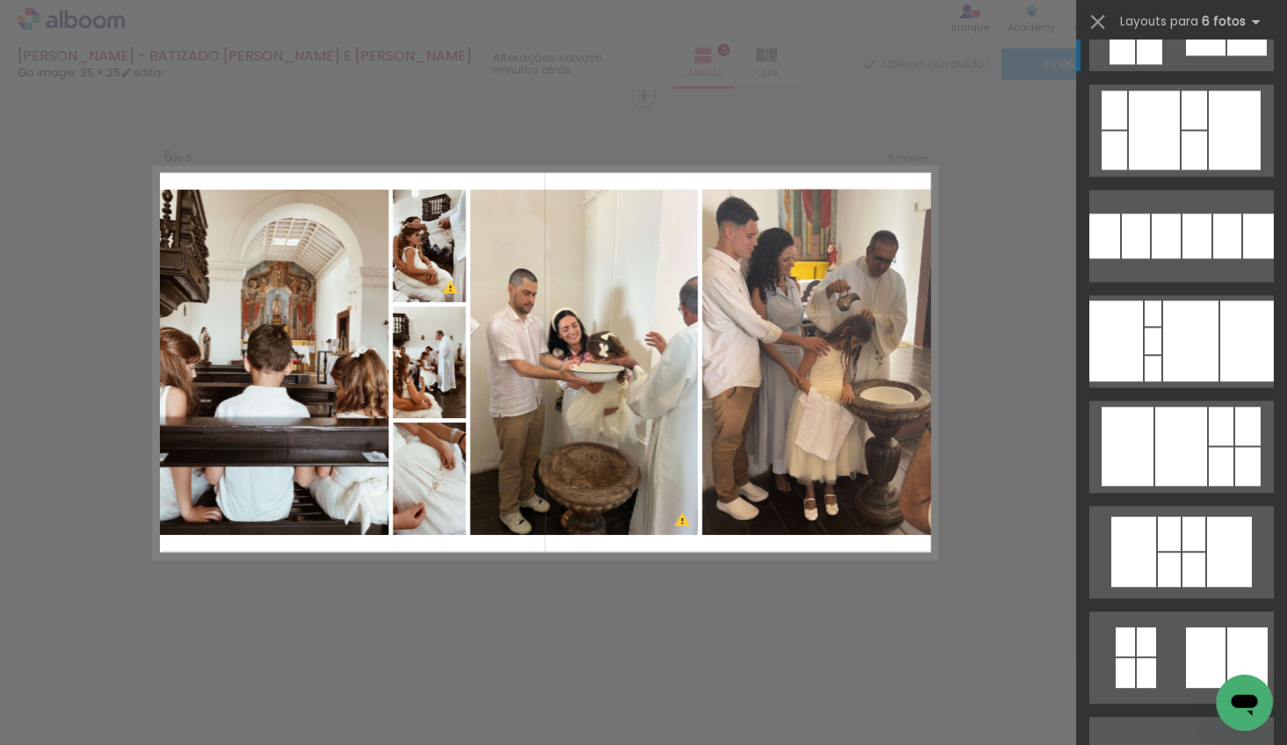
scroll to position [1765, 0]
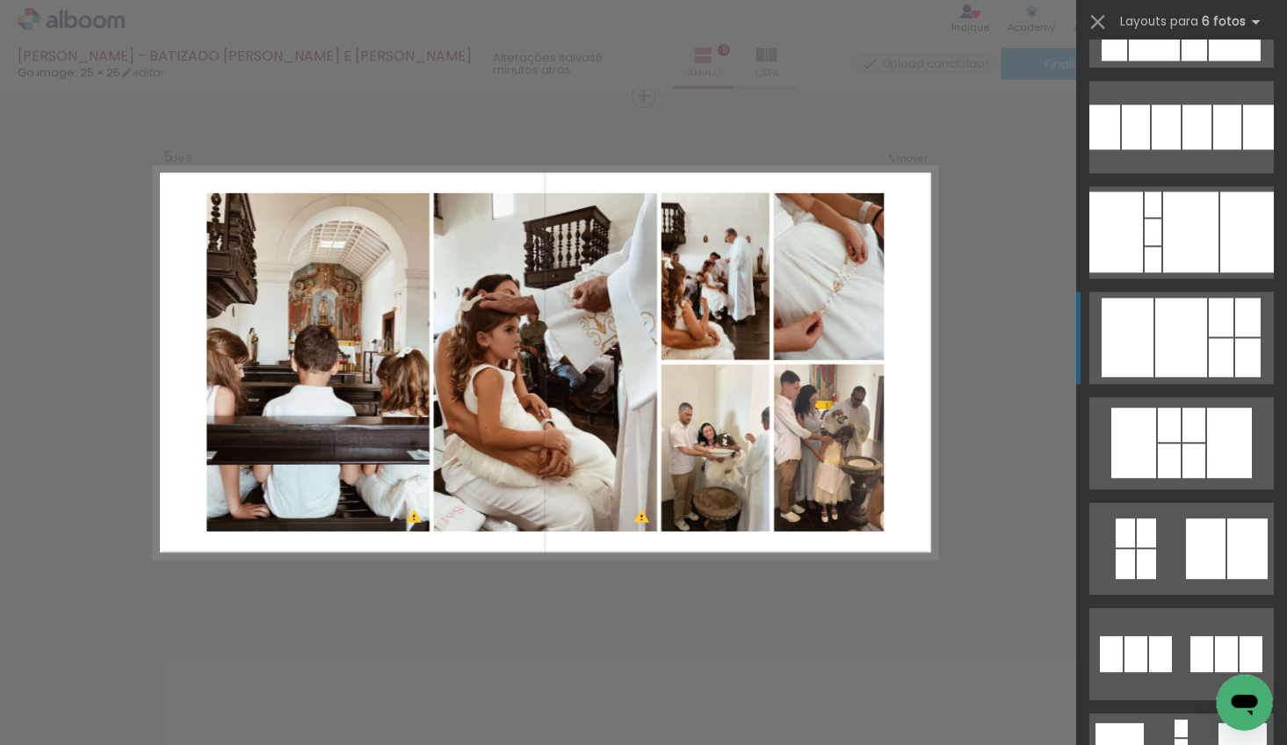
click at [1131, 329] on div at bounding box center [1128, 337] width 52 height 79
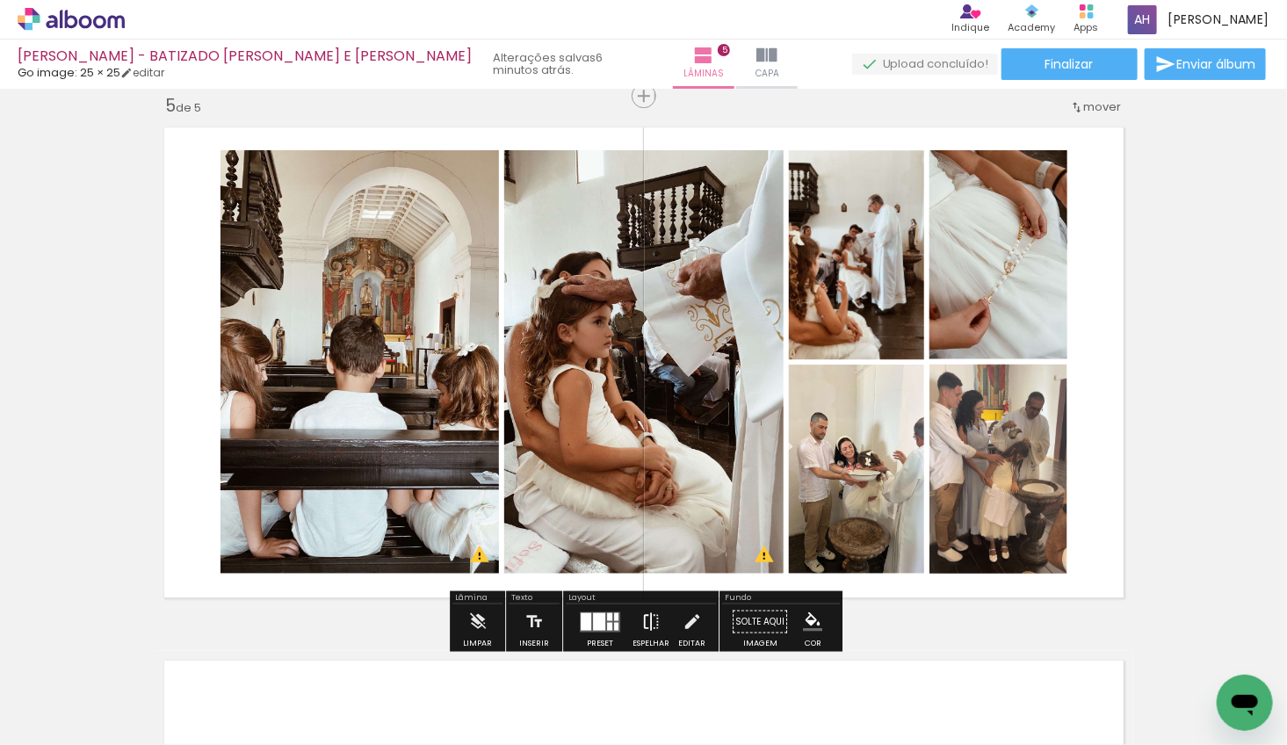
click at [649, 619] on iron-icon at bounding box center [651, 622] width 19 height 35
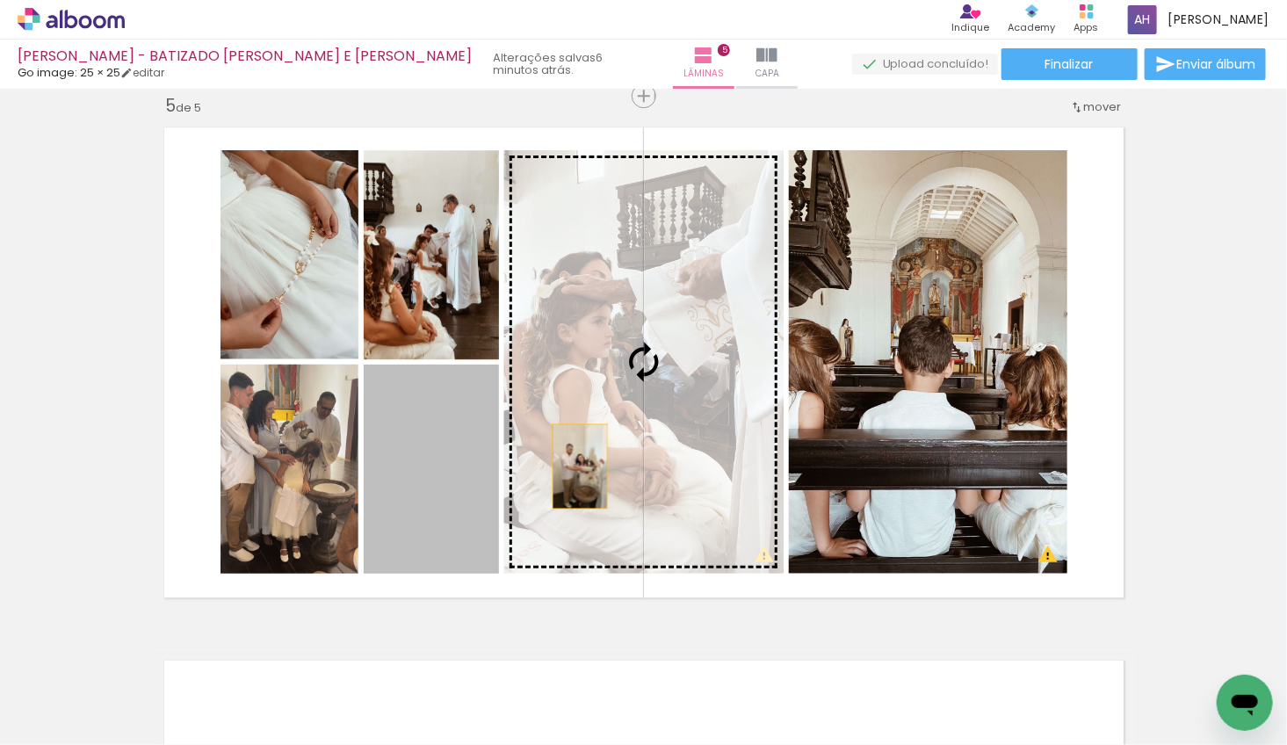
drag, startPoint x: 413, startPoint y: 534, endPoint x: 569, endPoint y: 465, distance: 171.1
click at [0, 0] on slot at bounding box center [0, 0] width 0 height 0
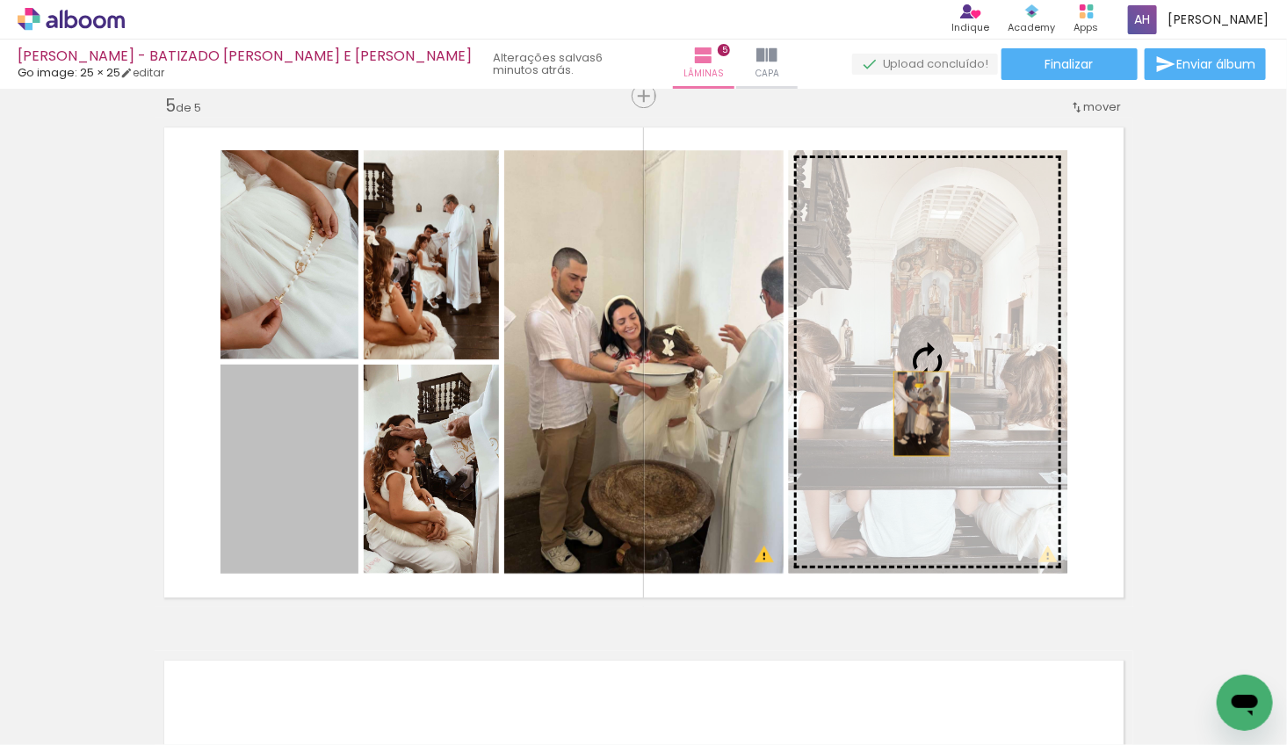
drag, startPoint x: 306, startPoint y: 471, endPoint x: 922, endPoint y: 413, distance: 618.8
click at [0, 0] on slot at bounding box center [0, 0] width 0 height 0
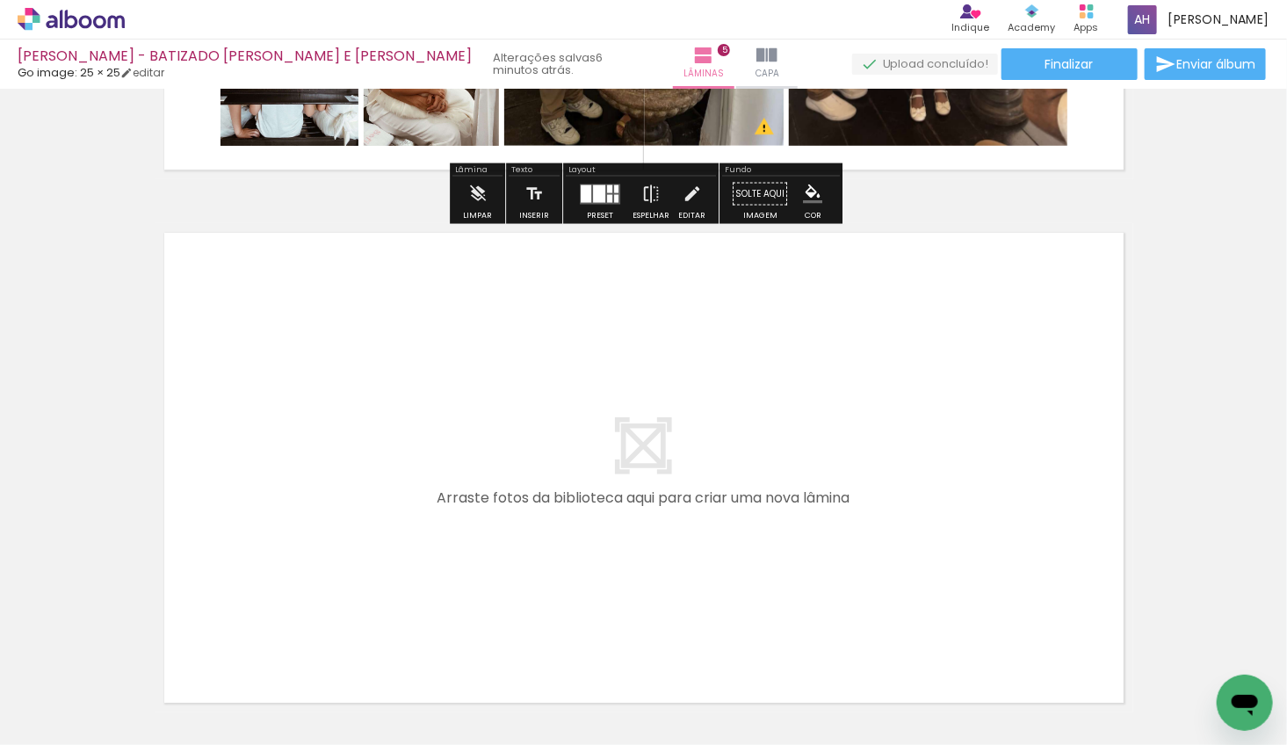
scroll to position [2620, 0]
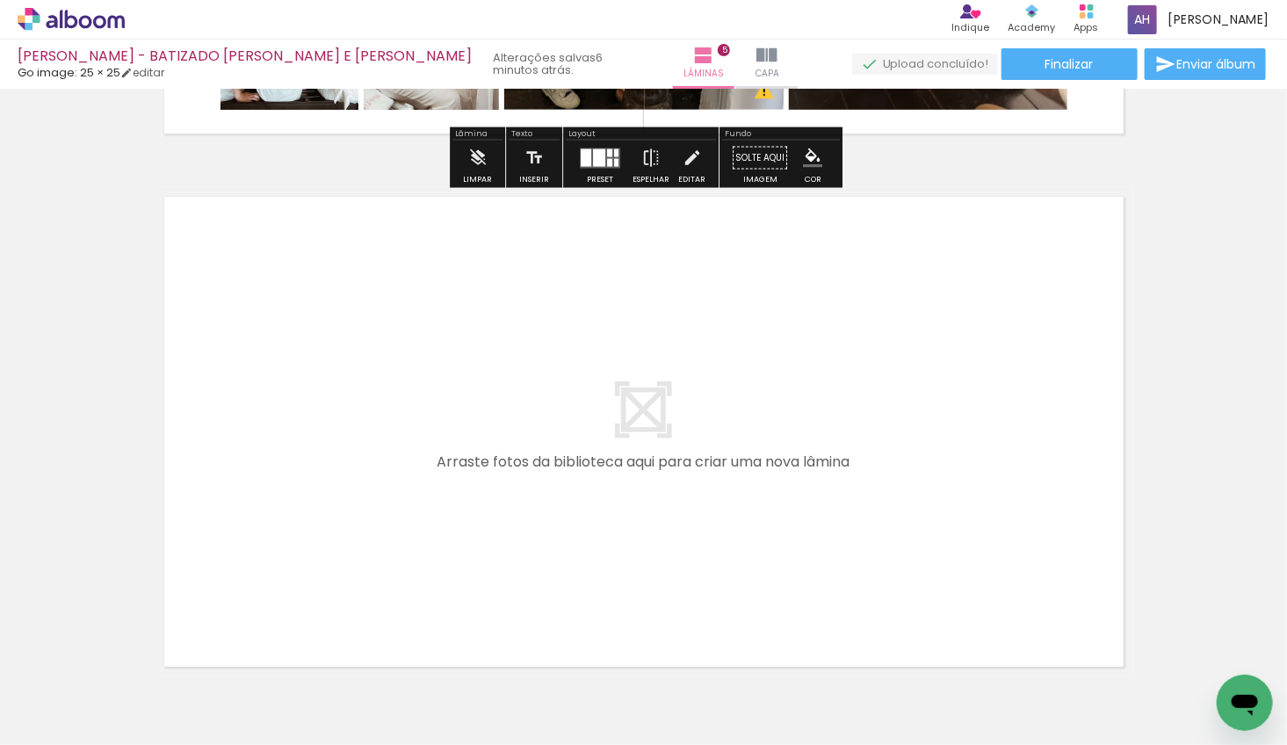
drag, startPoint x: 196, startPoint y: 671, endPoint x: 294, endPoint y: 536, distance: 167.3
click at [294, 536] on quentale-workspace at bounding box center [643, 372] width 1287 height 745
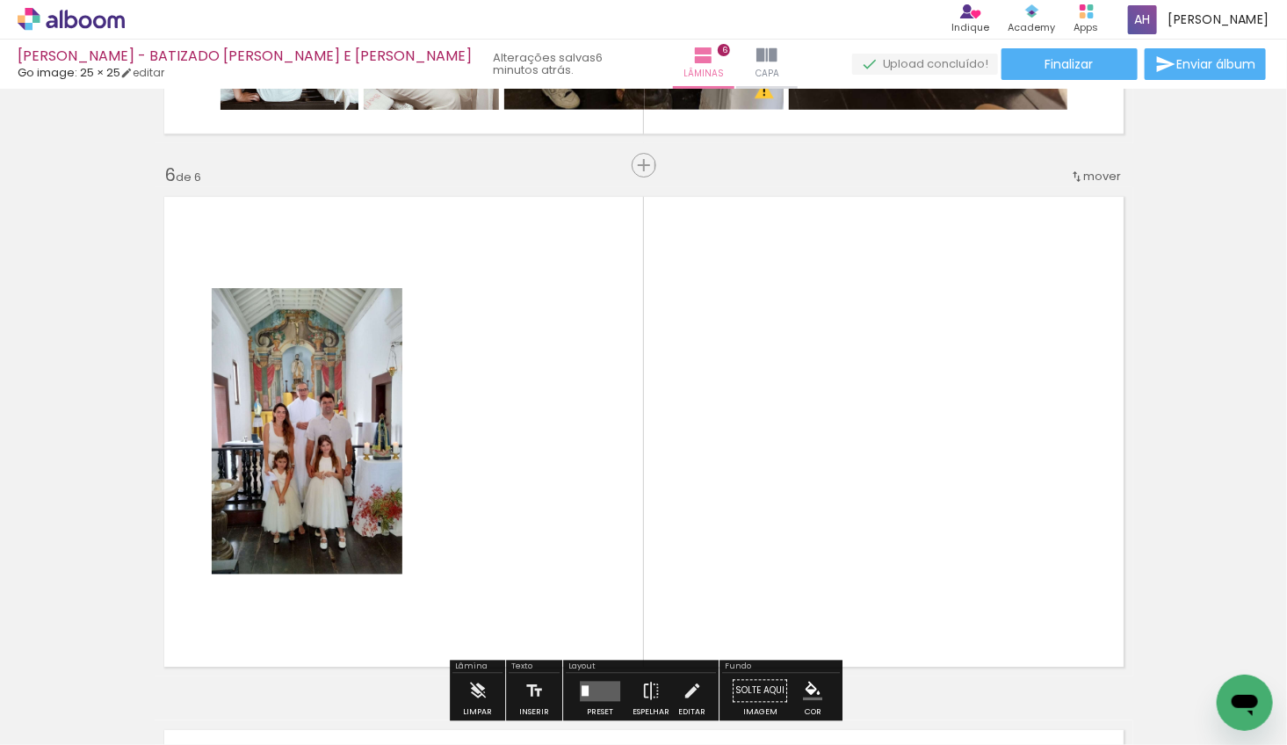
scroll to position [2689, 0]
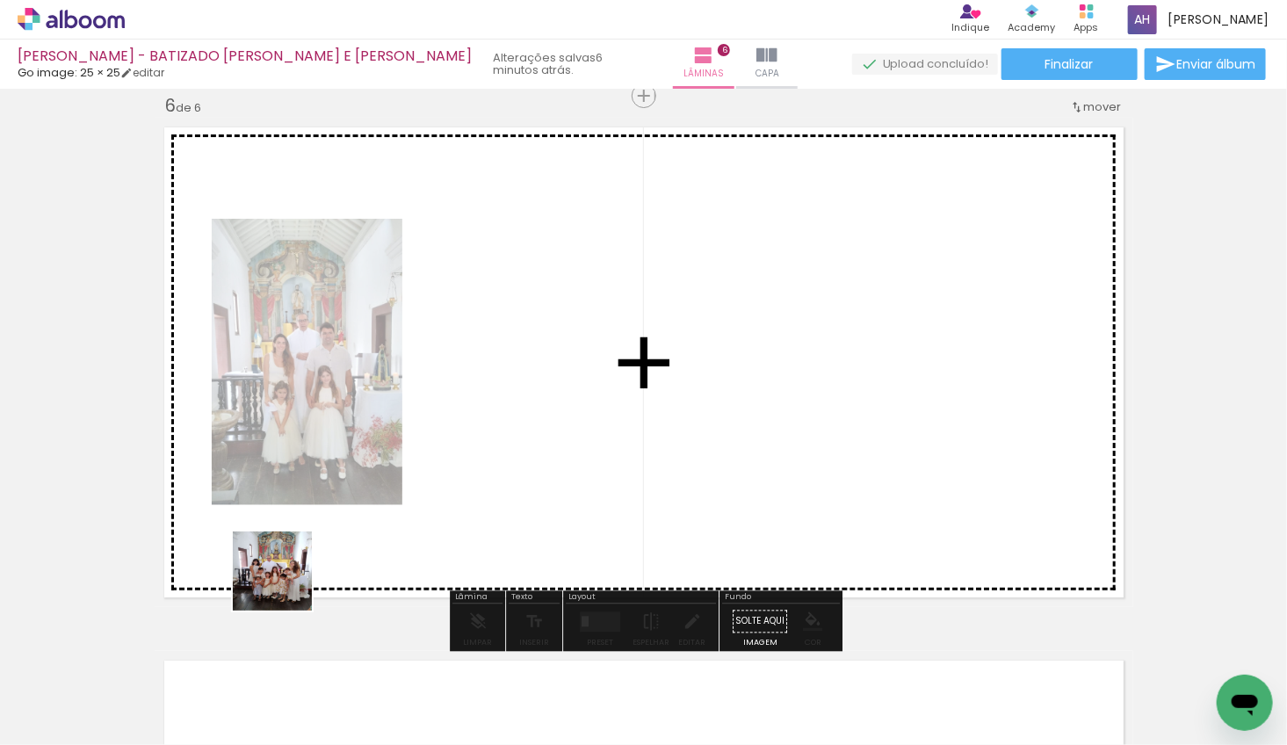
drag, startPoint x: 192, startPoint y: 677, endPoint x: 298, endPoint y: 573, distance: 148.5
click at [298, 573] on quentale-workspace at bounding box center [643, 372] width 1287 height 745
